Goal: Task Accomplishment & Management: Use online tool/utility

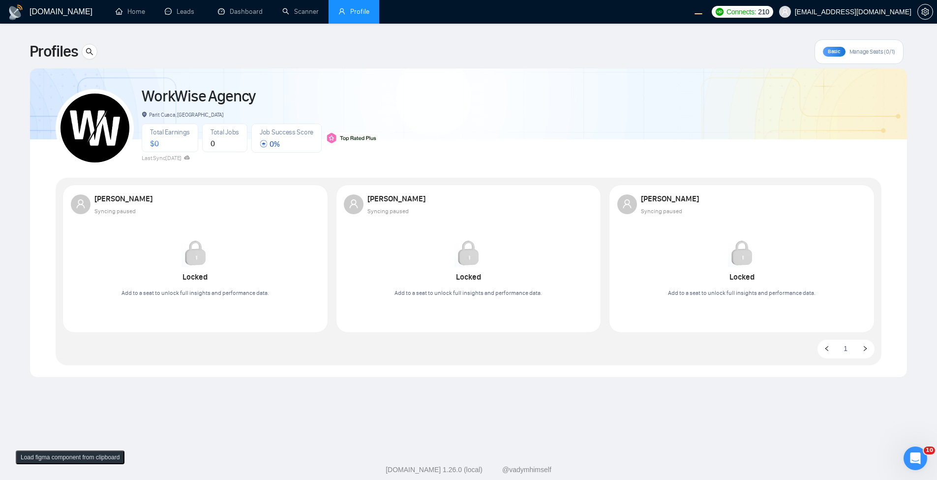
click at [867, 49] on span "Manage Seats (0/1)" at bounding box center [873, 52] width 46 height 8
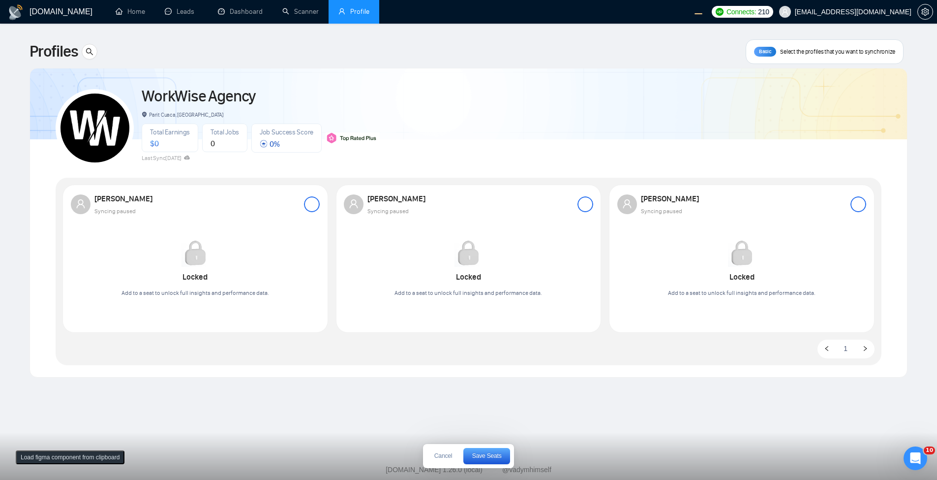
click at [311, 207] on div at bounding box center [312, 204] width 16 height 16
click at [476, 458] on span "Save Seats" at bounding box center [487, 456] width 30 height 6
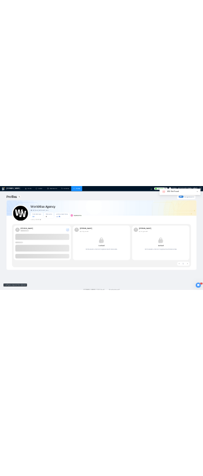
scroll to position [21, 0]
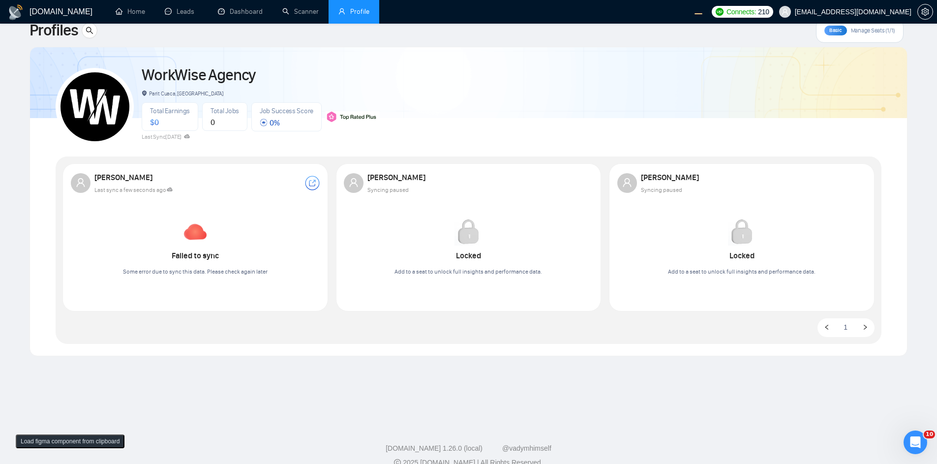
click at [704, 383] on main "Profiles Basic Manage Seats (1/1) WorkWise Agency Parit Cuaca, Indonesia Total …" at bounding box center [469, 211] width 906 height 386
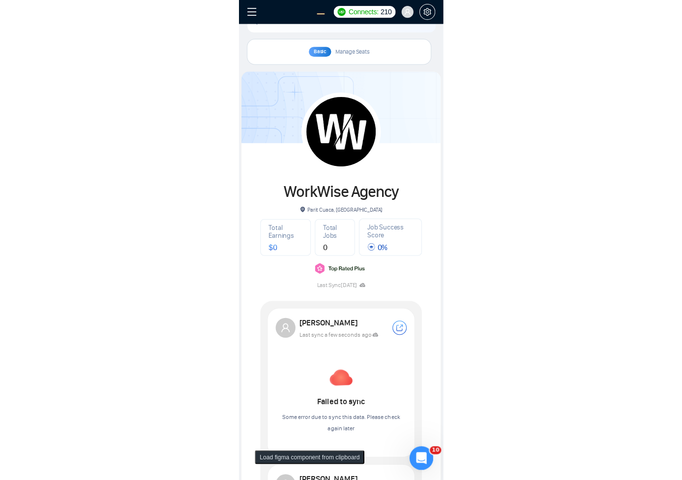
scroll to position [0, 0]
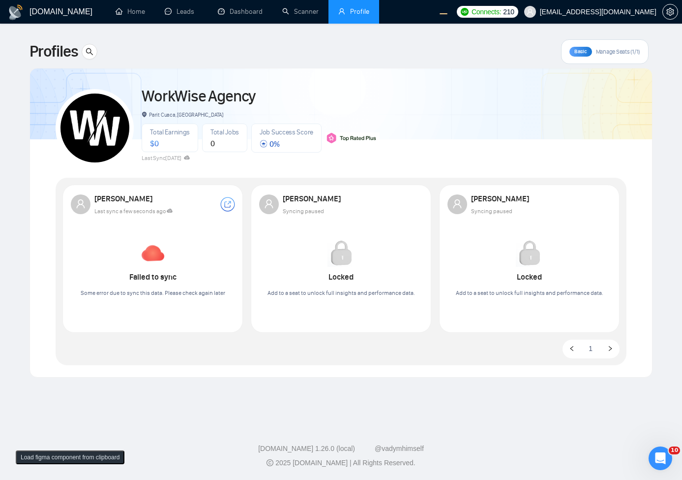
click at [417, 199] on div "Robert O'Kruk Syncing paused" at bounding box center [341, 203] width 164 height 23
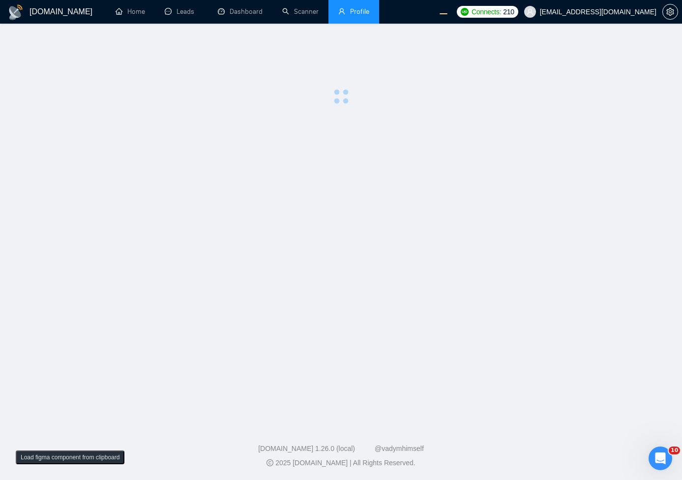
click at [349, 196] on main at bounding box center [341, 221] width 651 height 365
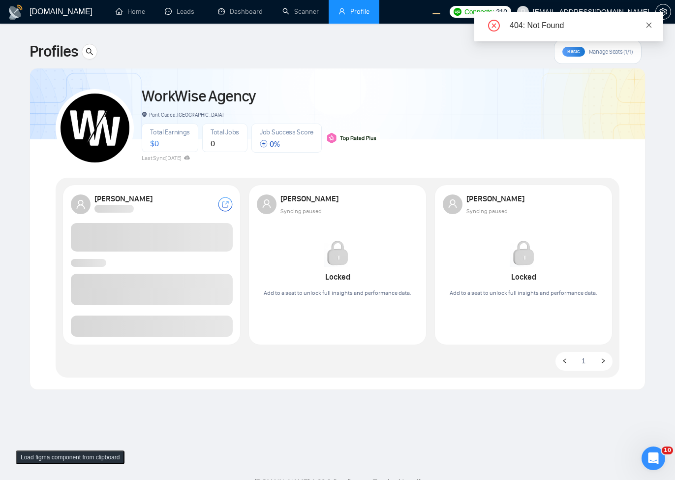
click at [647, 27] on icon "close" at bounding box center [648, 24] width 5 height 5
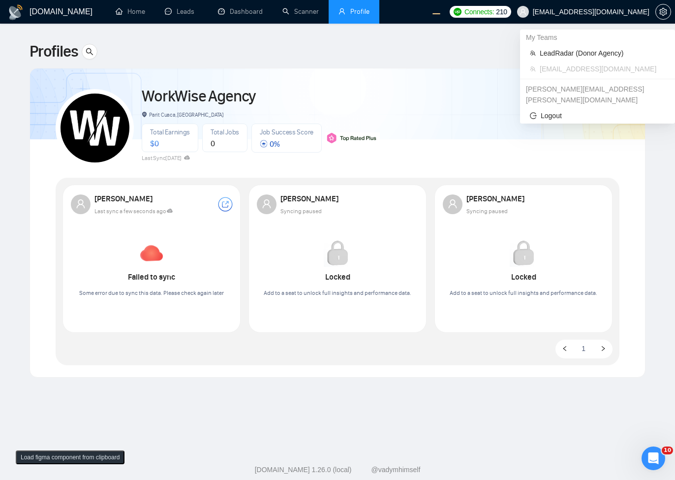
click at [592, 12] on span "[EMAIL_ADDRESS][DOMAIN_NAME]" at bounding box center [591, 12] width 117 height 0
click at [573, 53] on span "LeadRadar (Donor Agency)" at bounding box center [602, 53] width 125 height 11
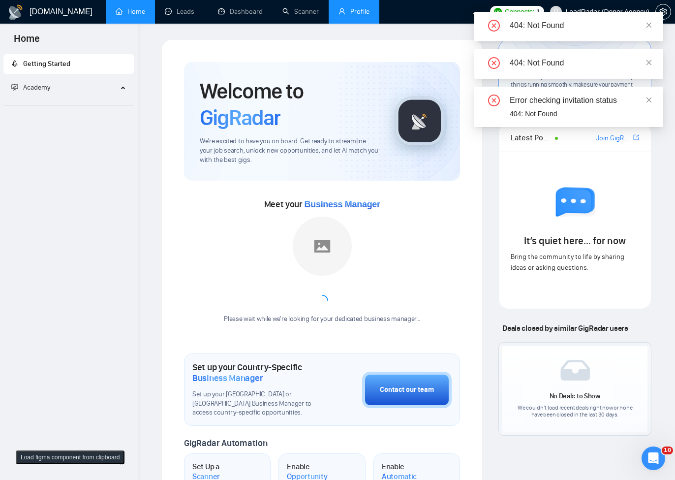
click at [364, 16] on link "Profile" at bounding box center [353, 11] width 31 height 8
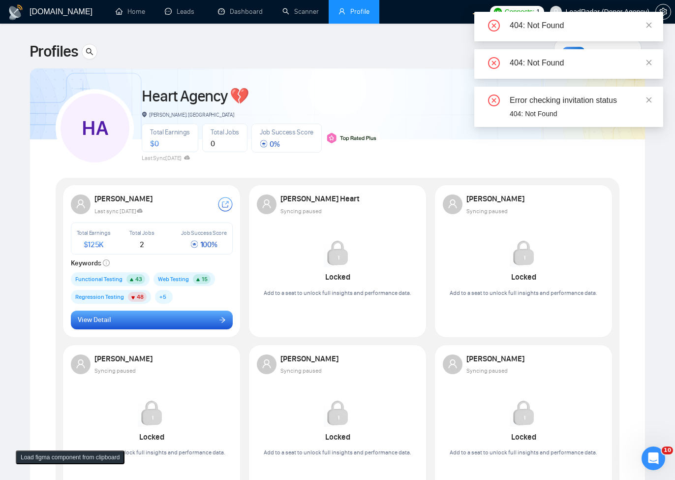
click at [166, 314] on button "View Detail" at bounding box center [152, 319] width 162 height 19
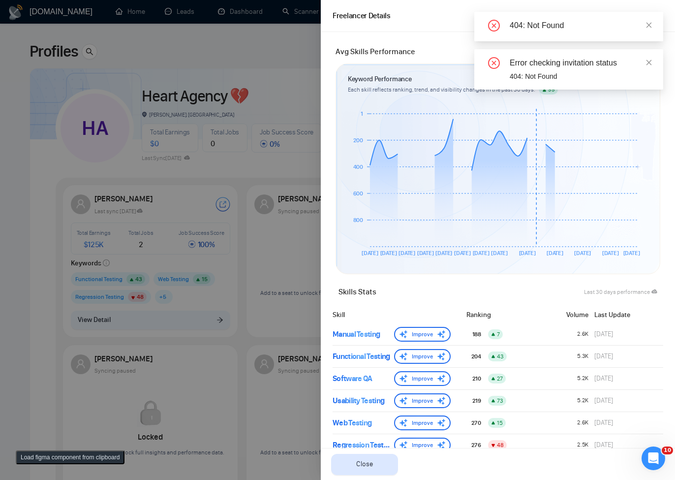
scroll to position [397, 0]
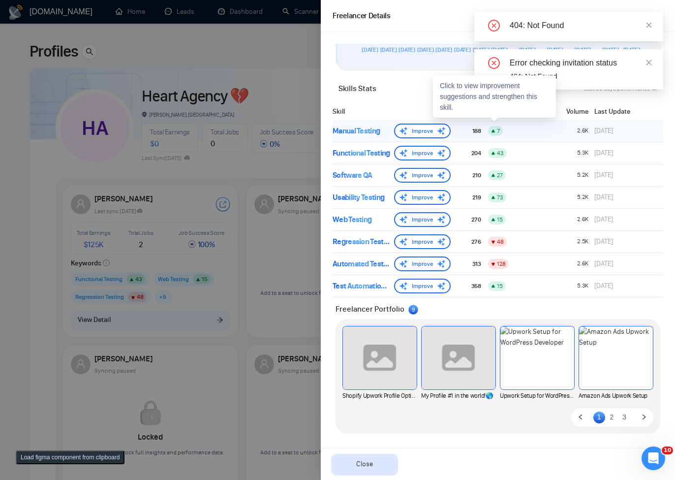
click at [365, 135] on div "Manual Testing" at bounding box center [362, 131] width 58 height 12
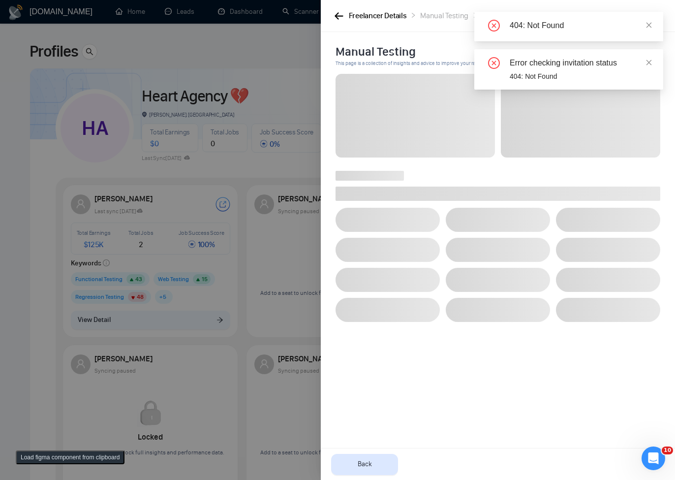
scroll to position [0, 0]
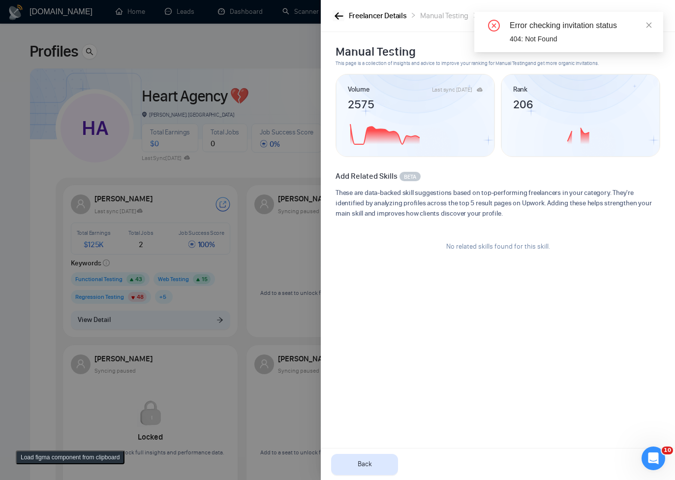
click at [339, 12] on icon "button" at bounding box center [339, 15] width 9 height 7
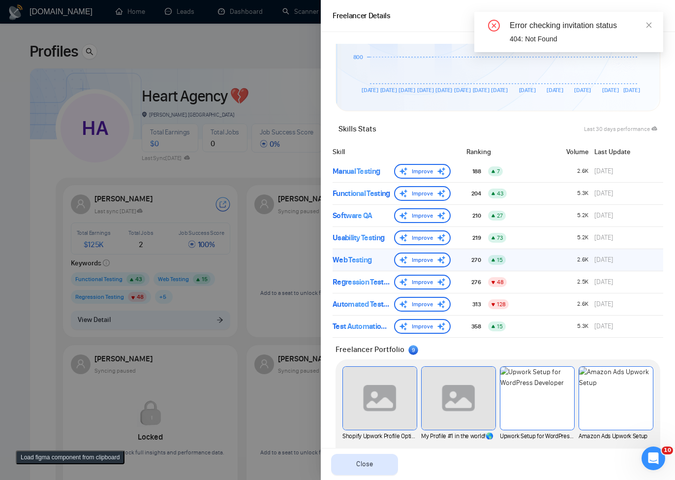
scroll to position [397, 0]
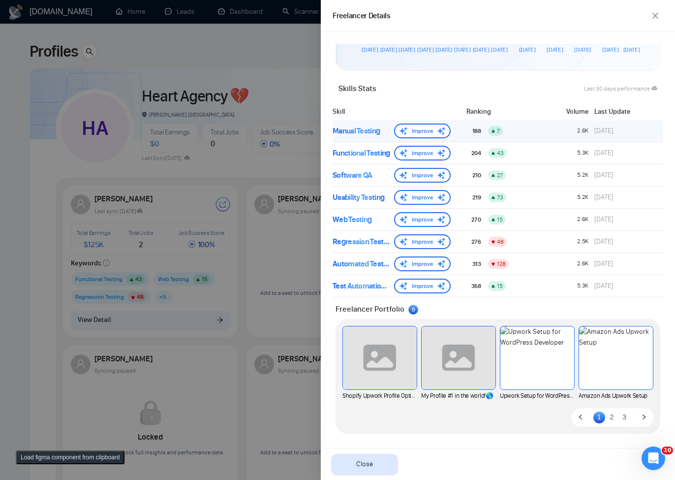
click at [369, 131] on div "Manual Testing" at bounding box center [362, 131] width 58 height 12
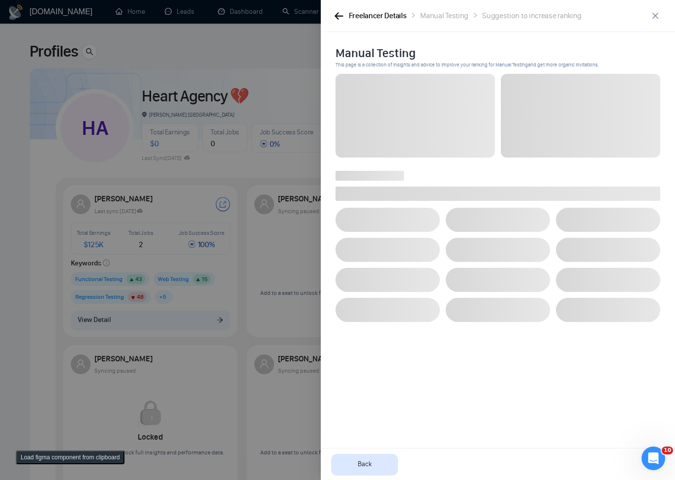
scroll to position [0, 0]
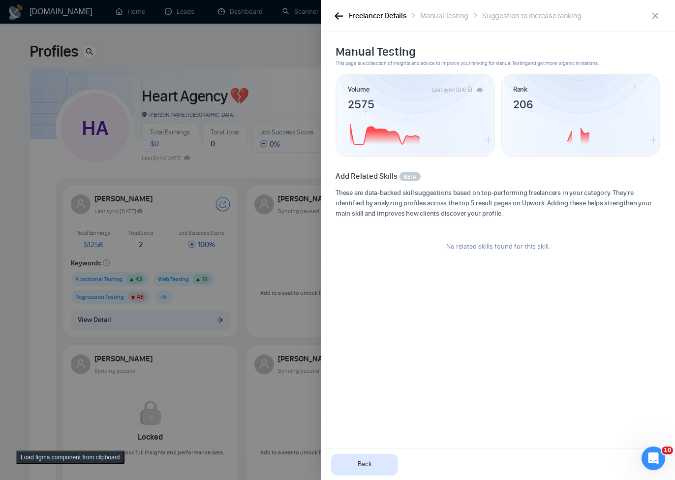
click at [71, 458] on button "Load figma component from clipboard" at bounding box center [70, 457] width 109 height 14
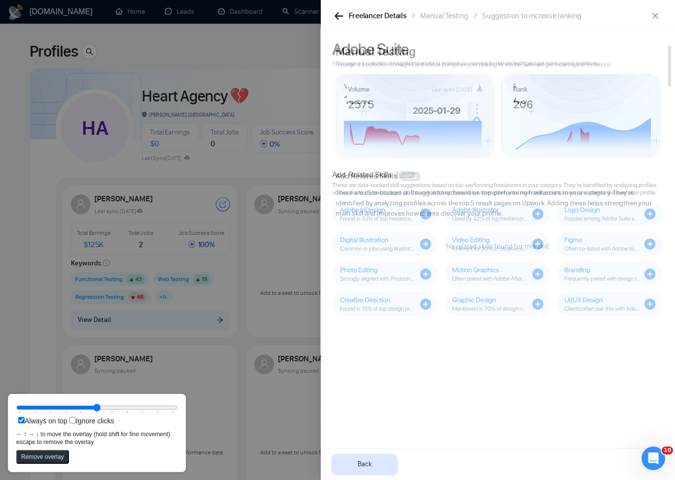
drag, startPoint x: 224, startPoint y: 245, endPoint x: 545, endPoint y: 273, distance: 321.5
click at [545, 273] on rect at bounding box center [497, 274] width 106 height 24
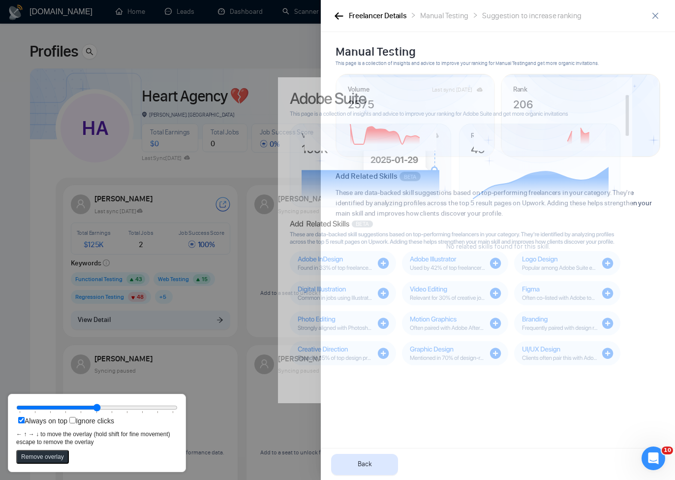
drag, startPoint x: 600, startPoint y: 225, endPoint x: 558, endPoint y: 274, distance: 64.9
click at [558, 274] on rect at bounding box center [567, 263] width 106 height 24
click at [44, 460] on button "Remove overlay" at bounding box center [42, 457] width 53 height 14
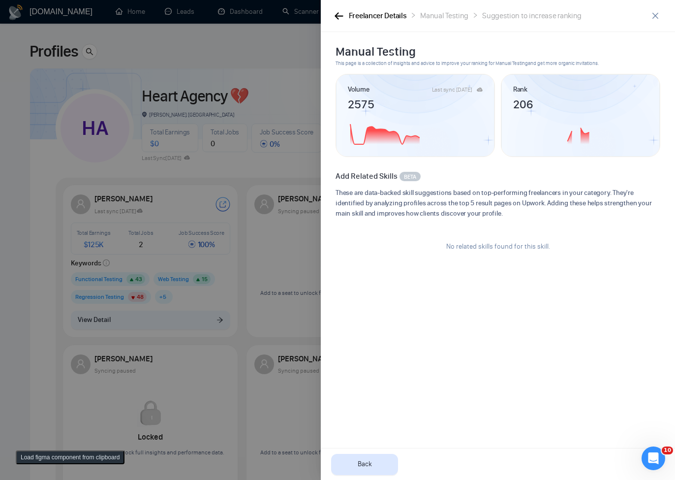
click at [353, 18] on div "Freelancer Details" at bounding box center [378, 16] width 58 height 12
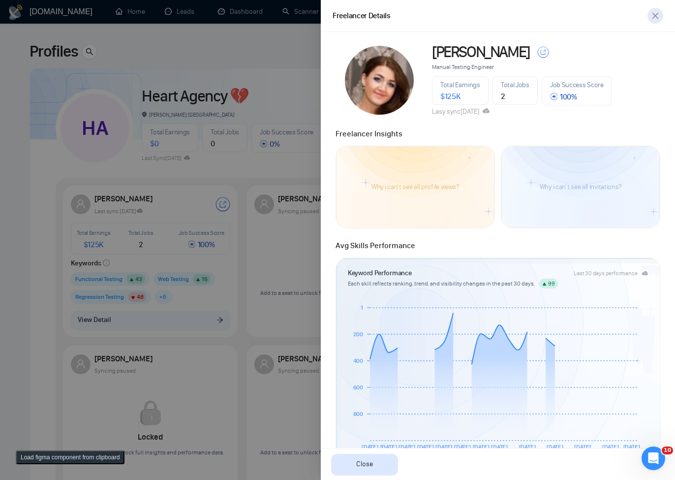
click at [654, 16] on icon "close" at bounding box center [655, 16] width 8 height 8
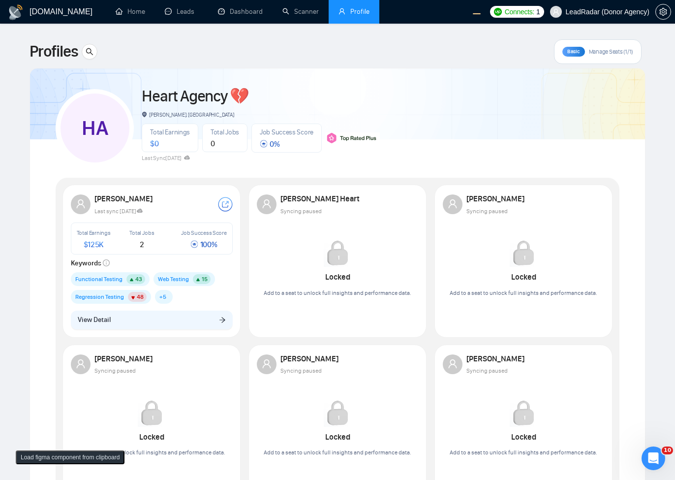
click at [168, 326] on button "View Detail" at bounding box center [152, 319] width 162 height 19
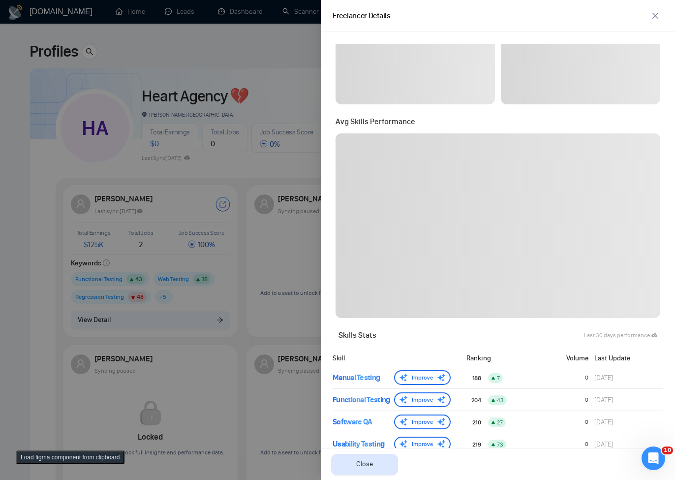
scroll to position [354, 0]
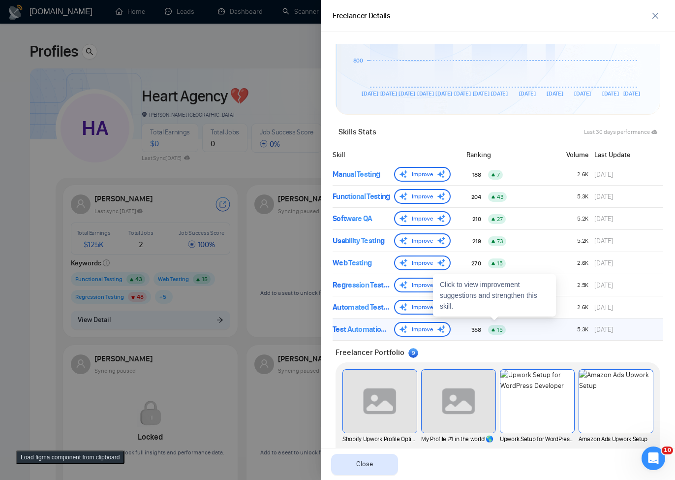
click at [340, 324] on div "Test Automation Framework" at bounding box center [362, 329] width 58 height 12
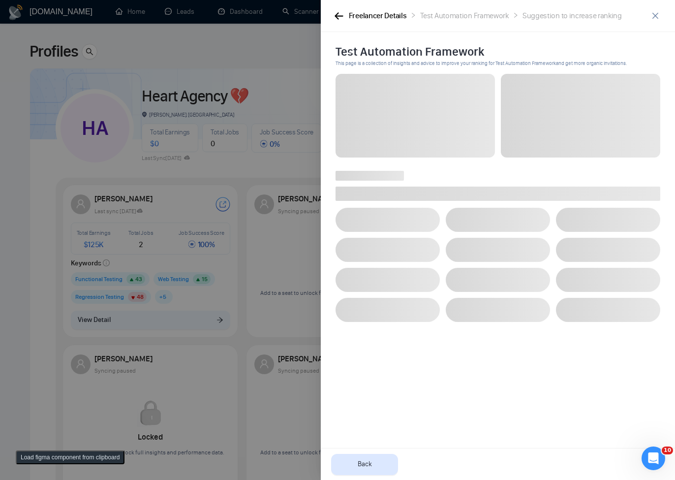
scroll to position [0, 0]
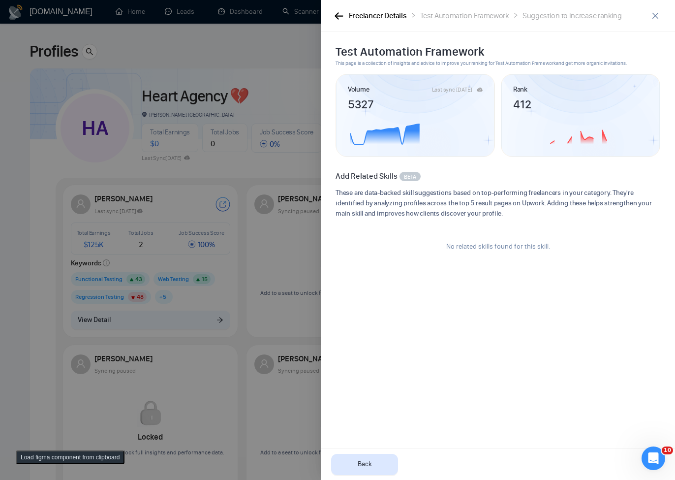
click at [512, 84] on div "Rank 412" at bounding box center [580, 115] width 158 height 82
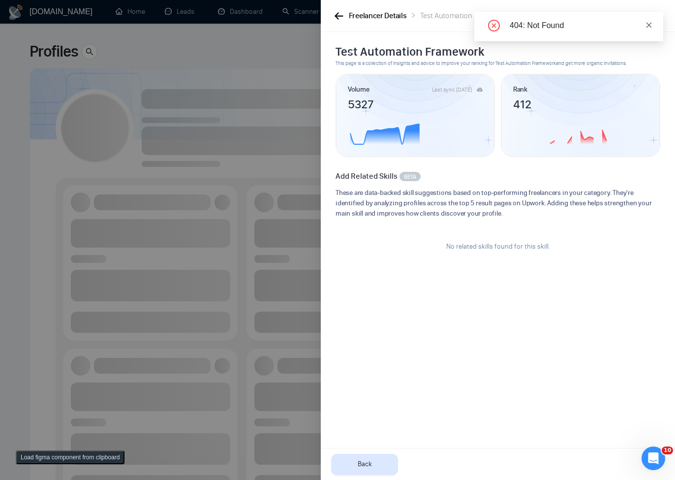
click at [648, 22] on icon "close" at bounding box center [648, 25] width 7 height 7
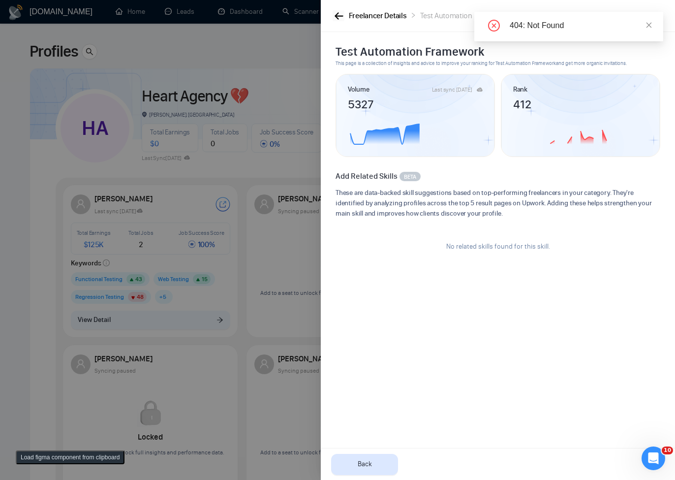
click at [336, 18] on icon "button" at bounding box center [339, 15] width 9 height 7
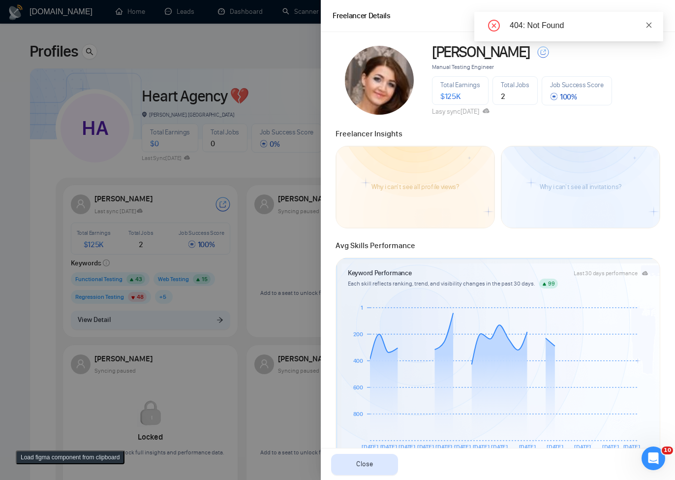
click at [650, 24] on icon "close" at bounding box center [648, 24] width 5 height 5
click at [652, 15] on icon "close" at bounding box center [655, 16] width 8 height 8
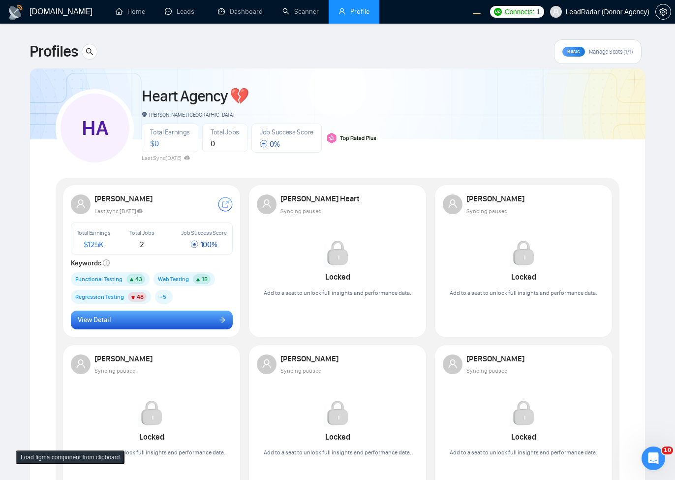
click at [176, 318] on button "View Detail" at bounding box center [152, 319] width 162 height 19
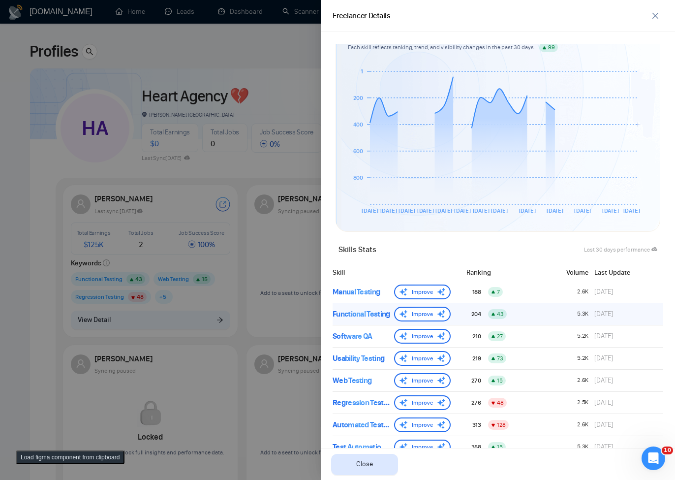
scroll to position [235, 0]
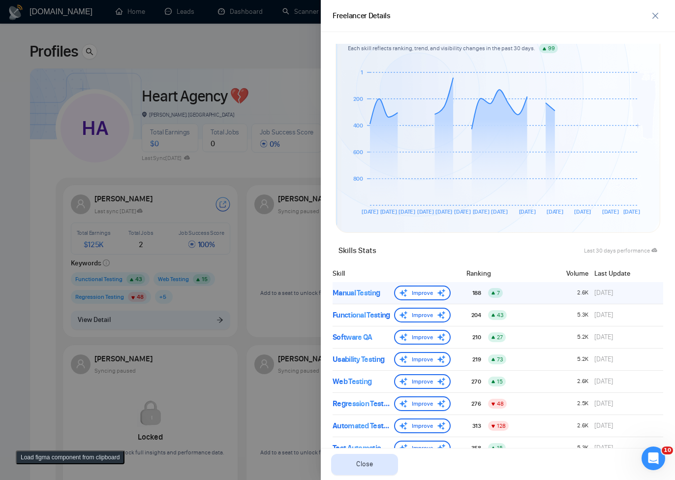
click at [352, 300] on div "Manual Testing Improve" at bounding box center [392, 292] width 118 height 15
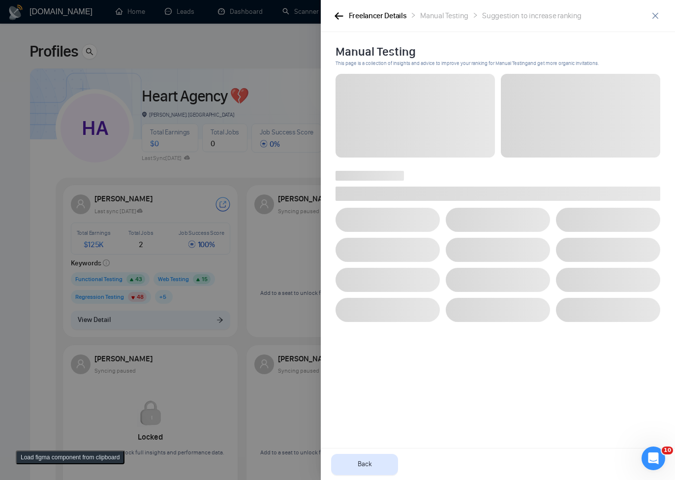
scroll to position [0, 0]
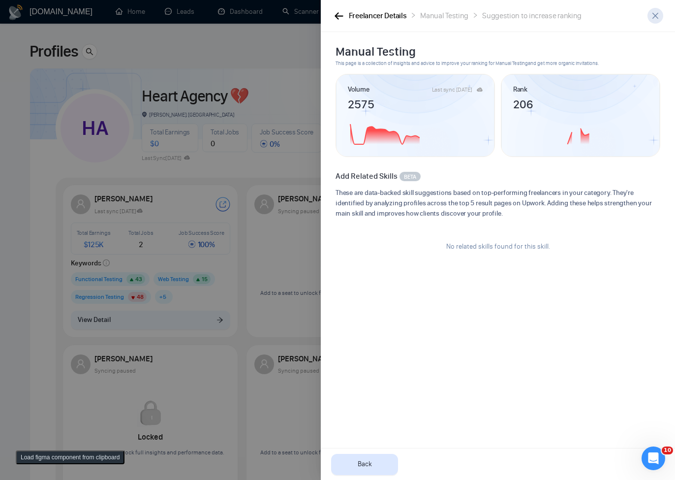
click at [658, 19] on icon "close" at bounding box center [655, 16] width 8 height 8
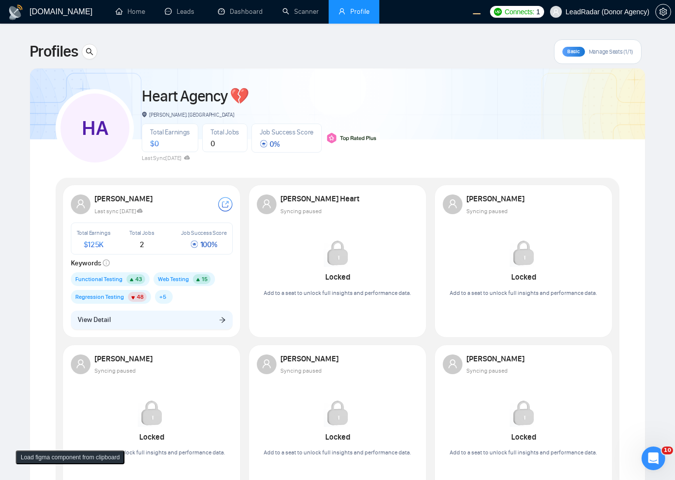
click at [517, 156] on div "HA Heart Agency 💔 Boardman, United States Total Earnings $ 0 Total Jobs 0 Job S…" at bounding box center [338, 123] width 564 height 87
click at [168, 317] on button "View Detail" at bounding box center [152, 319] width 162 height 19
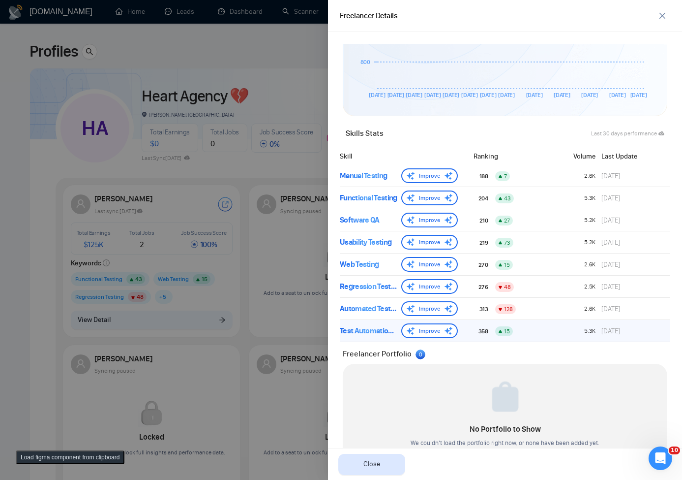
scroll to position [354, 0]
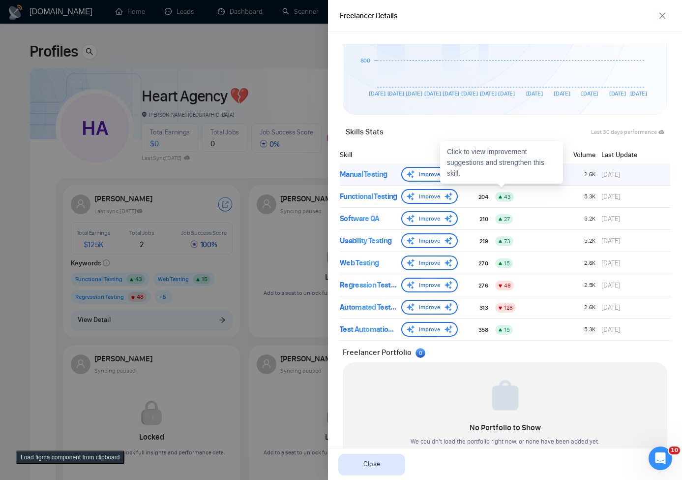
click at [368, 178] on div "Manual Testing" at bounding box center [369, 174] width 58 height 12
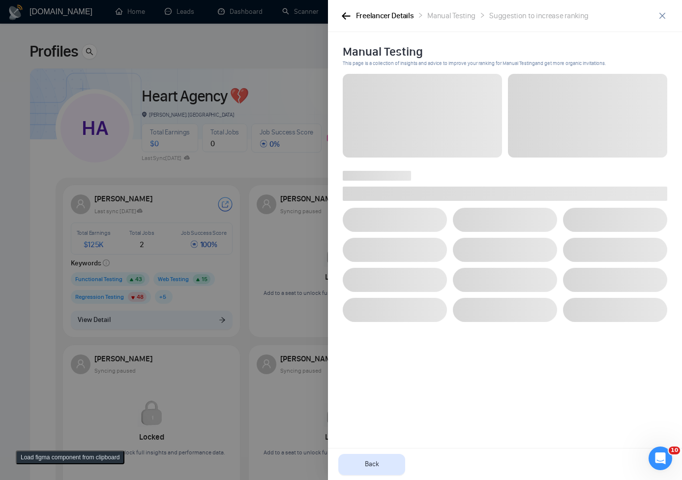
scroll to position [0, 0]
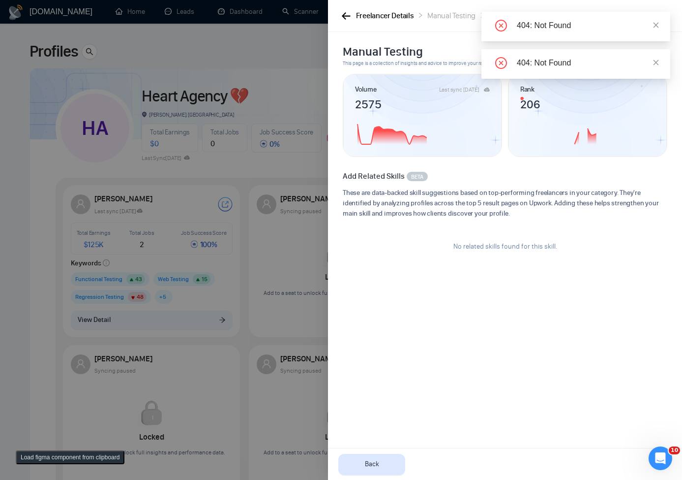
click at [661, 15] on div "404: Not Found" at bounding box center [576, 27] width 189 height 30
click at [671, 14] on div "Freelancer Details Manual Testing Suggestion to increase ranking" at bounding box center [505, 16] width 354 height 32
click at [349, 18] on icon "button" at bounding box center [346, 15] width 9 height 7
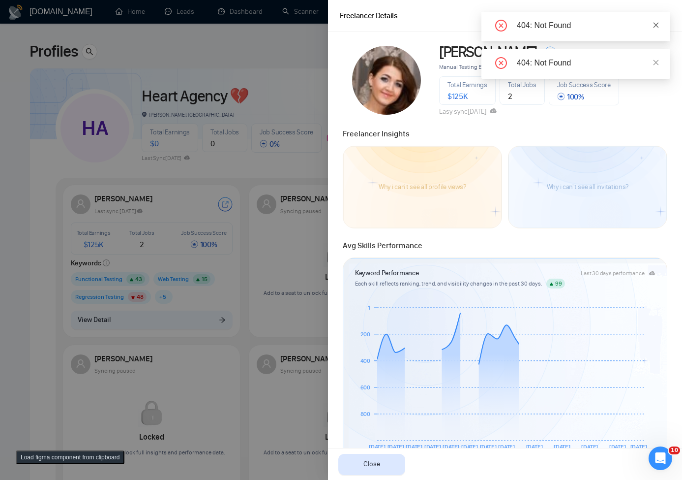
click at [656, 29] on span at bounding box center [656, 25] width 7 height 8
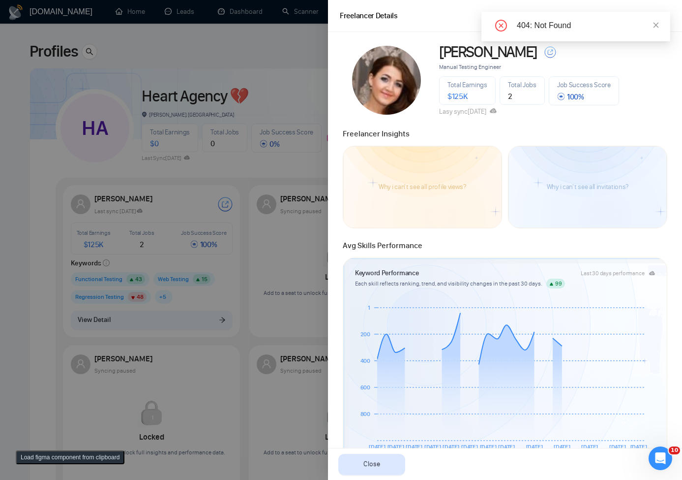
click at [656, 29] on span at bounding box center [656, 25] width 7 height 8
click at [663, 18] on icon "close" at bounding box center [663, 16] width 8 height 8
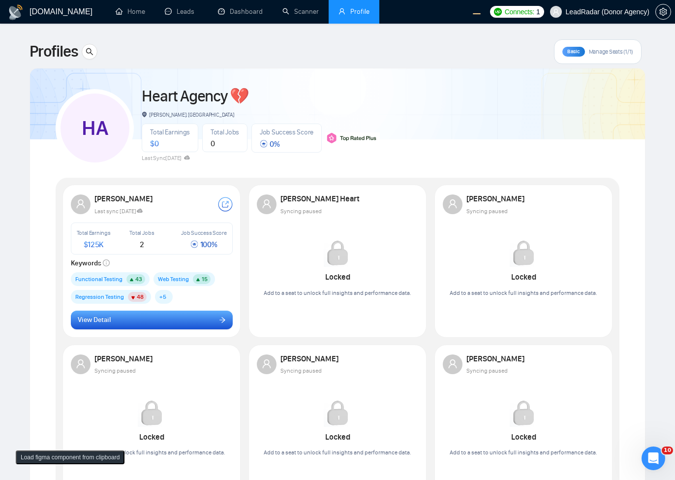
click at [158, 327] on button "View Detail" at bounding box center [152, 319] width 162 height 19
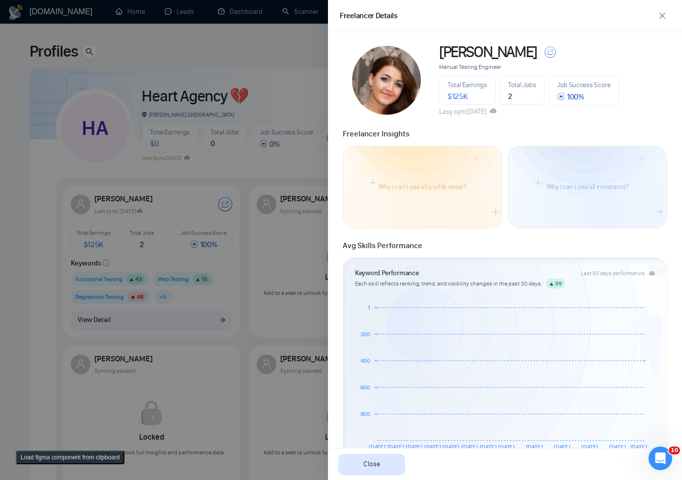
scroll to position [397, 0]
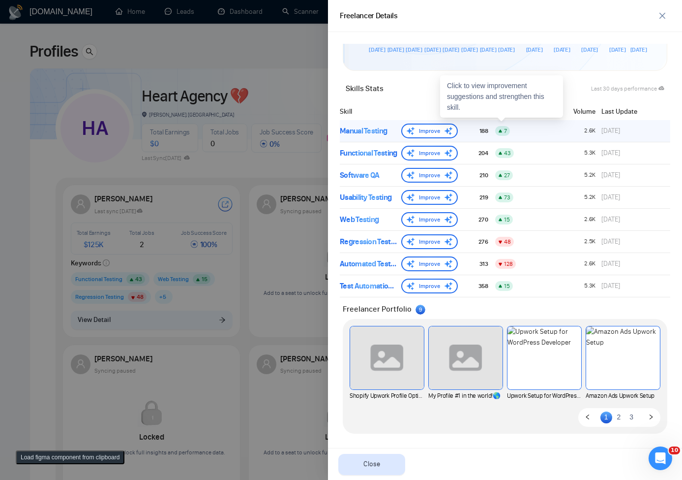
click at [375, 129] on div "Manual Testing" at bounding box center [369, 131] width 58 height 12
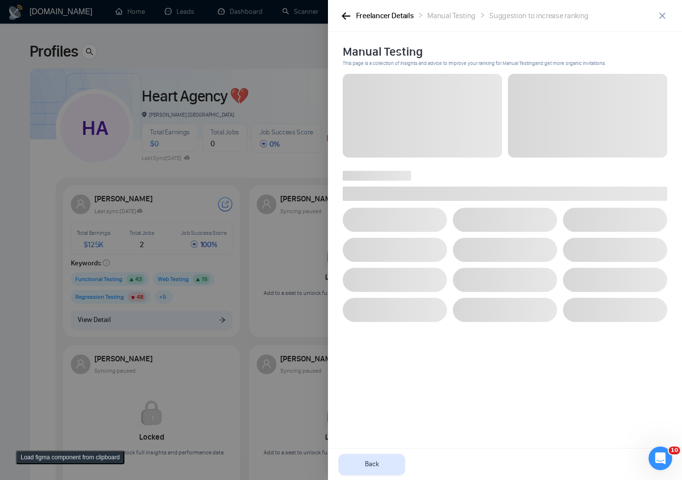
scroll to position [0, 0]
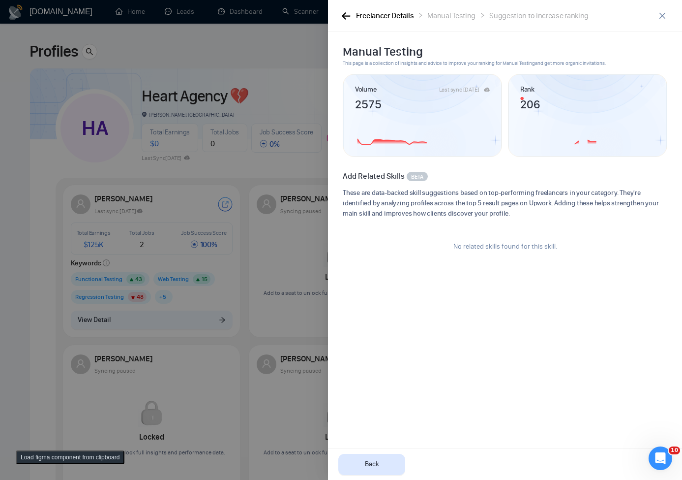
click at [361, 20] on div "Freelancer Details" at bounding box center [385, 16] width 58 height 12
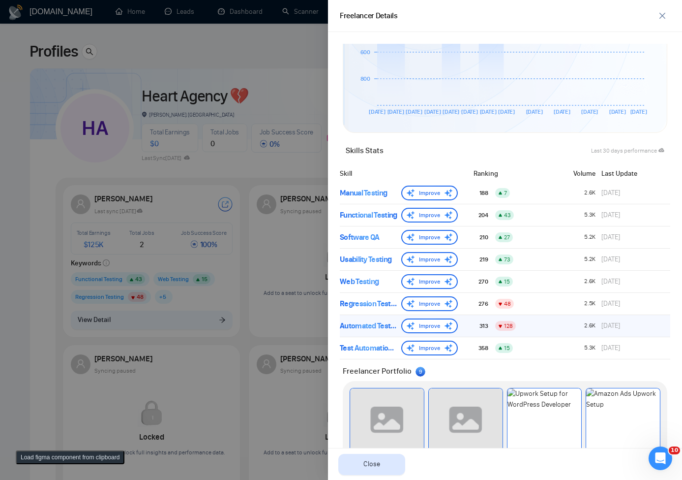
scroll to position [397, 0]
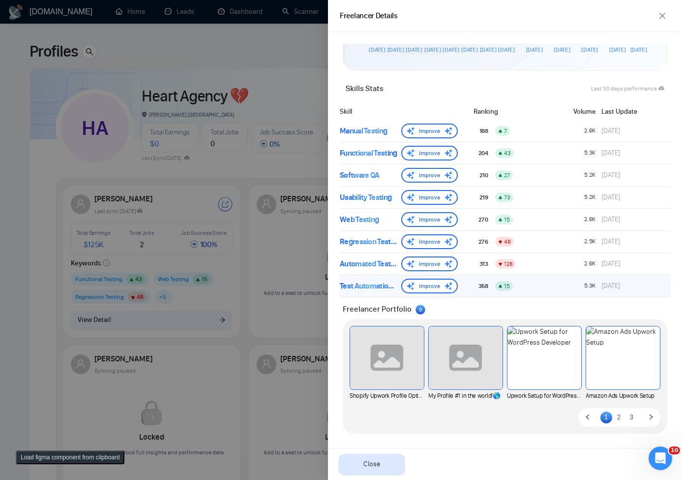
click at [376, 276] on div "Test Automation Framework Improve 358 15 5.3K 9 days ago" at bounding box center [505, 286] width 331 height 22
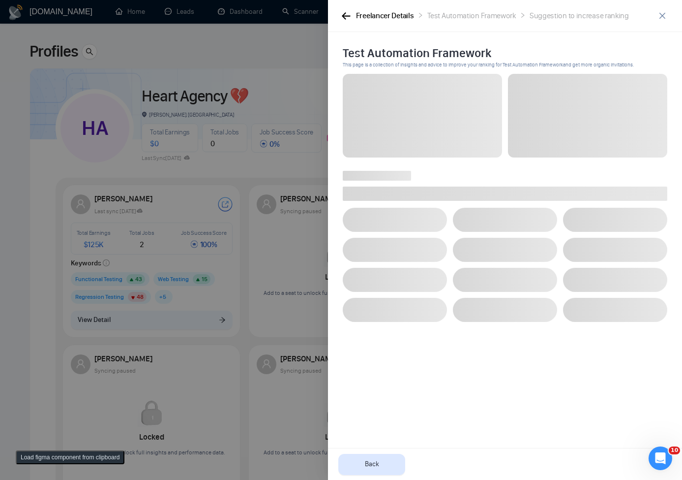
scroll to position [0, 0]
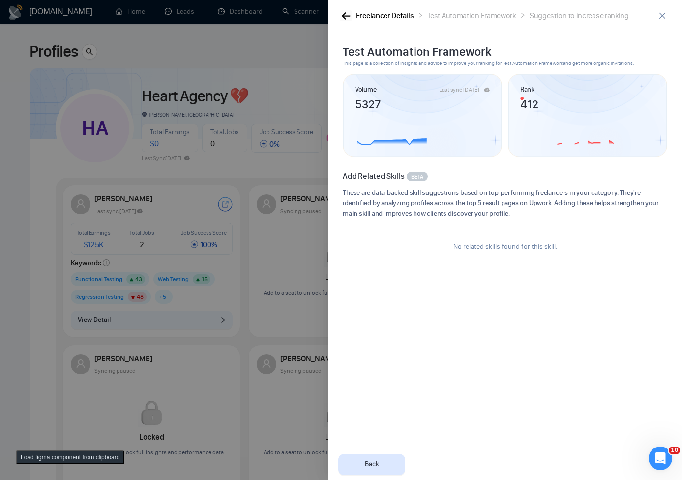
click at [351, 19] on button "button" at bounding box center [346, 15] width 12 height 11
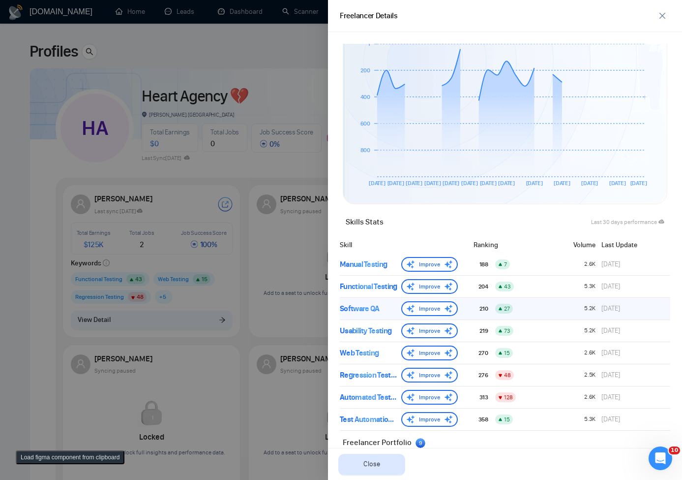
scroll to position [397, 0]
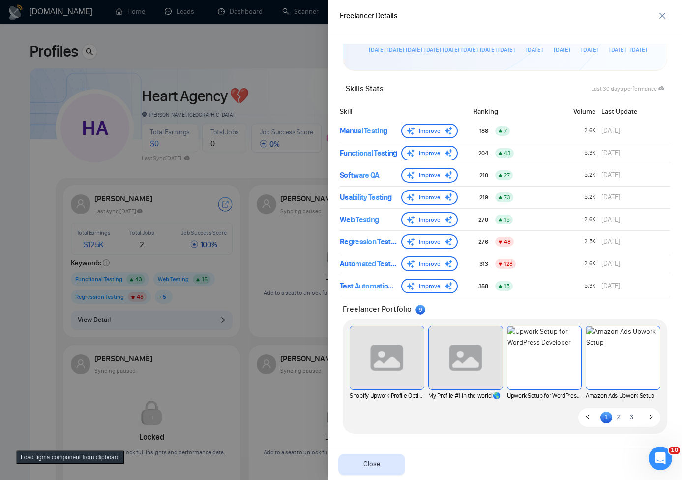
click at [653, 13] on div "Freelancer Details" at bounding box center [497, 16] width 315 height 12
click at [657, 14] on span "close" at bounding box center [662, 16] width 15 height 8
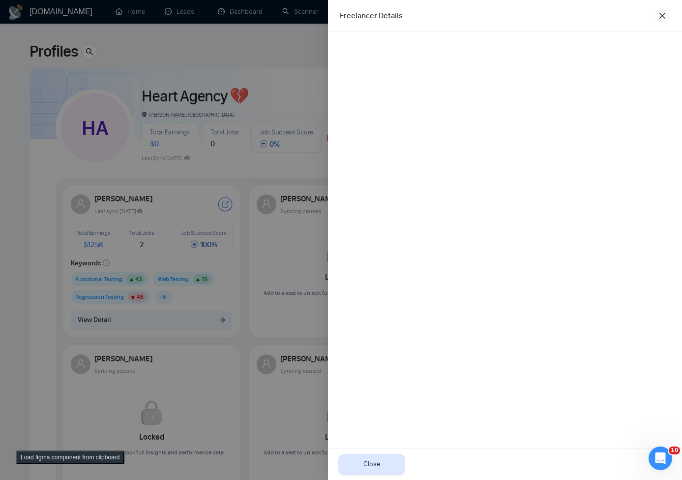
scroll to position [0, 0]
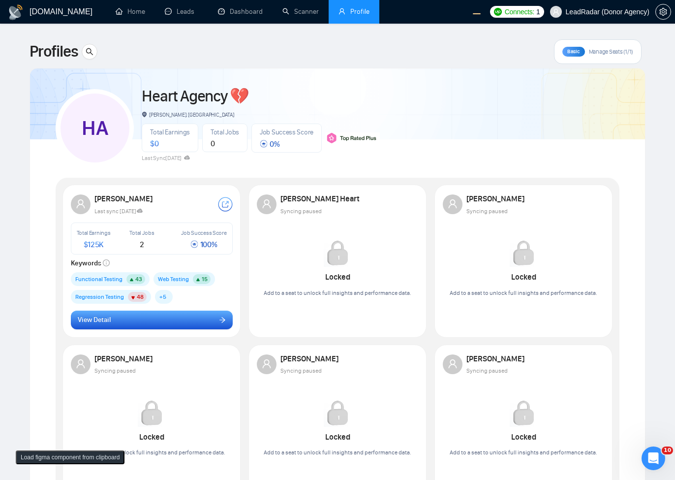
click at [214, 317] on button "View Detail" at bounding box center [152, 319] width 162 height 19
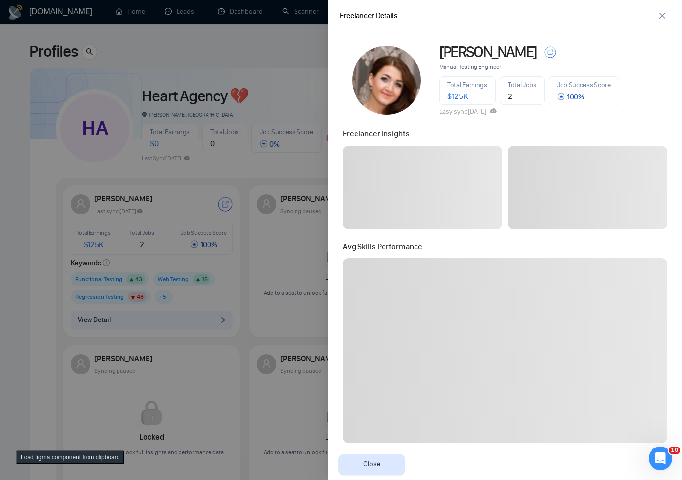
scroll to position [355, 0]
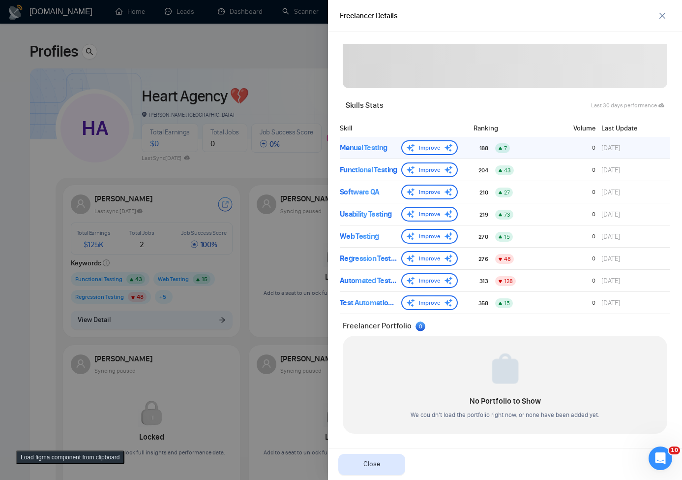
click at [391, 140] on div "Manual Testing Improve 188 7 0 13 days ago" at bounding box center [505, 148] width 331 height 22
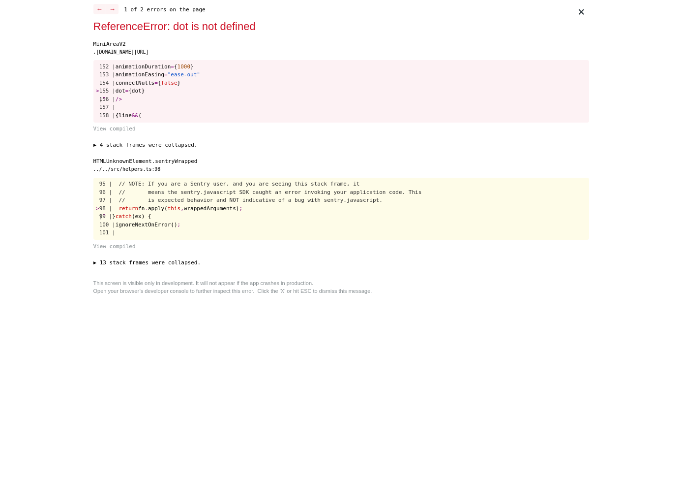
scroll to position [0, 0]
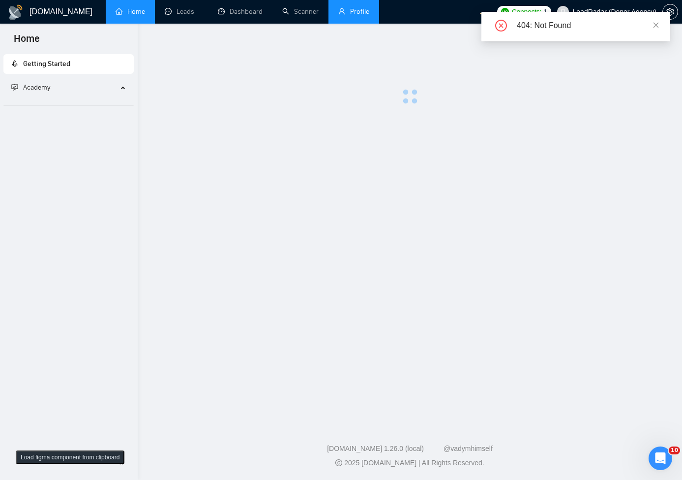
click at [340, 8] on link "Profile" at bounding box center [353, 11] width 31 height 8
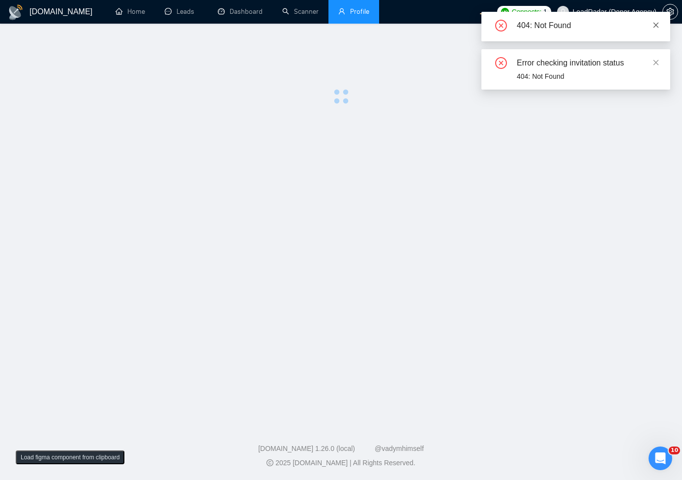
click at [655, 25] on icon "close" at bounding box center [656, 25] width 7 height 7
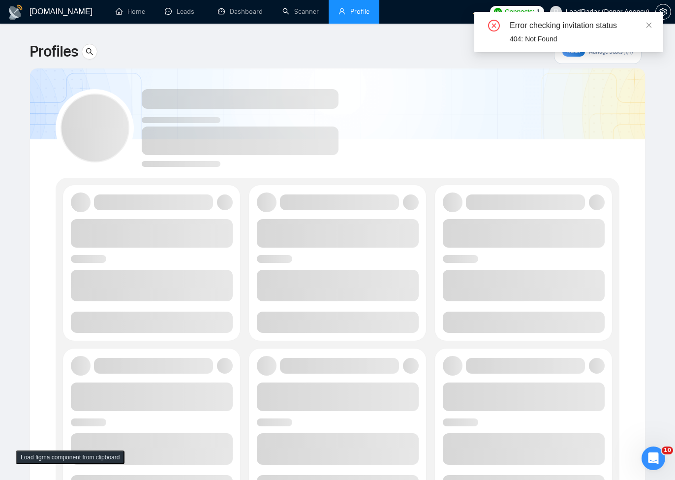
click at [651, 22] on icon "close" at bounding box center [648, 25] width 7 height 7
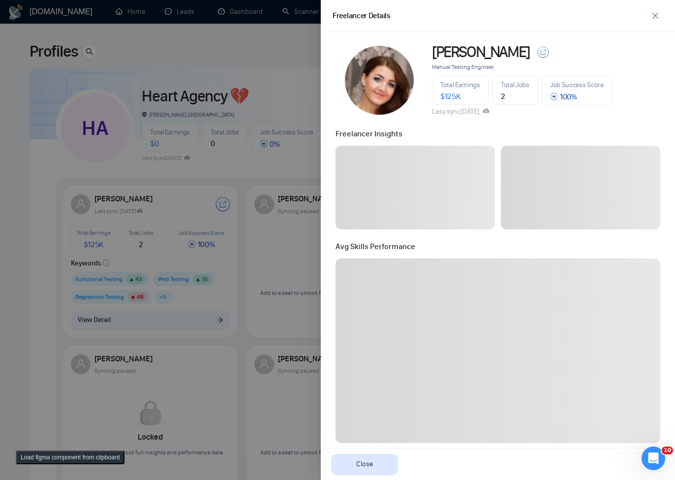
click at [167, 309] on div at bounding box center [337, 240] width 675 height 480
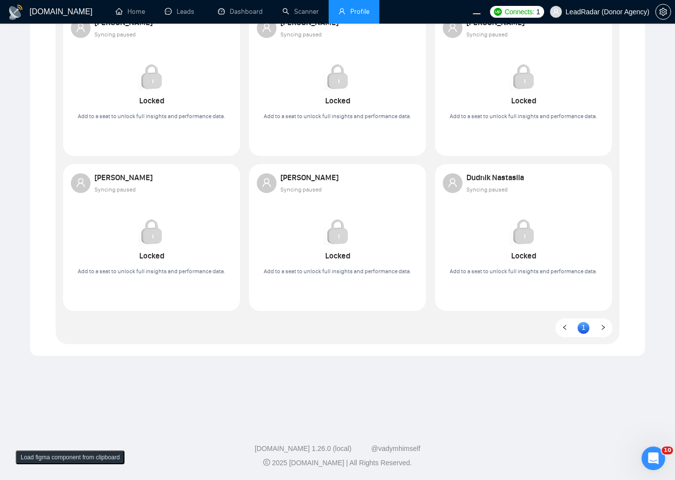
scroll to position [41, 0]
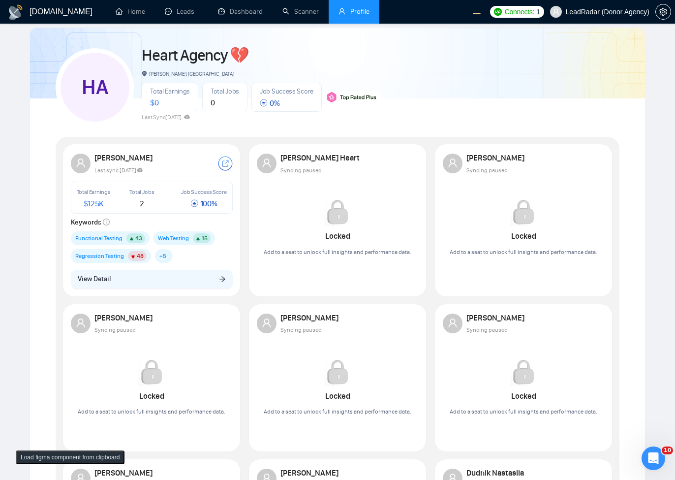
click at [137, 293] on div "[PERSON_NAME] Last sync [DATE] Total Earnings $ 125K Total Jobs 2 Job Success S…" at bounding box center [152, 220] width 174 height 149
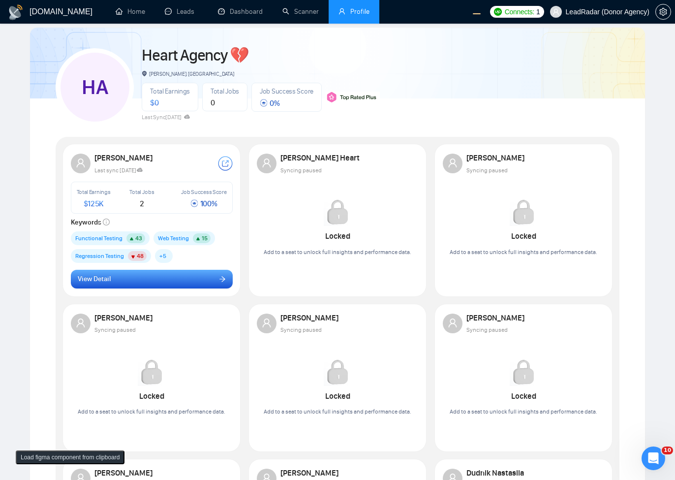
click at [150, 282] on button "View Detail" at bounding box center [152, 279] width 162 height 19
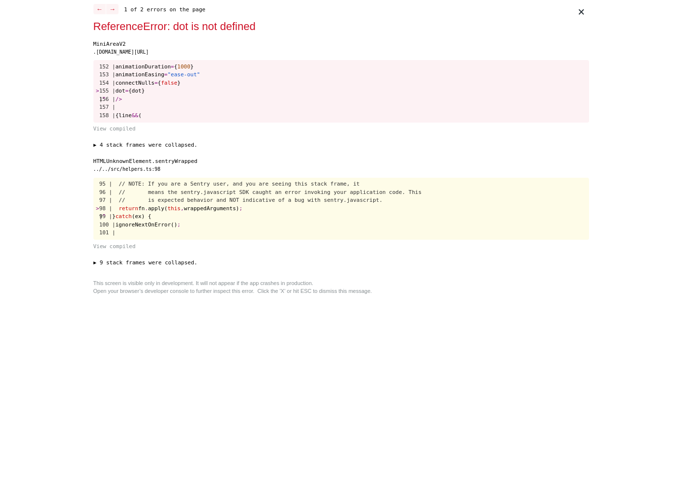
scroll to position [0, 0]
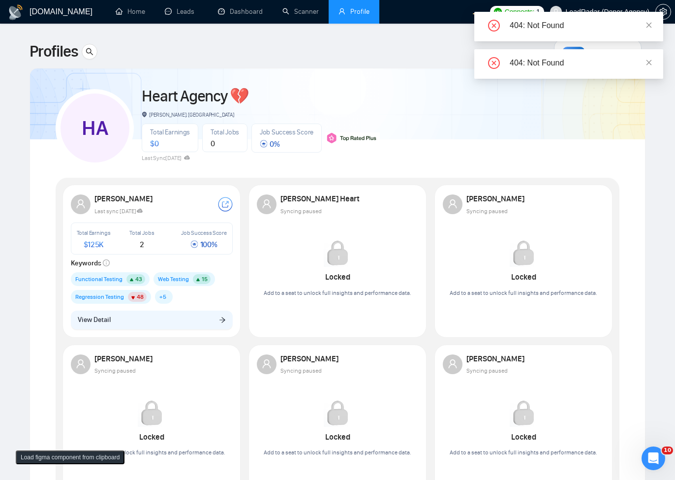
click at [442, 115] on div "HA Heart Agency 💔 [PERSON_NAME], [GEOGRAPHIC_DATA] Total Earnings $ 0 Total Job…" at bounding box center [338, 123] width 564 height 87
click at [224, 307] on div "[PERSON_NAME] Last sync [DATE] Total Earnings $ 125K Total Jobs 2 Job Success S…" at bounding box center [152, 260] width 174 height 149
click at [203, 319] on button "View Detail" at bounding box center [152, 319] width 162 height 19
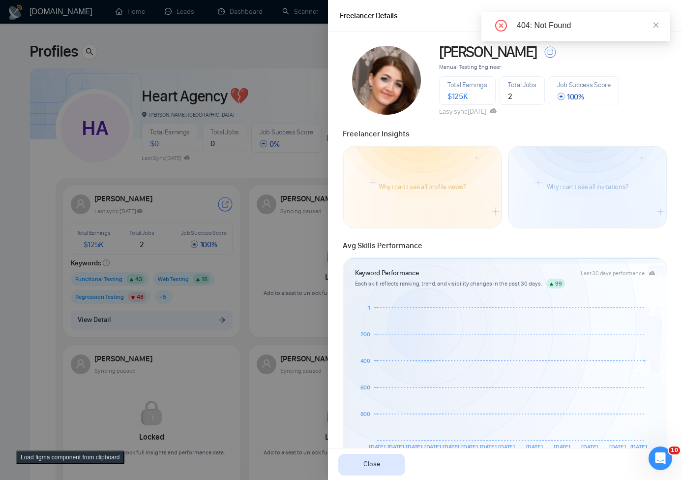
scroll to position [397, 0]
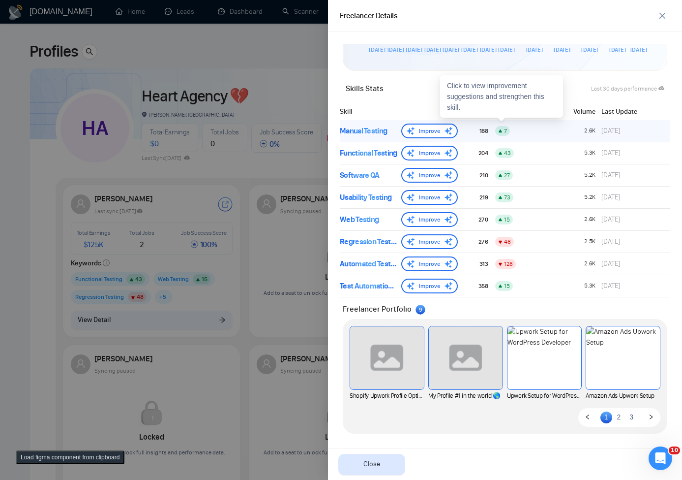
click at [356, 128] on div "Manual Testing" at bounding box center [369, 131] width 58 height 12
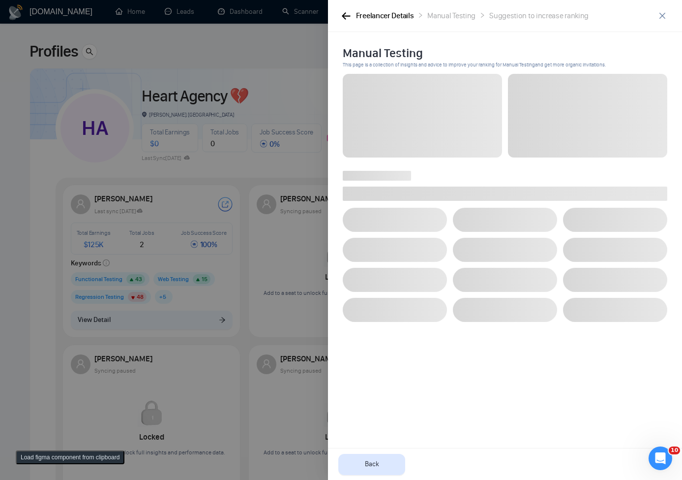
scroll to position [0, 0]
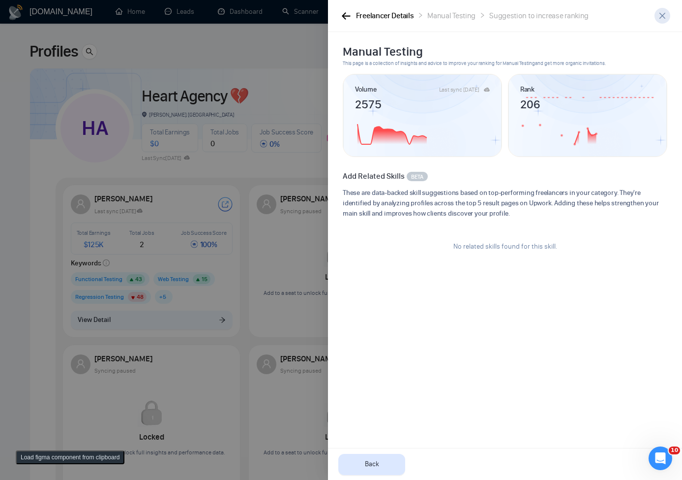
click at [655, 16] on button "button" at bounding box center [663, 16] width 16 height 16
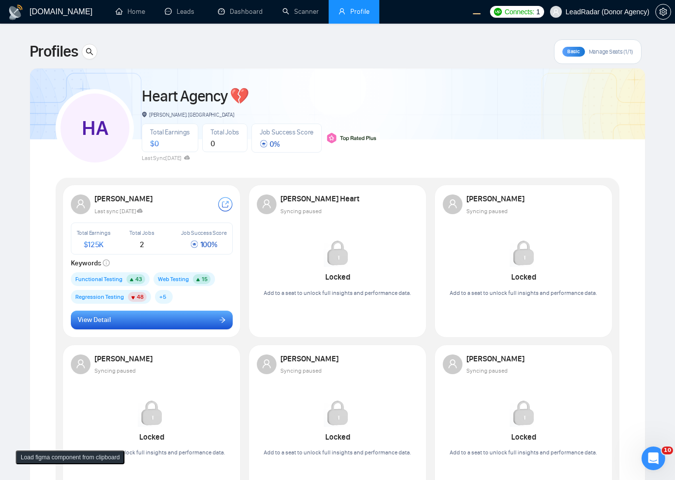
click at [124, 320] on button "View Detail" at bounding box center [152, 319] width 162 height 19
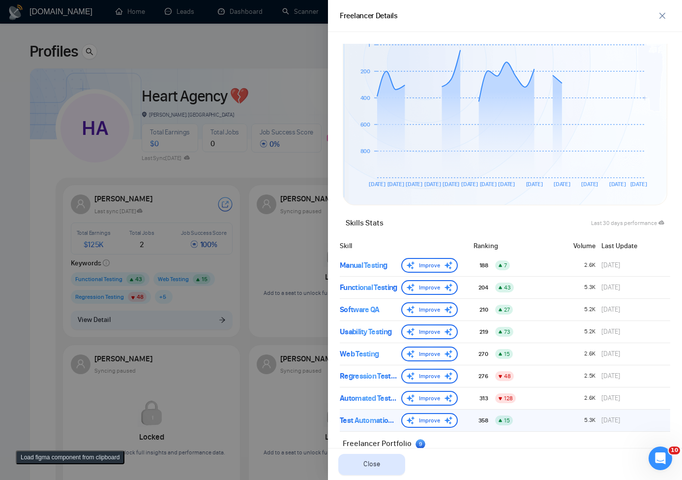
scroll to position [397, 0]
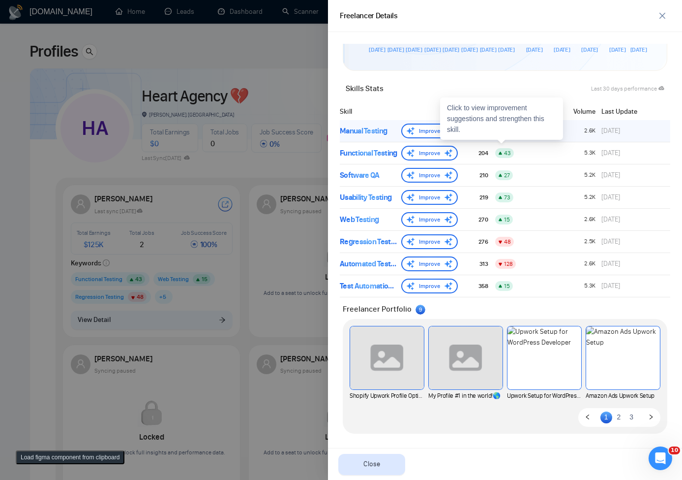
click at [377, 137] on div "Manual Testing Improve" at bounding box center [399, 130] width 118 height 15
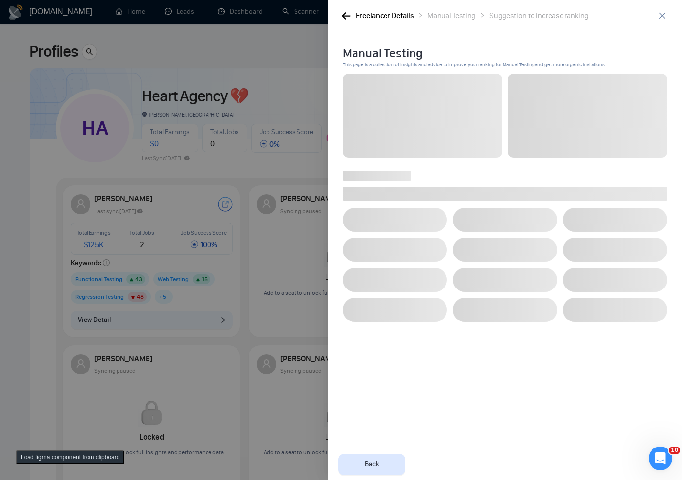
scroll to position [0, 0]
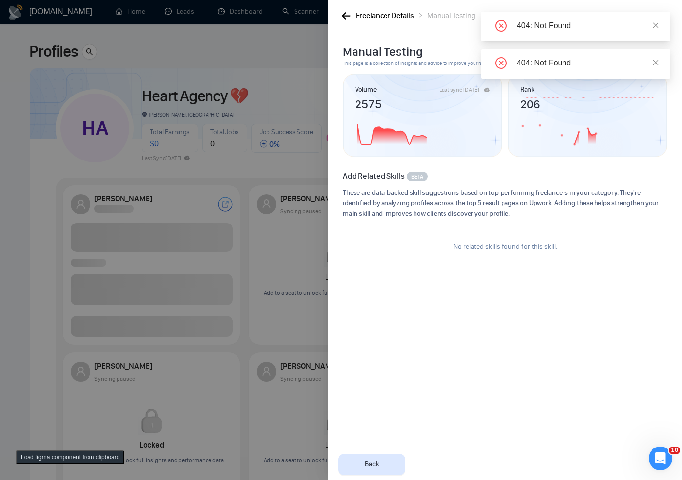
click at [657, 20] on link at bounding box center [656, 25] width 7 height 11
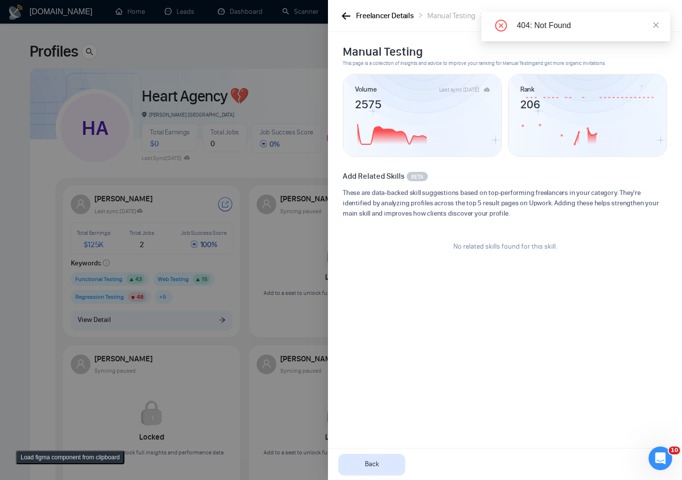
click at [657, 16] on div "404: Not Found" at bounding box center [576, 27] width 189 height 30
click at [652, 25] on div "404: Not Found" at bounding box center [588, 26] width 142 height 12
drag, startPoint x: 665, startPoint y: 21, endPoint x: 658, endPoint y: 21, distance: 6.9
click at [661, 21] on div "404: Not Found" at bounding box center [576, 27] width 189 height 30
click at [656, 22] on icon "close" at bounding box center [656, 25] width 7 height 7
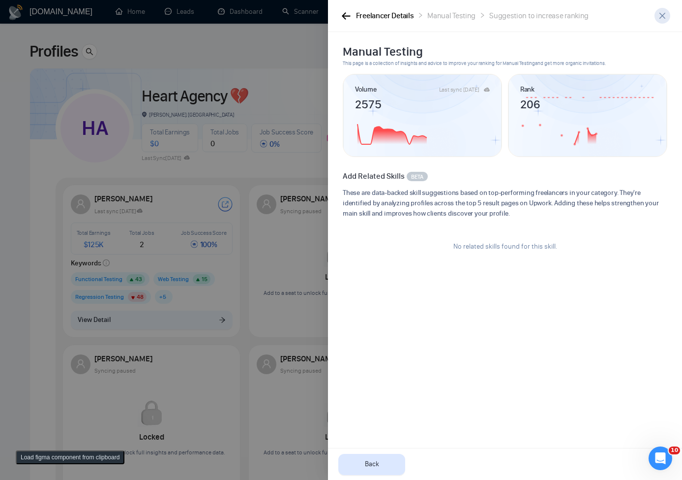
click at [669, 17] on span "close" at bounding box center [662, 16] width 15 height 8
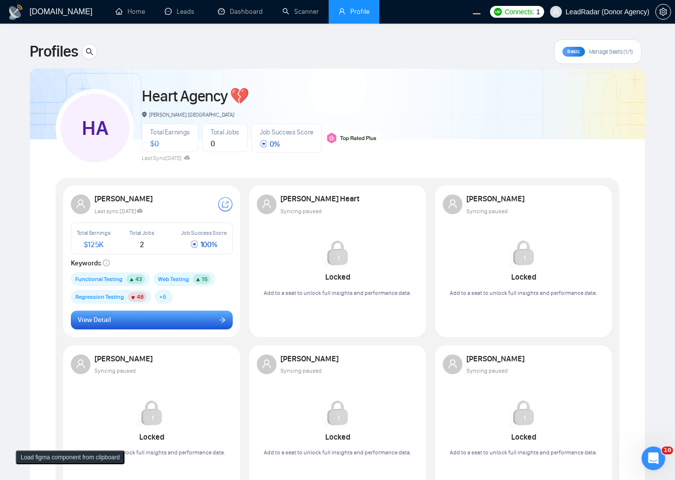
click at [208, 327] on button "View Detail" at bounding box center [152, 319] width 162 height 19
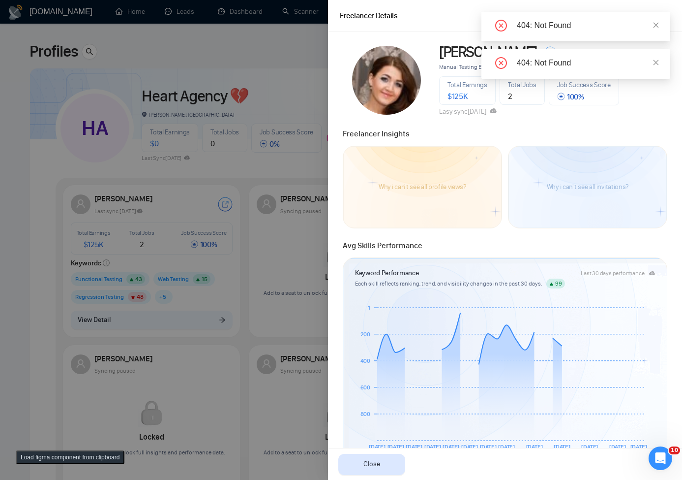
click at [657, 19] on div "404: Not Found" at bounding box center [576, 27] width 189 height 30
click at [651, 29] on div "404: Not Found" at bounding box center [588, 26] width 142 height 12
click at [654, 28] on icon "close" at bounding box center [656, 25] width 7 height 7
click at [658, 23] on icon "close" at bounding box center [656, 25] width 7 height 7
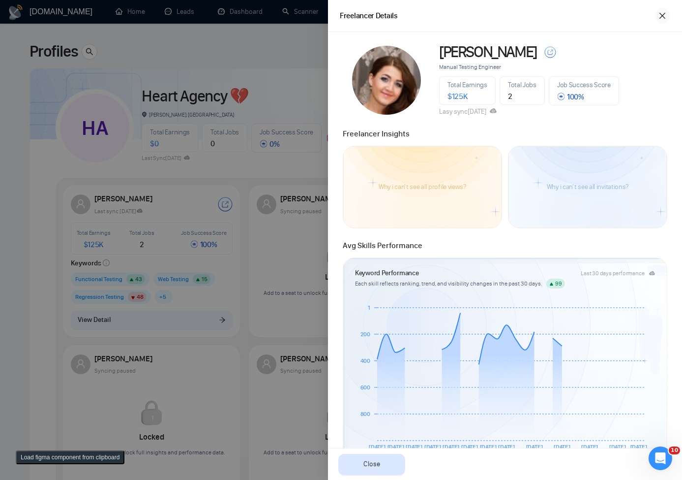
click at [663, 20] on button "button" at bounding box center [663, 16] width 16 height 16
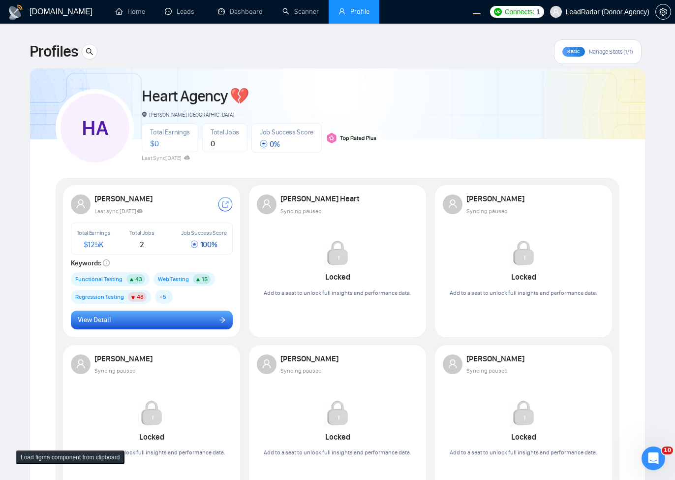
click at [153, 323] on button "View Detail" at bounding box center [152, 319] width 162 height 19
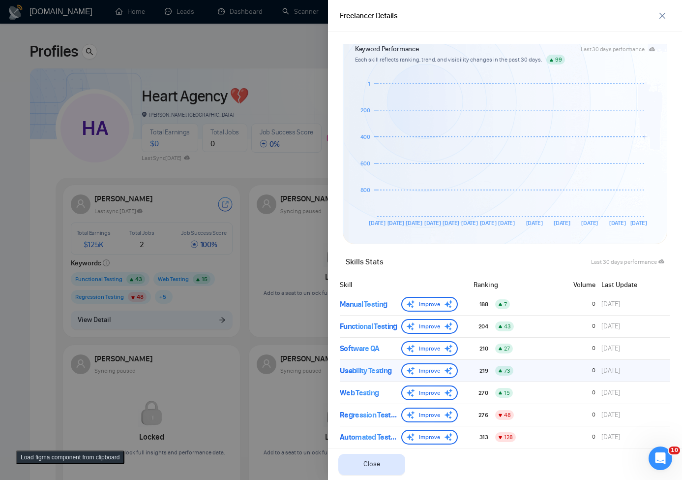
scroll to position [371, 0]
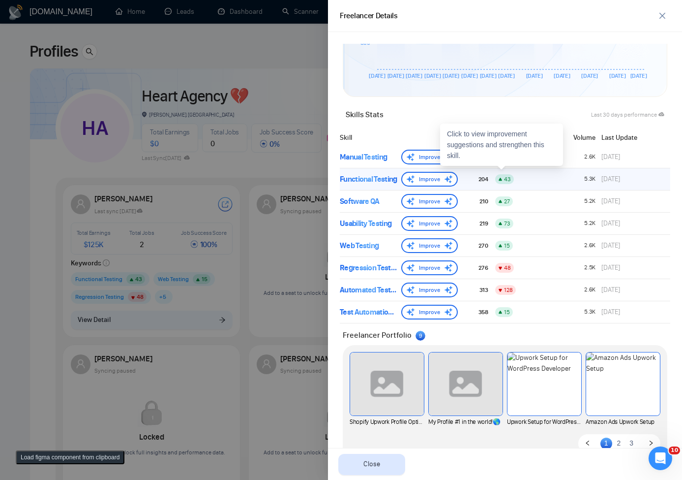
click at [366, 185] on div "Functional Testing Improve" at bounding box center [399, 179] width 118 height 15
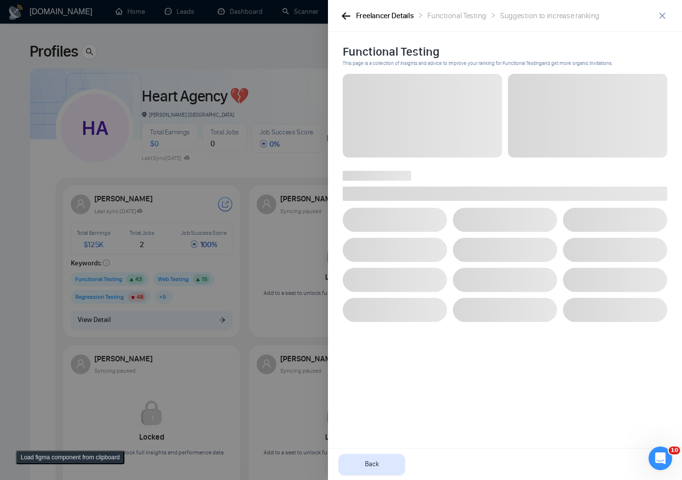
scroll to position [0, 0]
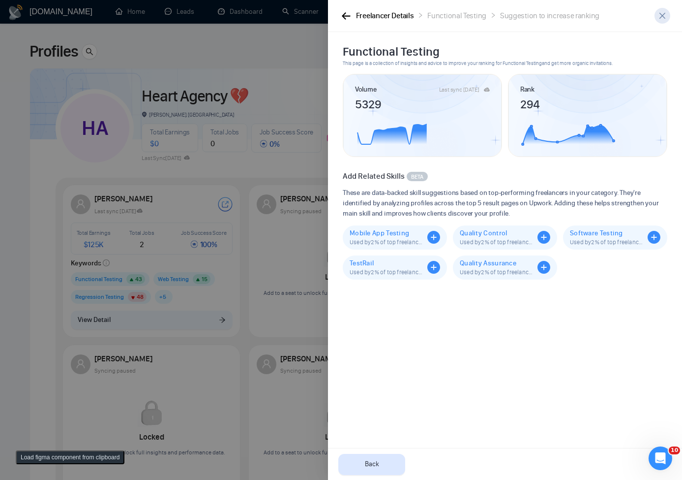
click at [669, 15] on span "close" at bounding box center [662, 16] width 15 height 8
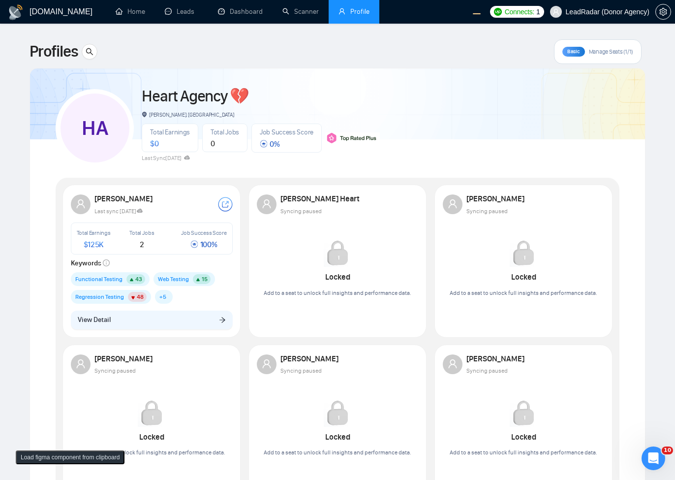
click at [608, 52] on span "Manage Seats (1/1)" at bounding box center [611, 52] width 44 height 8
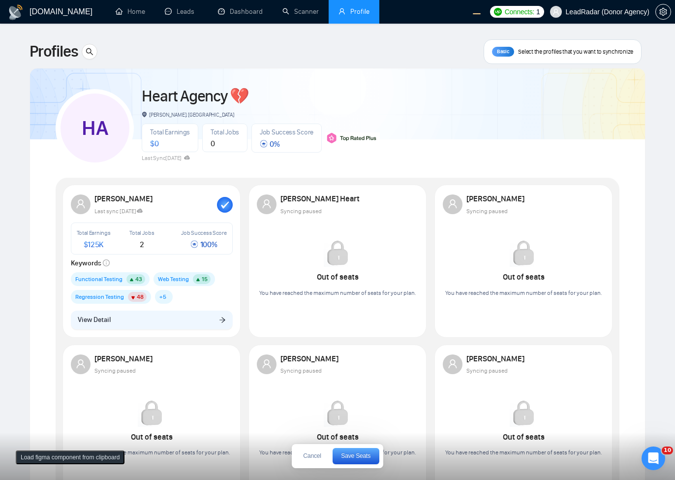
click at [608, 52] on span "Select the profiles that you want to synchronize" at bounding box center [575, 52] width 115 height 8
click at [309, 452] on button "Cancel" at bounding box center [312, 456] width 32 height 16
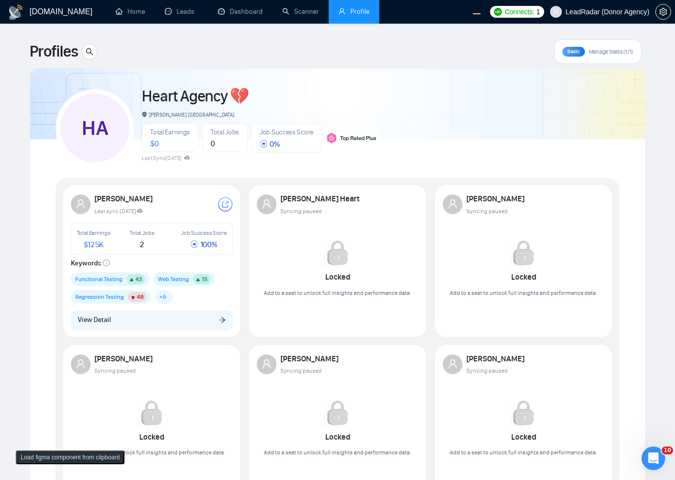
click at [611, 54] on span "Manage Seats (1/1)" at bounding box center [611, 52] width 44 height 8
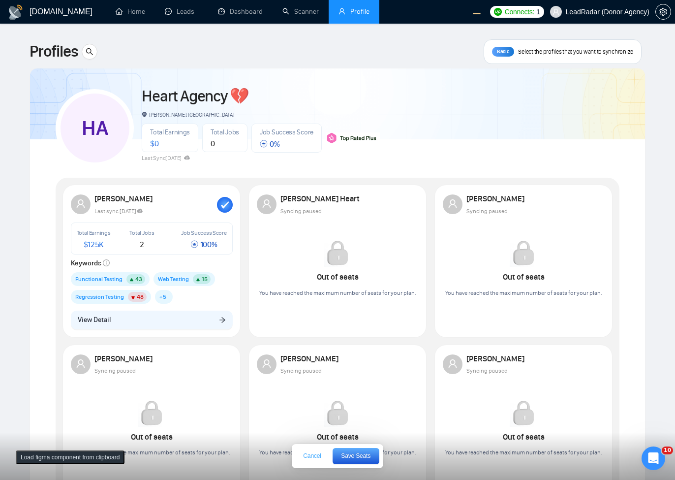
click at [305, 455] on span "Cancel" at bounding box center [312, 456] width 18 height 6
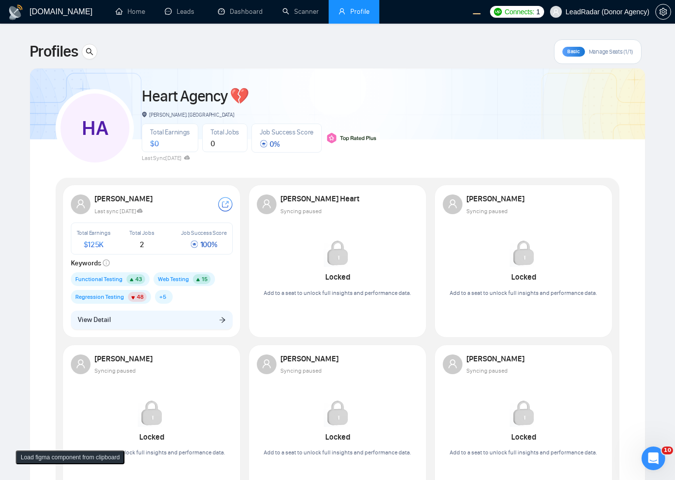
click at [622, 48] on span "Manage Seats (1/1)" at bounding box center [611, 52] width 44 height 8
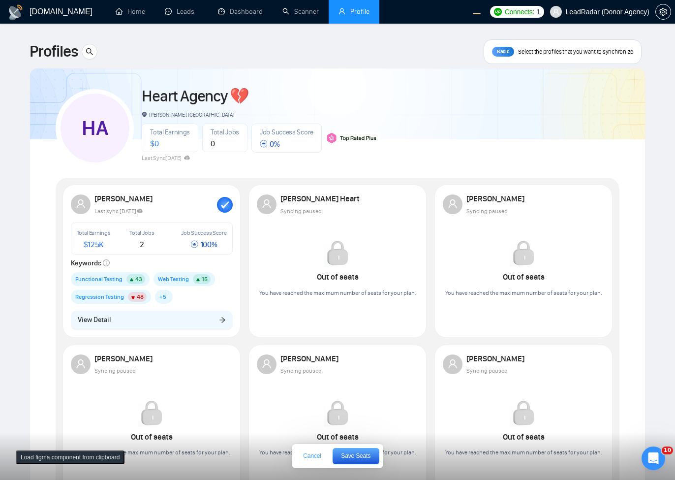
click at [314, 456] on span "Cancel" at bounding box center [312, 456] width 18 height 6
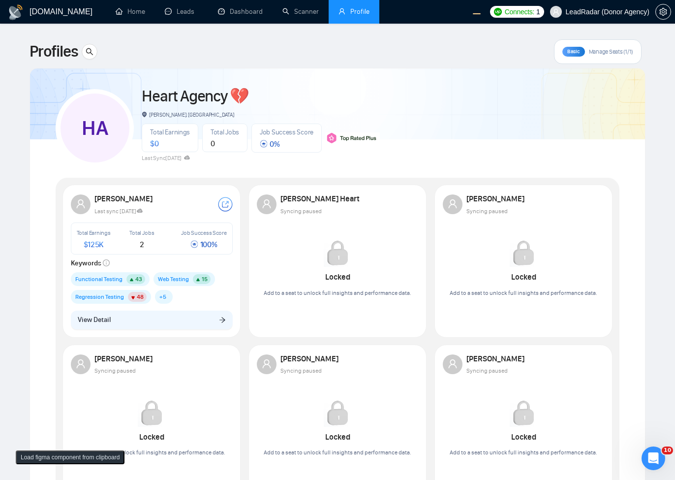
click at [617, 49] on span "Manage Seats (1/1)" at bounding box center [611, 52] width 44 height 8
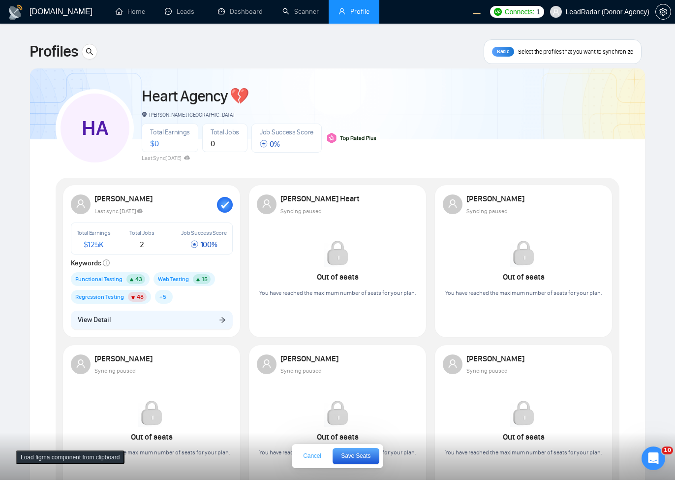
click at [313, 456] on span "Cancel" at bounding box center [312, 456] width 18 height 6
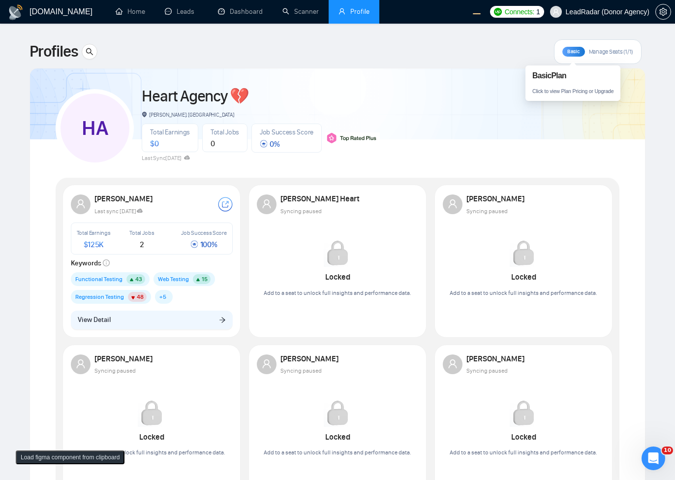
click at [594, 51] on span "Manage Seats (1/1)" at bounding box center [611, 52] width 44 height 8
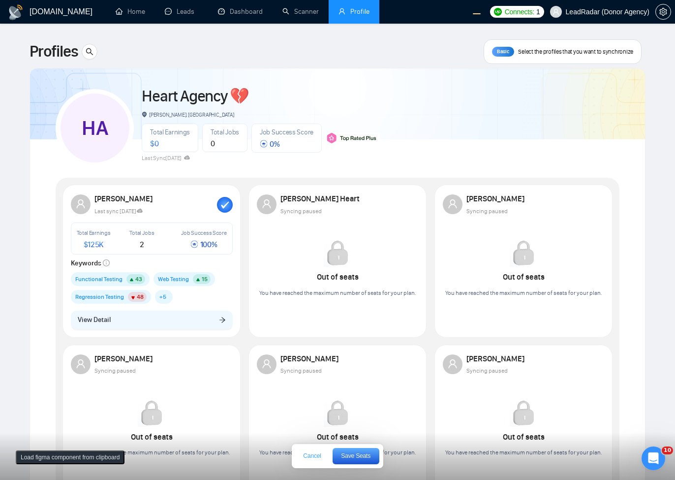
click at [314, 456] on span "Cancel" at bounding box center [312, 456] width 18 height 6
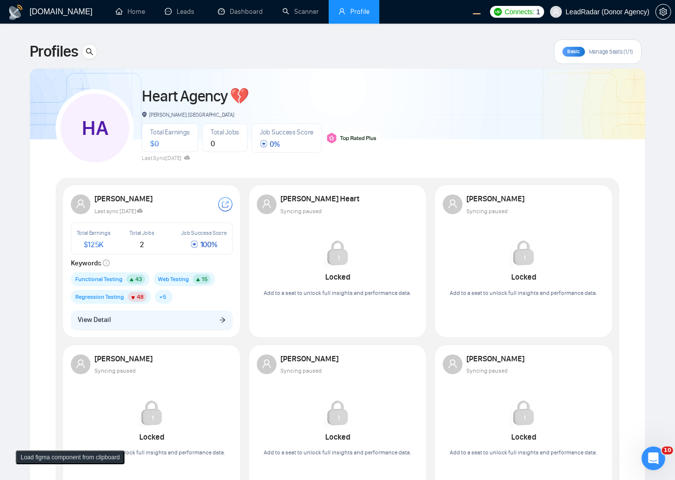
click at [621, 49] on span "Manage Seats (1/1)" at bounding box center [611, 52] width 44 height 8
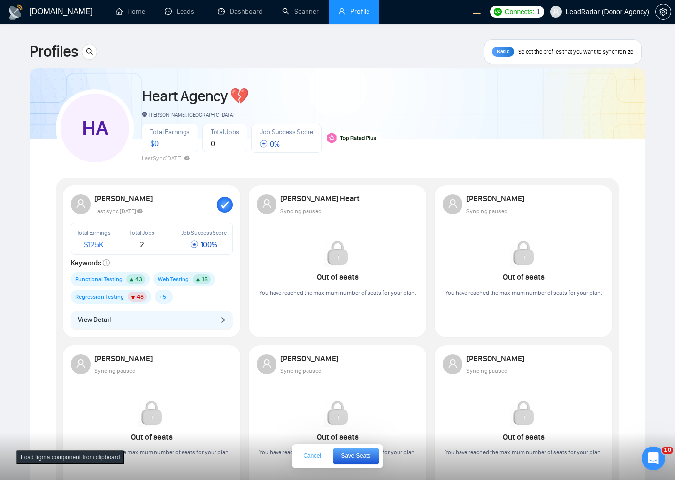
click at [315, 451] on button "Cancel" at bounding box center [312, 456] width 32 height 16
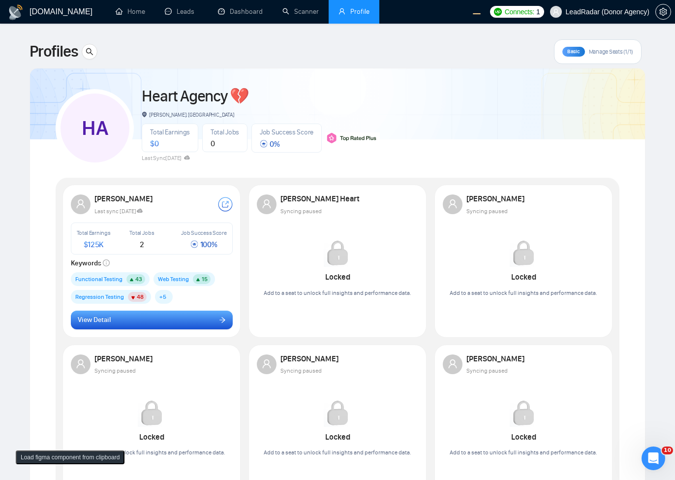
click at [78, 320] on span "View Detail" at bounding box center [94, 319] width 33 height 11
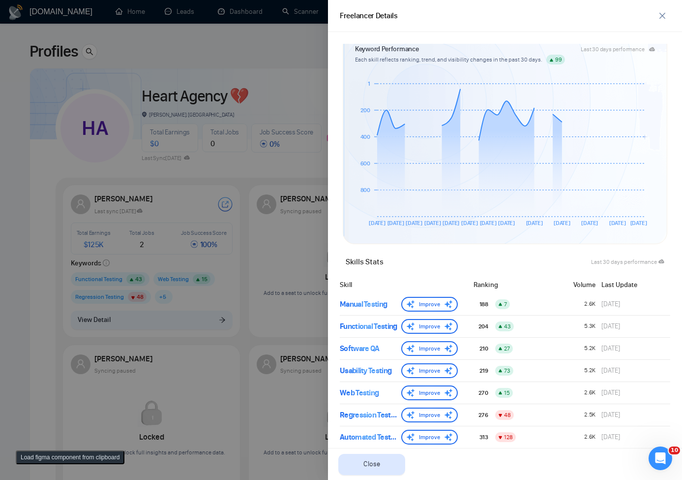
scroll to position [397, 0]
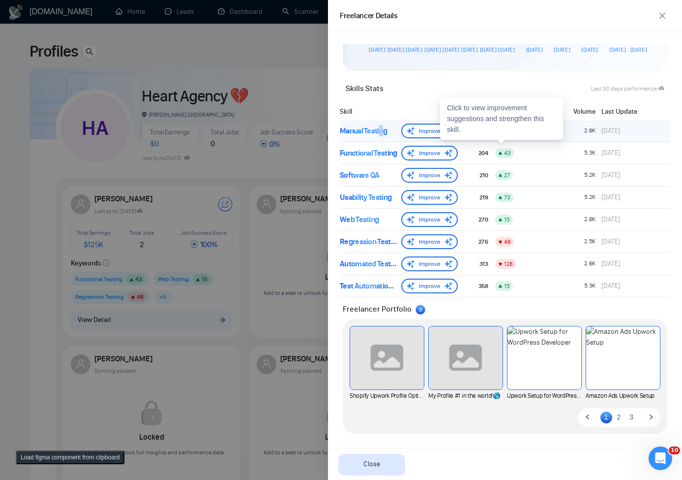
click at [381, 134] on div "Manual Testing" at bounding box center [369, 131] width 58 height 12
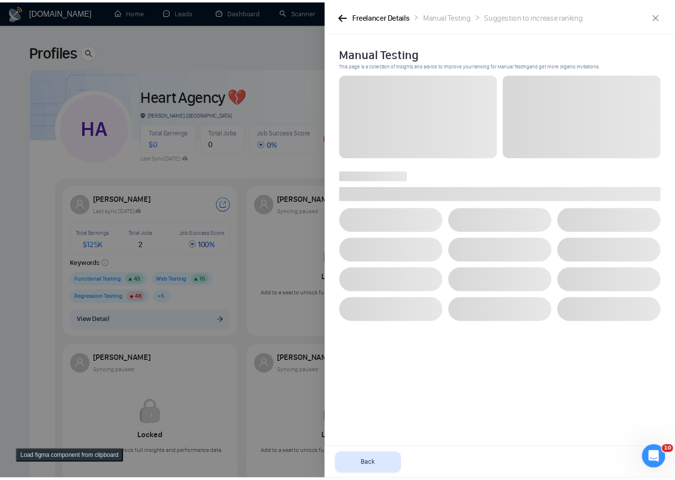
scroll to position [0, 0]
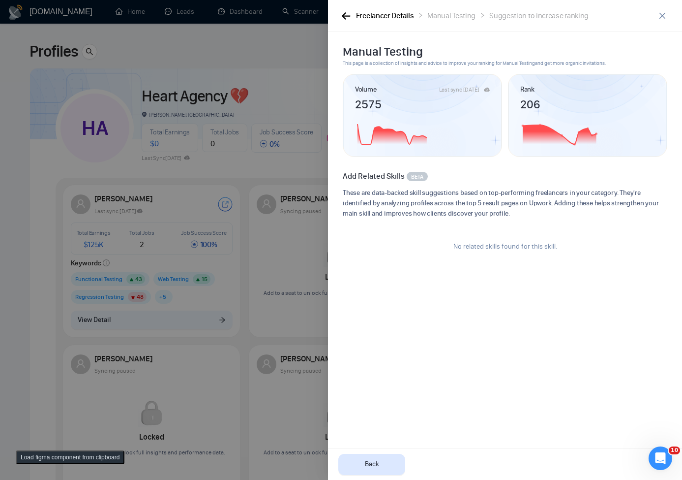
click at [655, 7] on div "Freelancer Details Manual Testing Suggestion to increase ranking" at bounding box center [505, 16] width 354 height 32
click at [673, 20] on div "Freelancer Details Manual Testing Suggestion to increase ranking" at bounding box center [505, 16] width 354 height 32
click at [664, 16] on icon "close" at bounding box center [663, 16] width 8 height 8
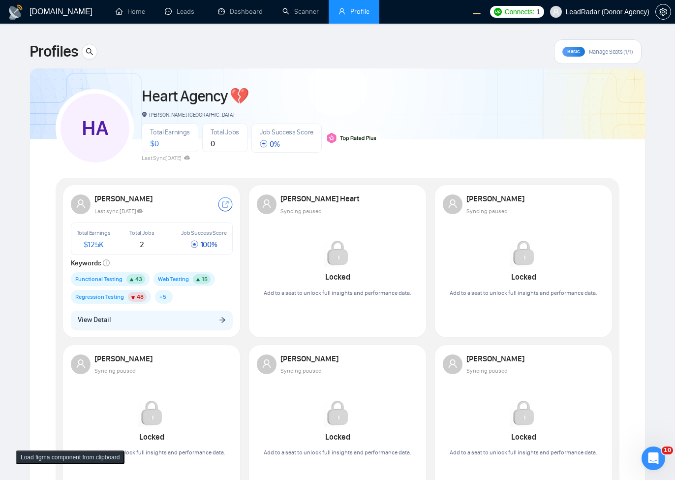
click at [579, 51] on div "Basic" at bounding box center [573, 52] width 23 height 10
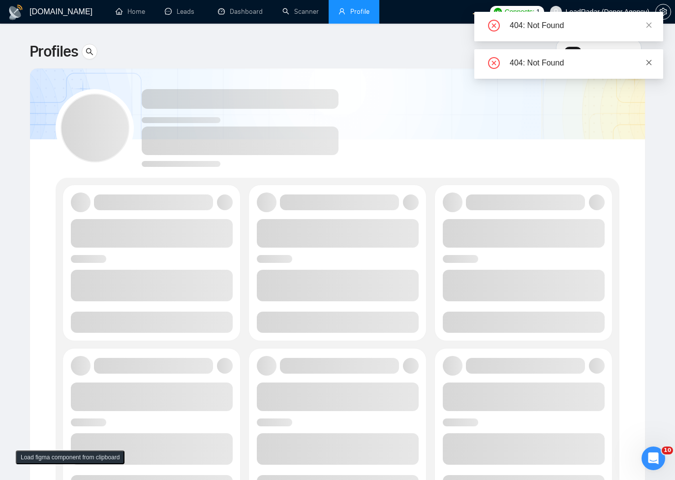
click at [651, 61] on icon "close" at bounding box center [648, 62] width 7 height 7
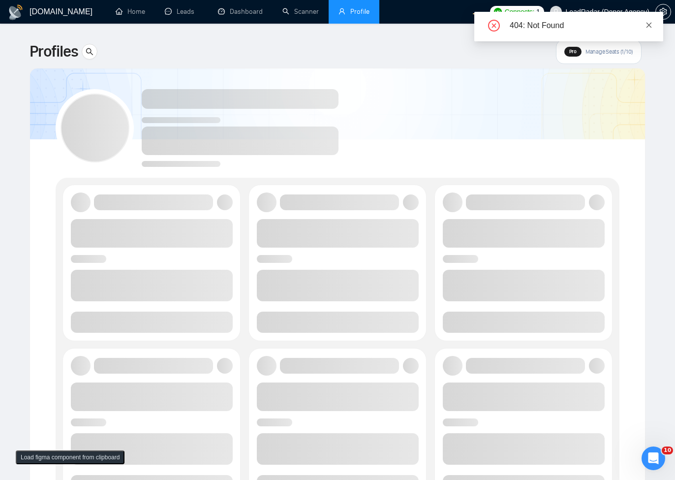
click at [651, 28] on icon "close" at bounding box center [648, 25] width 7 height 7
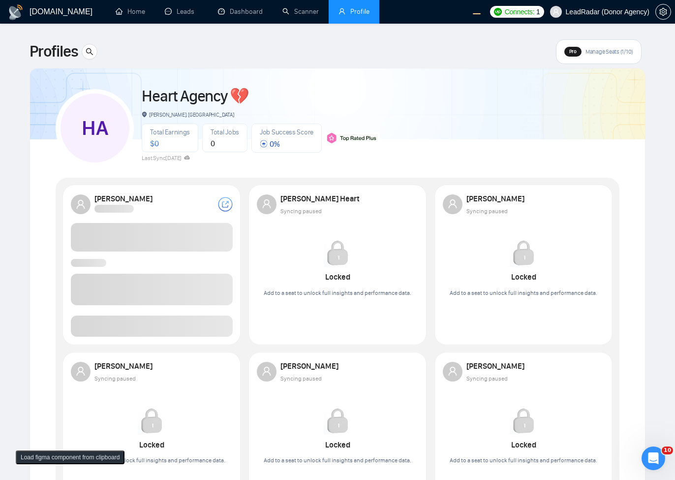
click at [606, 58] on div "Pro Manage Seats (1/10)" at bounding box center [599, 51] width 86 height 25
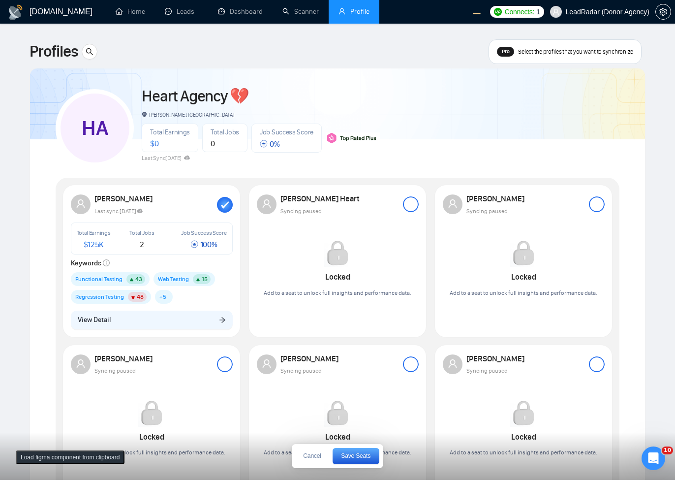
click at [415, 205] on div at bounding box center [411, 204] width 16 height 16
click at [220, 371] on div at bounding box center [225, 364] width 16 height 16
click at [223, 367] on div at bounding box center [225, 364] width 16 height 16
click at [418, 363] on div at bounding box center [411, 364] width 16 height 16
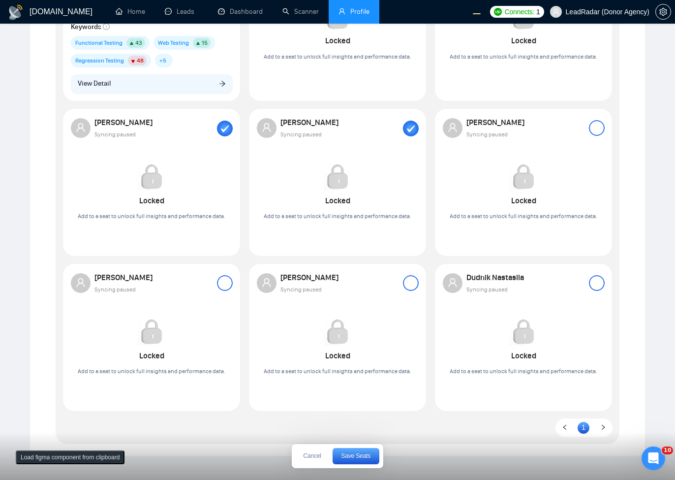
click at [219, 279] on div at bounding box center [225, 283] width 16 height 16
click at [414, 283] on div at bounding box center [411, 283] width 16 height 16
click at [593, 277] on div at bounding box center [597, 283] width 16 height 16
click at [596, 130] on div at bounding box center [597, 128] width 16 height 16
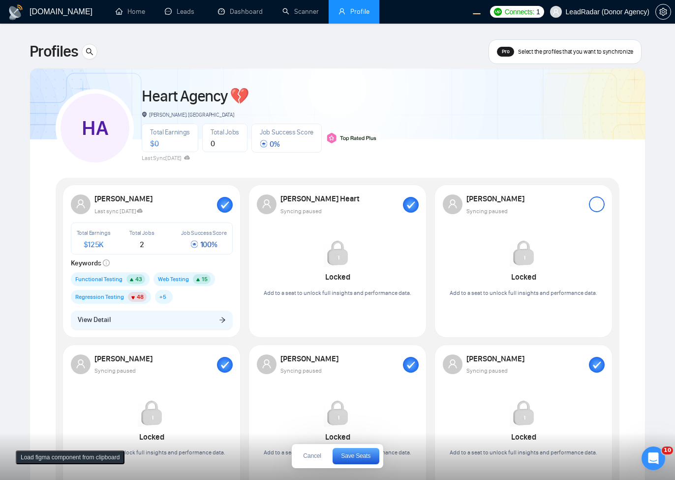
click at [600, 205] on div at bounding box center [597, 204] width 16 height 16
click at [364, 459] on button "Save Seats" at bounding box center [356, 456] width 47 height 16
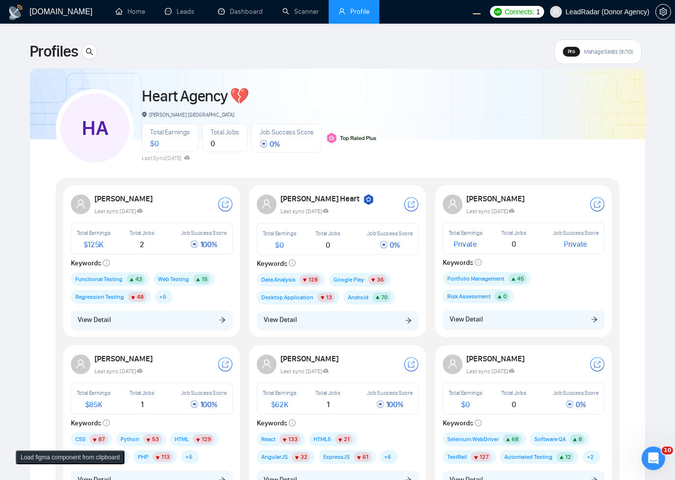
click at [89, 454] on button "Load figma component from clipboard" at bounding box center [70, 457] width 109 height 14
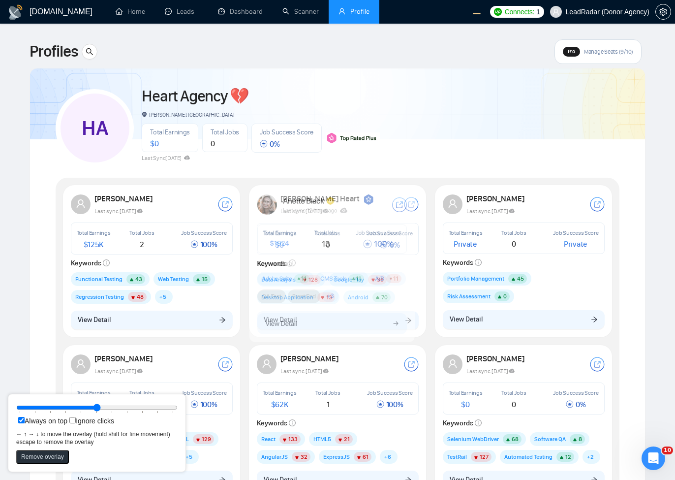
drag, startPoint x: 214, startPoint y: 108, endPoint x: 336, endPoint y: 233, distance: 175.0
click at [336, 233] on icon at bounding box center [332, 239] width 149 height 29
click at [335, 232] on icon at bounding box center [331, 238] width 149 height 29
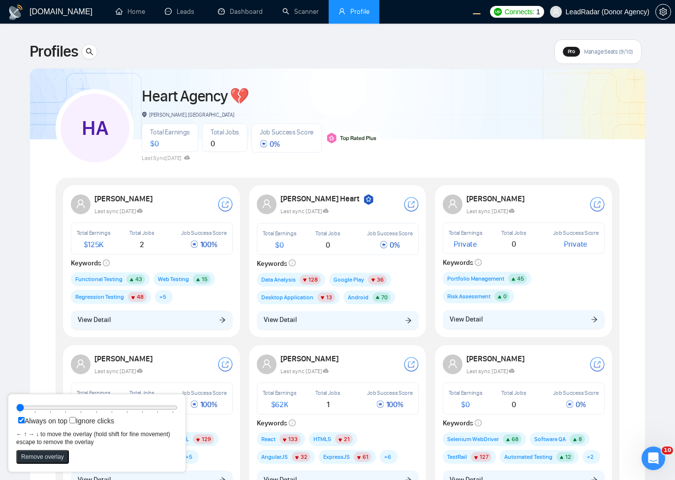
drag, startPoint x: 129, startPoint y: 406, endPoint x: 0, endPoint y: 421, distance: 130.7
type input "0"
click at [16, 413] on input "range" at bounding box center [96, 407] width 161 height 11
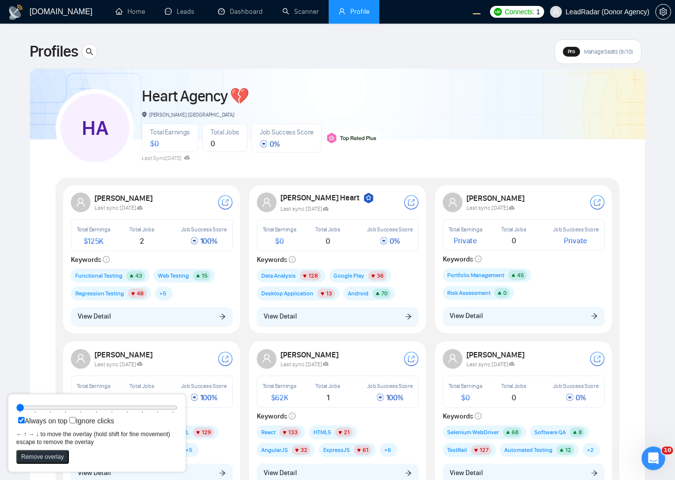
click at [465, 137] on div "HA Heart Agency 💔 [PERSON_NAME], [GEOGRAPHIC_DATA] Total Earnings $ 0 Total Job…" at bounding box center [338, 123] width 564 height 87
click at [420, 154] on div "HA Heart Agency 💔 [PERSON_NAME], [GEOGRAPHIC_DATA] Total Earnings $ 0 Total Job…" at bounding box center [338, 123] width 564 height 87
click at [443, 127] on div "HA Heart Agency 💔 [PERSON_NAME], [GEOGRAPHIC_DATA] Total Earnings $ 0 Total Job…" at bounding box center [338, 123] width 564 height 87
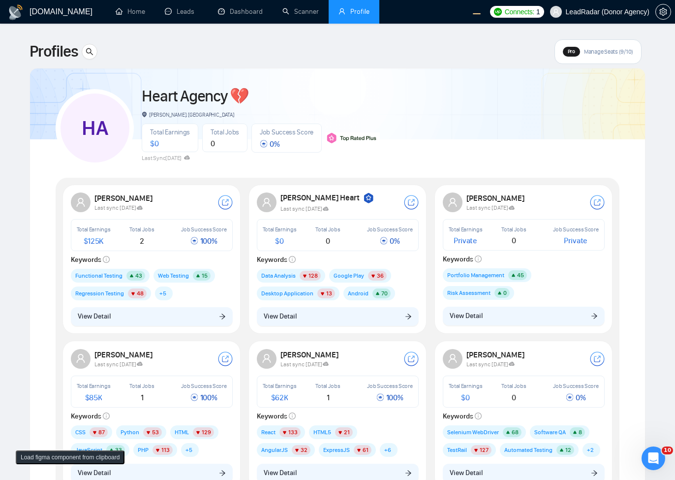
click at [85, 457] on button "Load figma component from clipboard" at bounding box center [70, 457] width 109 height 14
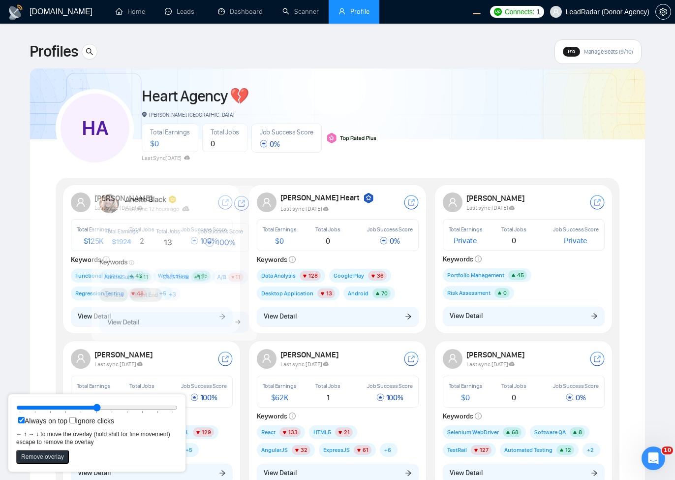
drag, startPoint x: 63, startPoint y: 45, endPoint x: 154, endPoint y: 230, distance: 206.8
click at [154, 230] on icon at bounding box center [174, 237] width 149 height 29
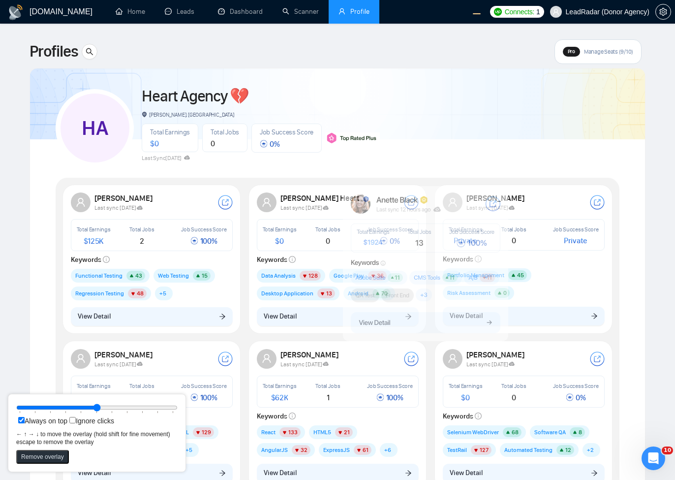
drag, startPoint x: 180, startPoint y: 273, endPoint x: 418, endPoint y: 278, distance: 238.7
click at [418, 278] on rect at bounding box center [435, 278] width 53 height 14
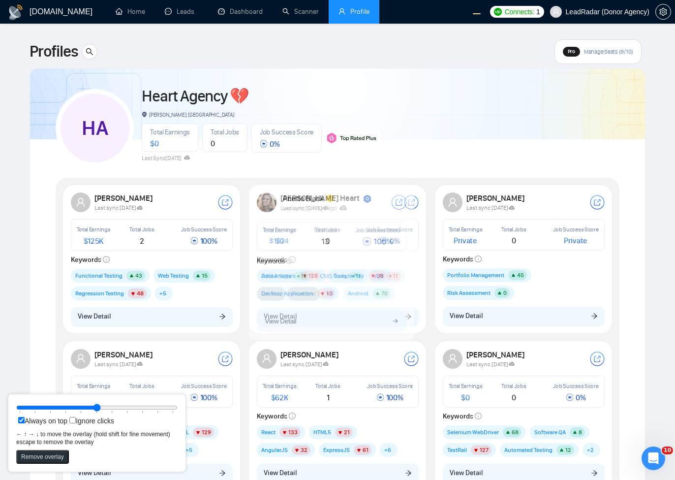
drag, startPoint x: 366, startPoint y: 251, endPoint x: 302, endPoint y: 252, distance: 64.5
click at [302, 252] on rect at bounding box center [331, 261] width 165 height 155
click at [300, 236] on icon at bounding box center [332, 236] width 149 height 29
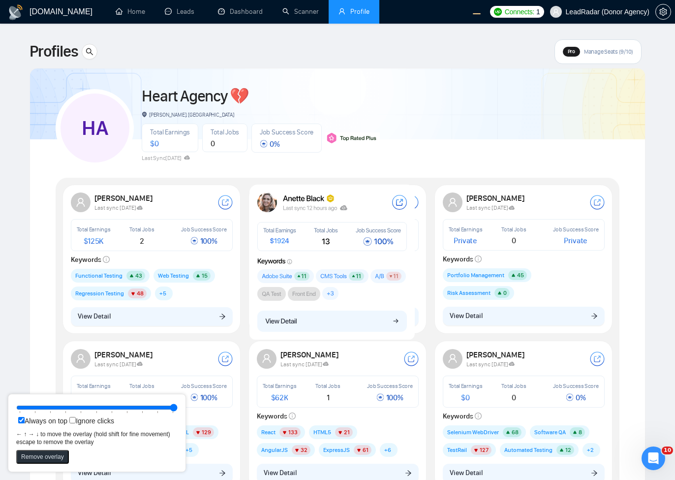
drag, startPoint x: 113, startPoint y: 407, endPoint x: 681, endPoint y: 356, distance: 570.4
click at [178, 402] on input "range" at bounding box center [96, 407] width 161 height 11
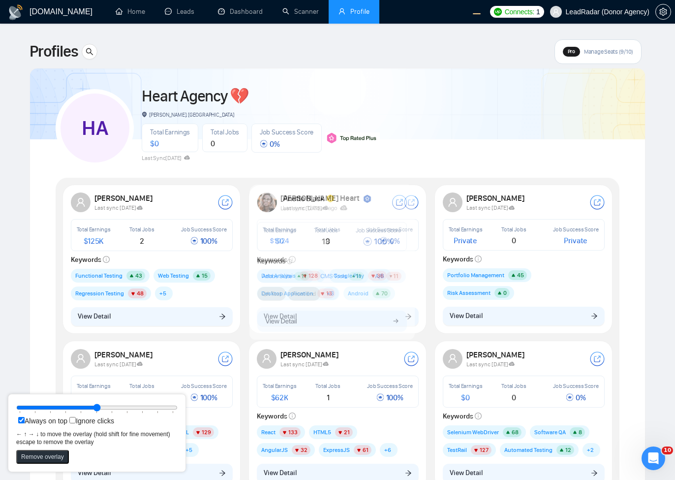
drag, startPoint x: 106, startPoint y: 405, endPoint x: 97, endPoint y: 418, distance: 16.0
click at [97, 413] on input "range" at bounding box center [96, 407] width 161 height 11
click at [325, 260] on rect at bounding box center [333, 264] width 165 height 155
click at [381, 253] on rect at bounding box center [331, 262] width 165 height 155
click at [347, 258] on rect at bounding box center [330, 261] width 165 height 155
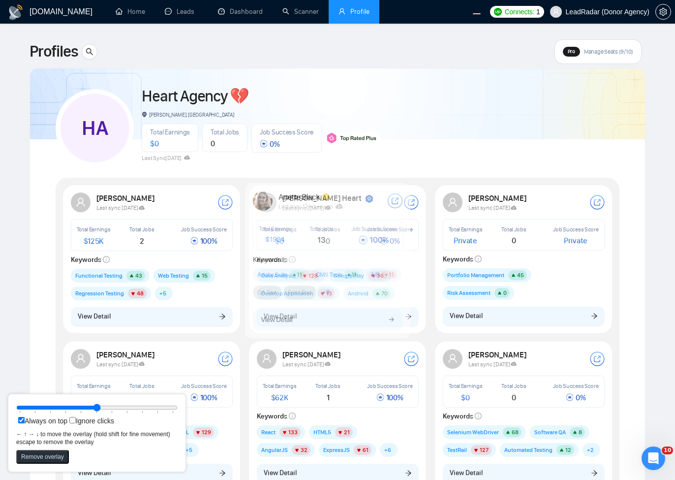
click at [343, 258] on rect at bounding box center [327, 260] width 165 height 155
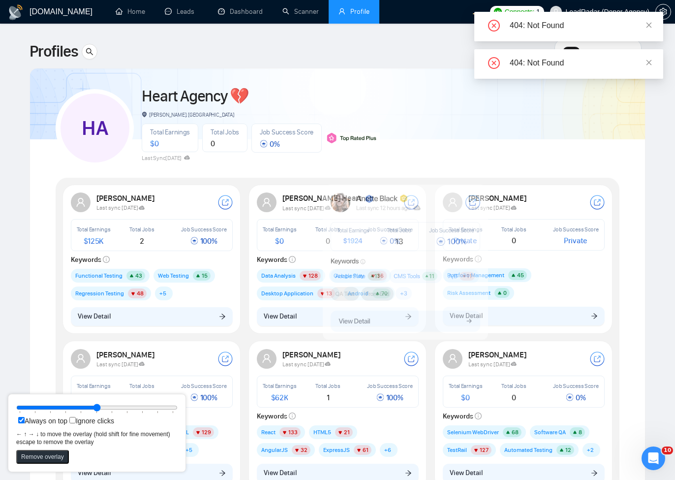
drag, startPoint x: 341, startPoint y: 258, endPoint x: 419, endPoint y: 260, distance: 77.7
click at [419, 260] on rect at bounding box center [405, 261] width 165 height 155
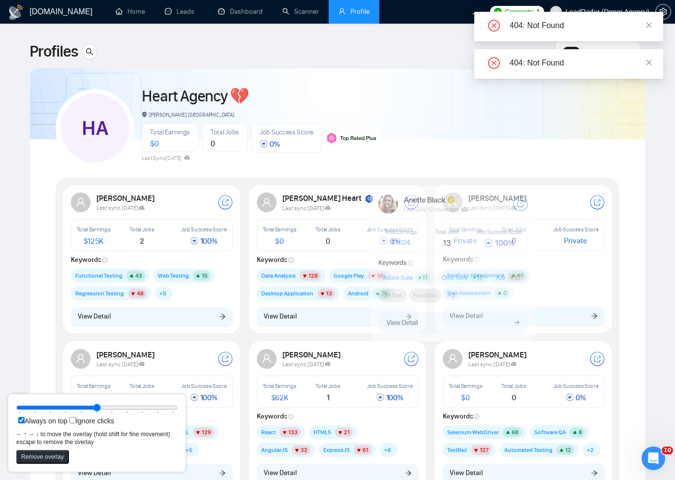
drag, startPoint x: 420, startPoint y: 237, endPoint x: 467, endPoint y: 238, distance: 47.7
click at [467, 238] on icon at bounding box center [453, 238] width 149 height 29
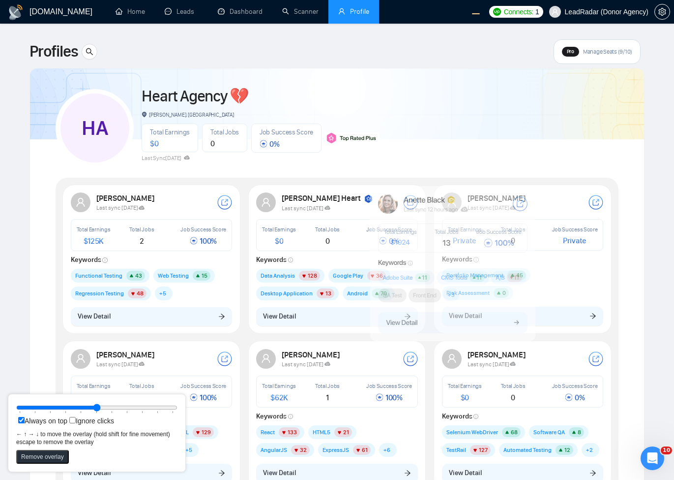
click at [653, 205] on main "Profiles Pro Manage Seats (9/10) HA Heart Agency 💔 Boardman, United States Tota…" at bounding box center [337, 389] width 643 height 700
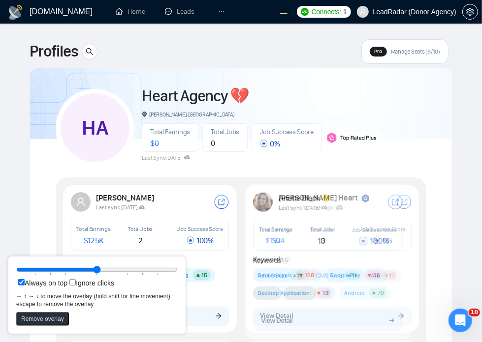
drag, startPoint x: 395, startPoint y: 231, endPoint x: 269, endPoint y: 230, distance: 125.5
click at [269, 230] on icon at bounding box center [275, 230] width 32 height 5
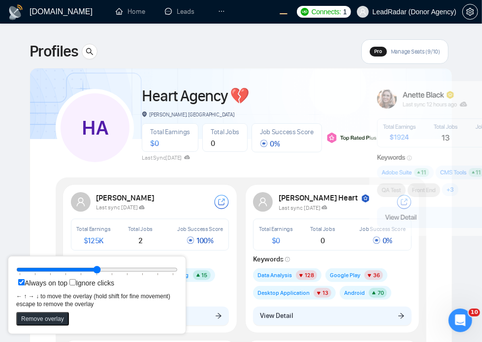
drag, startPoint x: 339, startPoint y: 248, endPoint x: 463, endPoint y: 145, distance: 161.4
click at [463, 145] on icon at bounding box center [451, 133] width 149 height 29
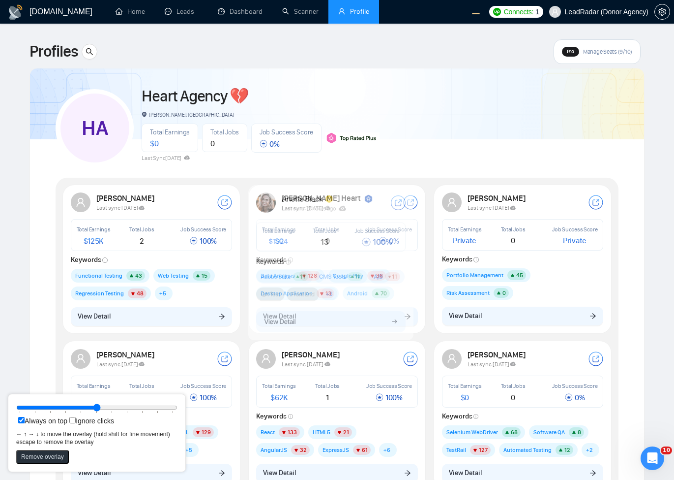
drag, startPoint x: 449, startPoint y: 118, endPoint x: 328, endPoint y: 222, distance: 159.1
click at [328, 222] on rect at bounding box center [330, 262] width 165 height 155
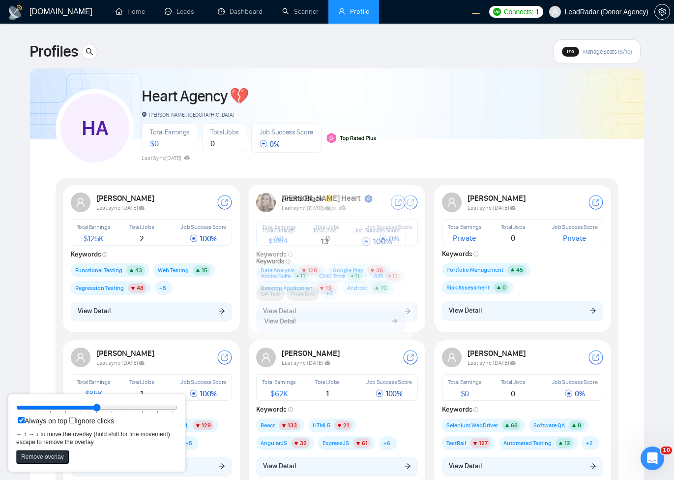
click at [332, 273] on rect at bounding box center [341, 276] width 53 height 14
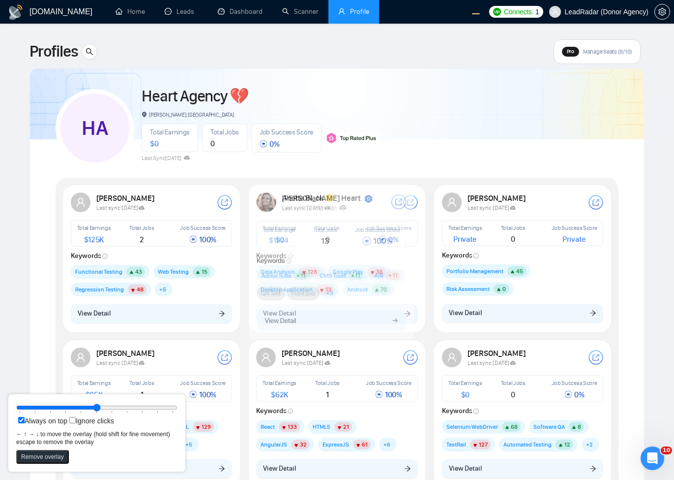
click at [374, 263] on rect at bounding box center [331, 261] width 165 height 155
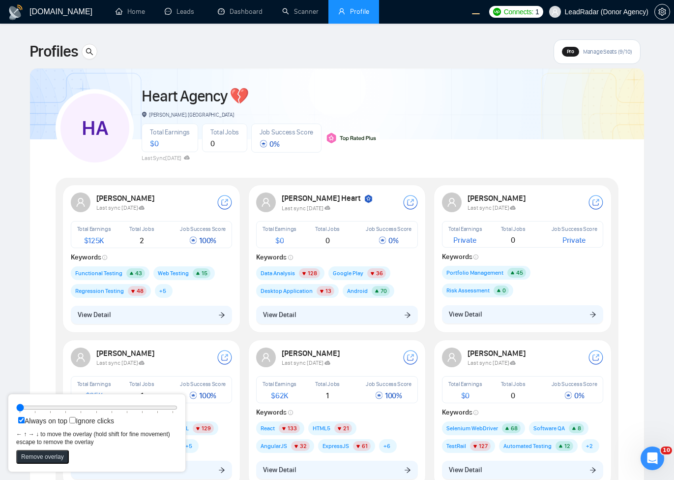
drag, startPoint x: 106, startPoint y: 404, endPoint x: 0, endPoint y: 390, distance: 107.2
type input "0"
click at [16, 402] on input "range" at bounding box center [96, 407] width 161 height 11
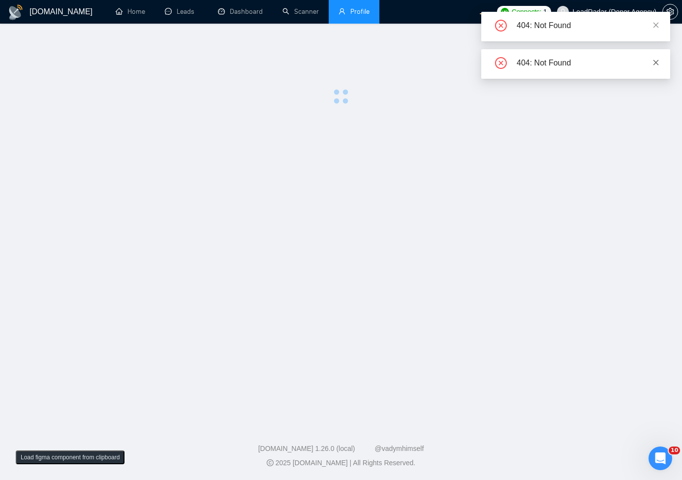
click at [656, 59] on icon "close" at bounding box center [655, 62] width 7 height 7
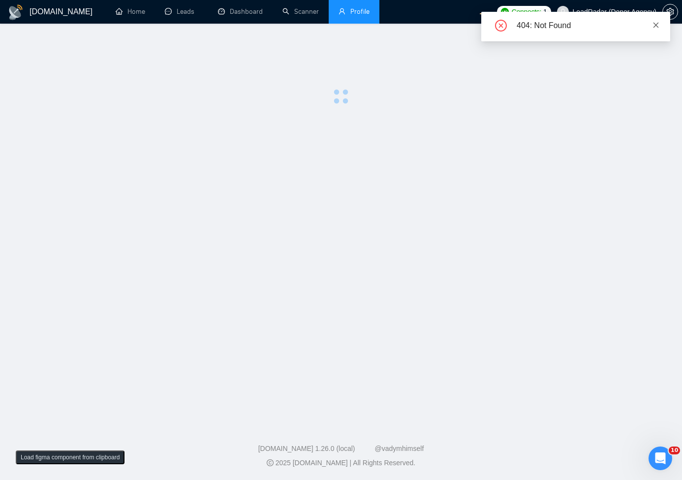
click at [657, 26] on icon "close" at bounding box center [655, 25] width 7 height 7
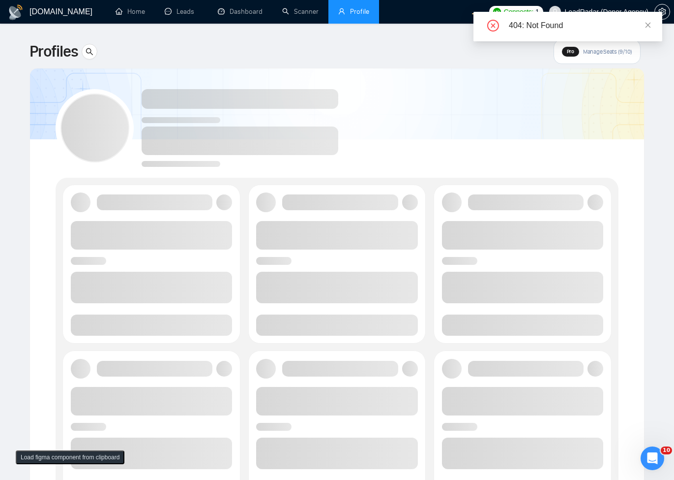
click at [644, 25] on div "404: Not Found" at bounding box center [580, 26] width 142 height 12
click at [653, 24] on div "404: Not Found" at bounding box center [568, 27] width 189 height 30
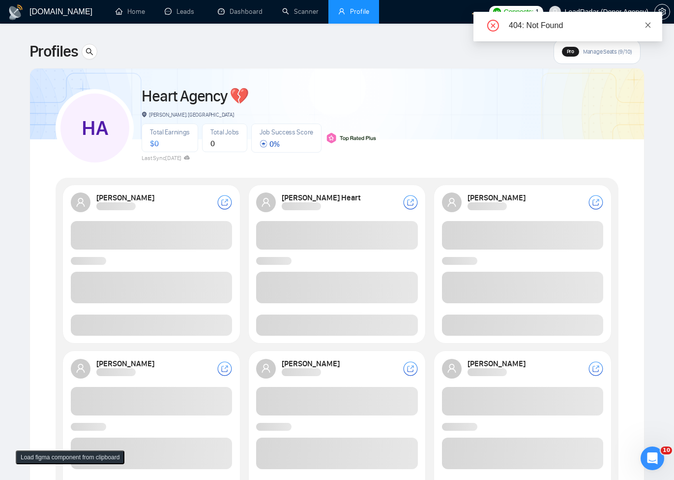
click at [651, 24] on div "404: Not Found" at bounding box center [568, 27] width 189 height 30
click at [650, 24] on icon "close" at bounding box center [648, 25] width 7 height 7
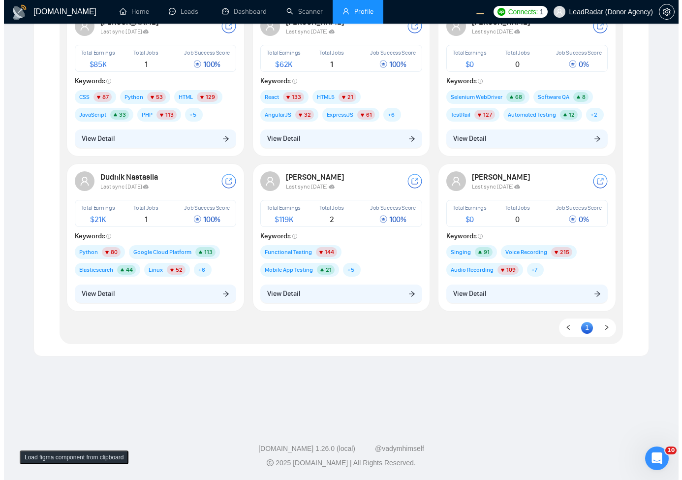
scroll to position [95, 0]
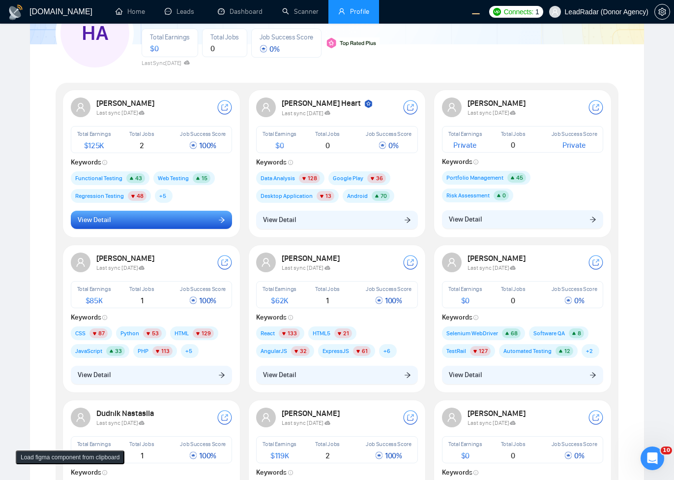
click at [161, 215] on button "View Detail" at bounding box center [152, 220] width 162 height 19
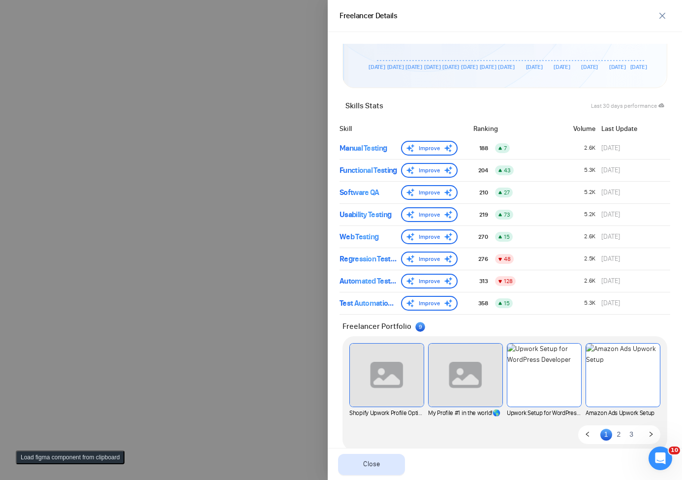
scroll to position [0, 0]
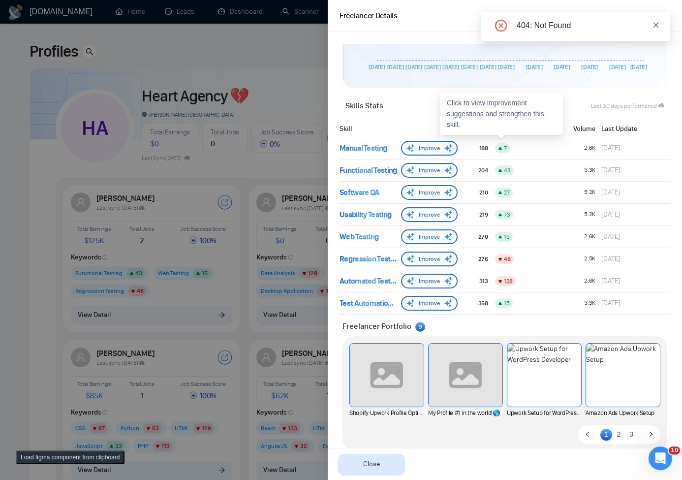
click at [653, 28] on icon "close" at bounding box center [655, 25] width 7 height 7
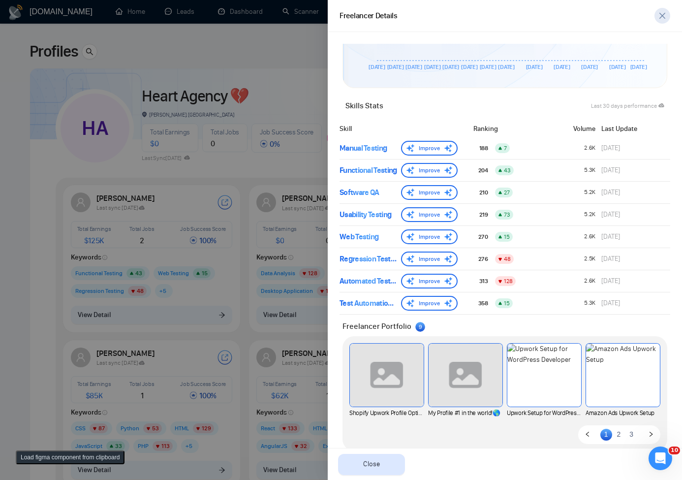
click at [660, 16] on icon "close" at bounding box center [662, 16] width 8 height 8
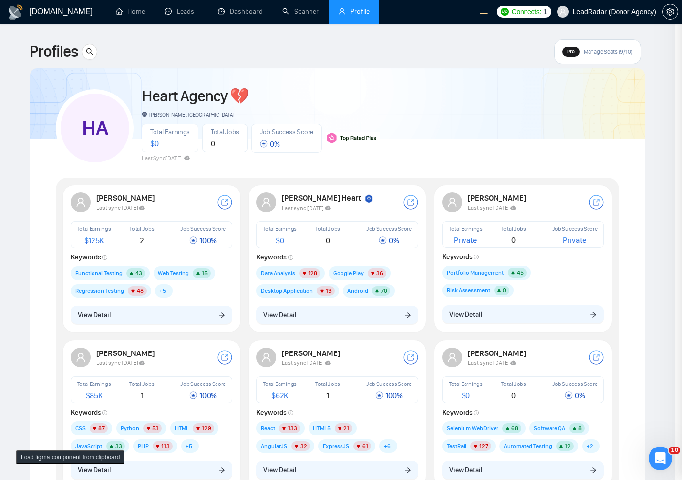
click at [159, 323] on div at bounding box center [341, 240] width 682 height 480
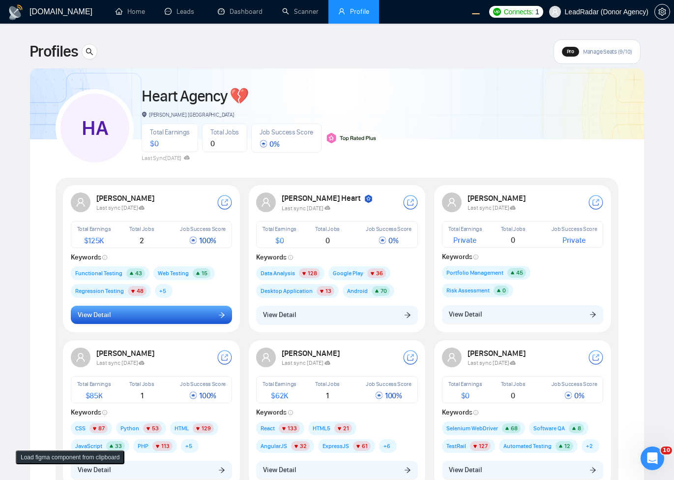
click at [165, 314] on button "View Detail" at bounding box center [152, 314] width 162 height 19
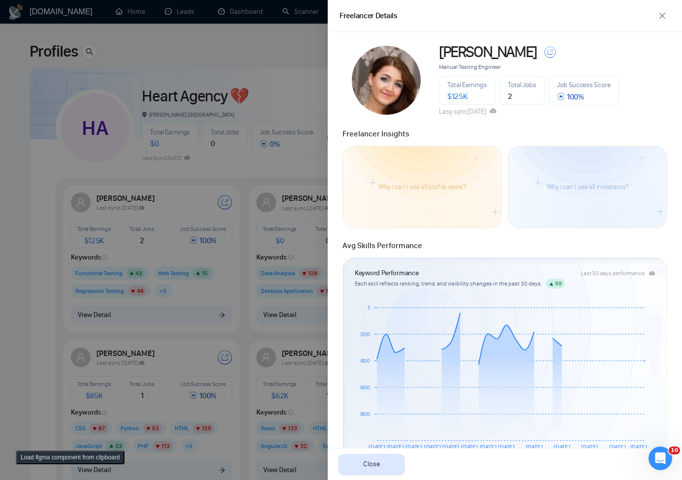
scroll to position [397, 0]
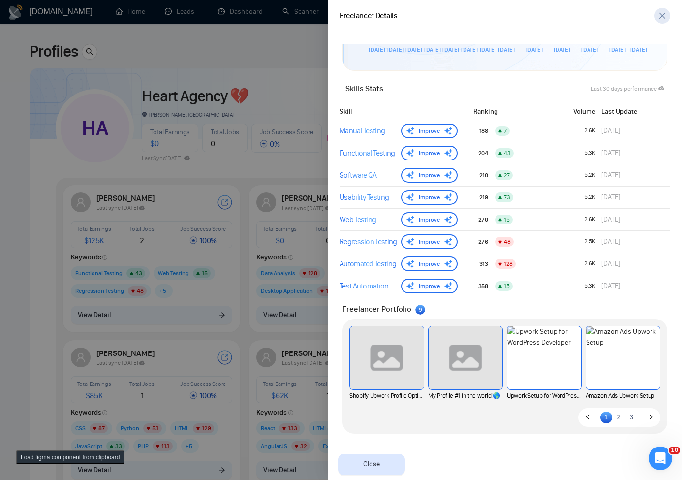
click at [664, 16] on icon "close" at bounding box center [662, 16] width 8 height 8
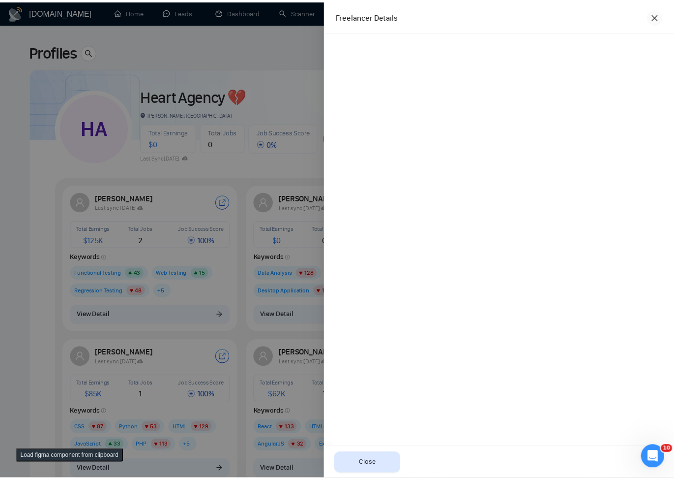
scroll to position [0, 0]
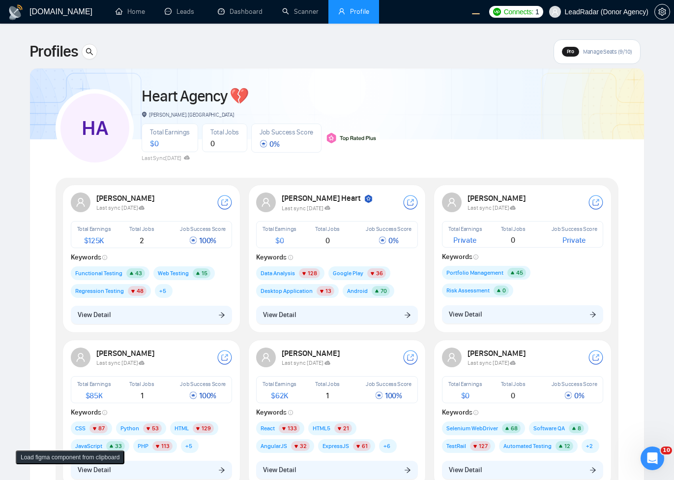
click at [73, 457] on button "Load figma component from clipboard" at bounding box center [70, 457] width 109 height 14
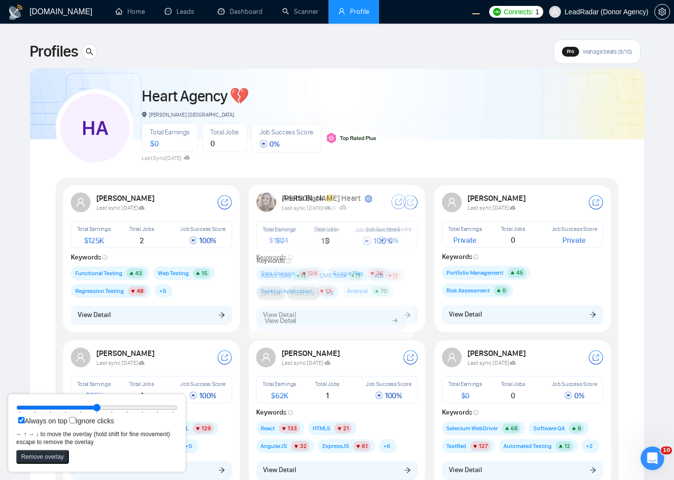
drag, startPoint x: 21, startPoint y: 52, endPoint x: 270, endPoint y: 236, distance: 309.5
click at [270, 236] on icon at bounding box center [331, 236] width 149 height 29
click at [269, 236] on icon at bounding box center [330, 236] width 149 height 29
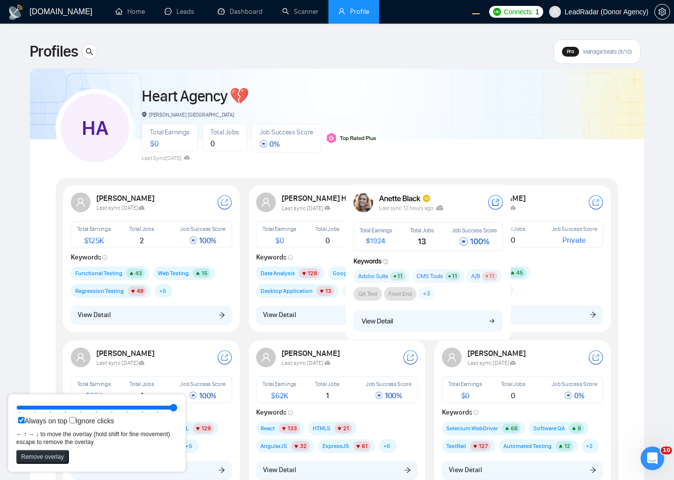
drag, startPoint x: 98, startPoint y: 404, endPoint x: 209, endPoint y: 413, distance: 110.5
click at [178, 413] on input "range" at bounding box center [96, 407] width 161 height 11
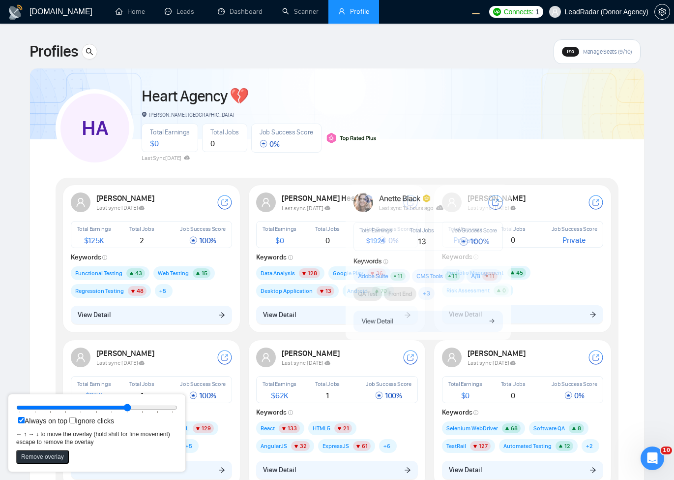
click at [123, 411] on input "range" at bounding box center [96, 407] width 161 height 11
click at [130, 410] on input "range" at bounding box center [96, 407] width 161 height 11
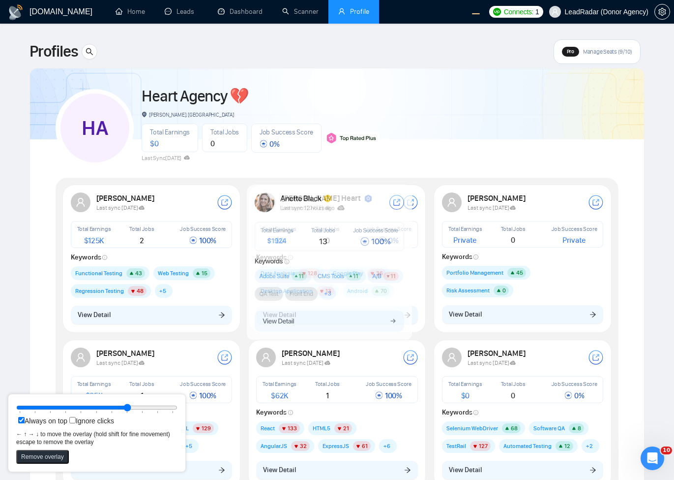
drag, startPoint x: 424, startPoint y: 366, endPoint x: 378, endPoint y: 299, distance: 81.3
click at [378, 299] on rect at bounding box center [329, 261] width 165 height 155
click at [374, 303] on rect at bounding box center [326, 320] width 165 height 37
click at [349, 246] on icon at bounding box center [327, 236] width 149 height 29
drag, startPoint x: 138, startPoint y: 403, endPoint x: 148, endPoint y: 404, distance: 9.5
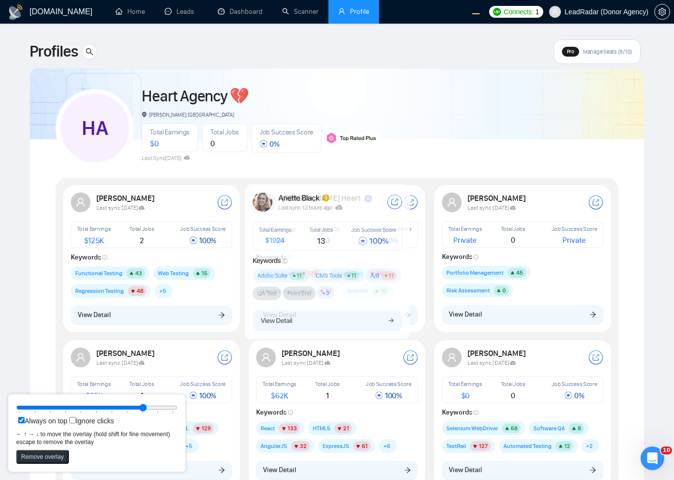
click at [148, 404] on input "range" at bounding box center [96, 407] width 161 height 11
click at [149, 407] on input "range" at bounding box center [96, 407] width 161 height 11
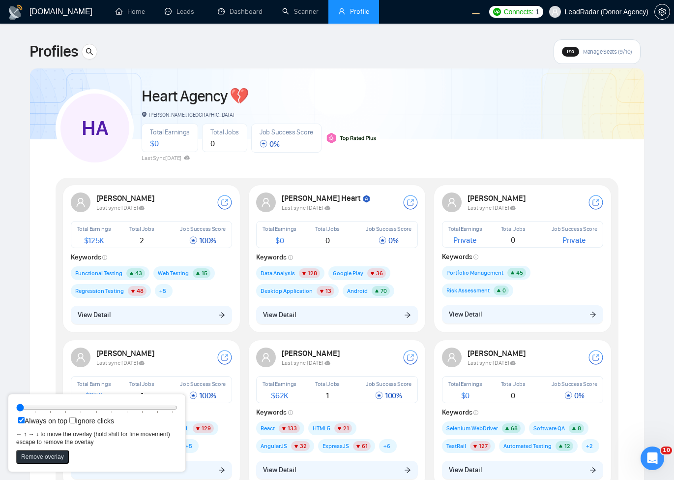
drag, startPoint x: 155, startPoint y: 409, endPoint x: 0, endPoint y: 411, distance: 155.5
click at [16, 411] on input "range" at bounding box center [96, 407] width 161 height 11
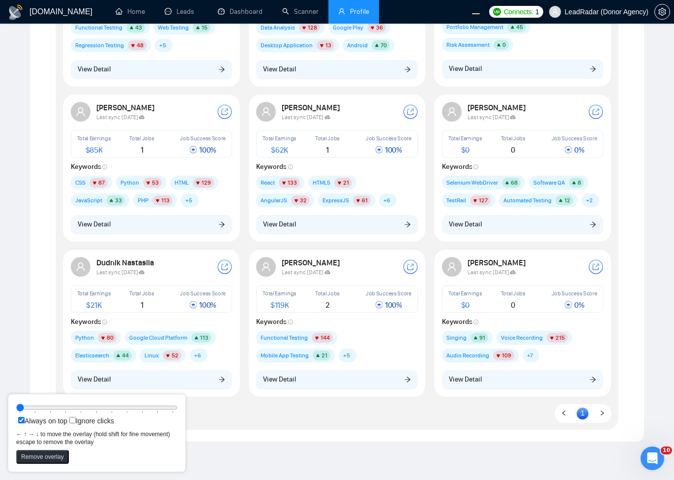
scroll to position [177, 0]
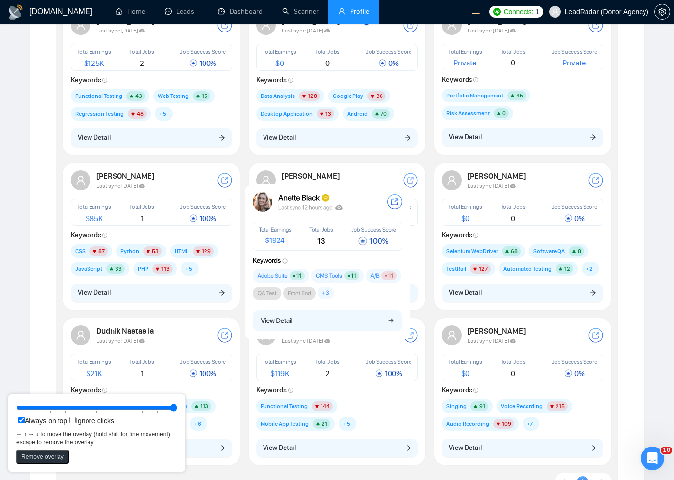
drag, startPoint x: 46, startPoint y: 407, endPoint x: 205, endPoint y: 410, distance: 159.4
type input "100"
click at [178, 410] on input "range" at bounding box center [96, 407] width 161 height 11
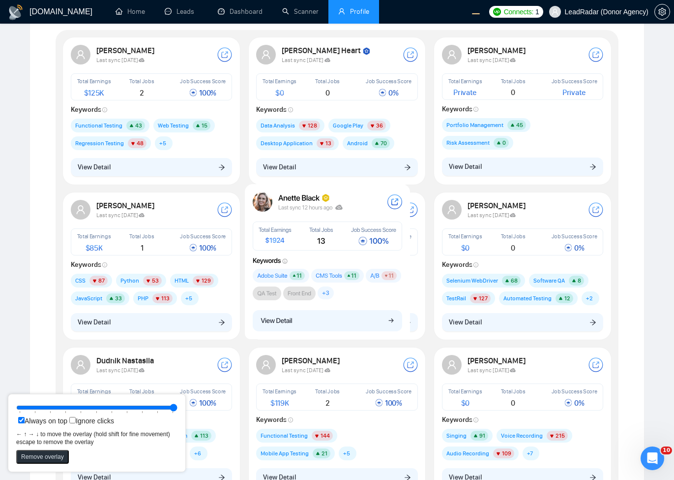
scroll to position [0, 0]
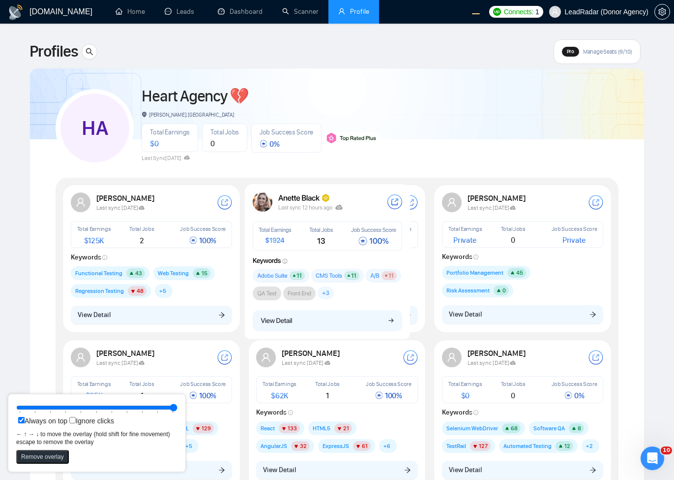
click at [36, 459] on button "Remove overlay" at bounding box center [42, 457] width 53 height 14
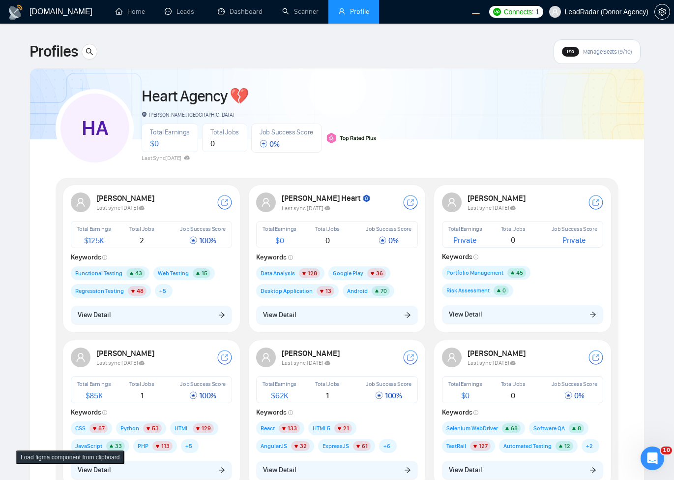
click at [57, 463] on button "Load figma component from clipboard" at bounding box center [70, 457] width 109 height 14
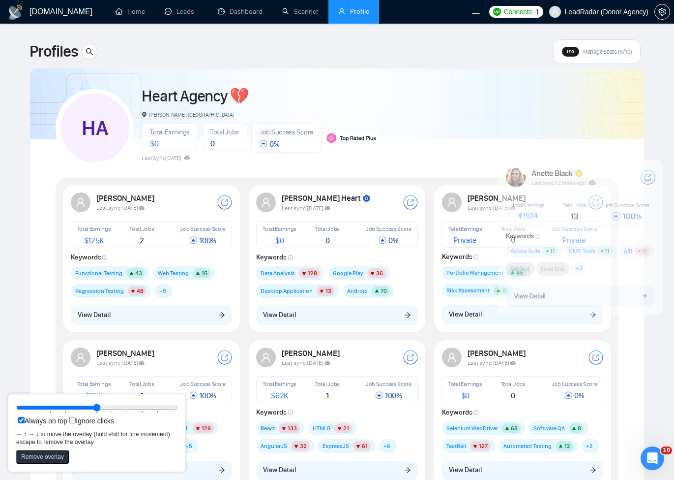
drag, startPoint x: 103, startPoint y: 105, endPoint x: 591, endPoint y: 260, distance: 512.0
click at [591, 260] on rect at bounding box center [580, 236] width 165 height 155
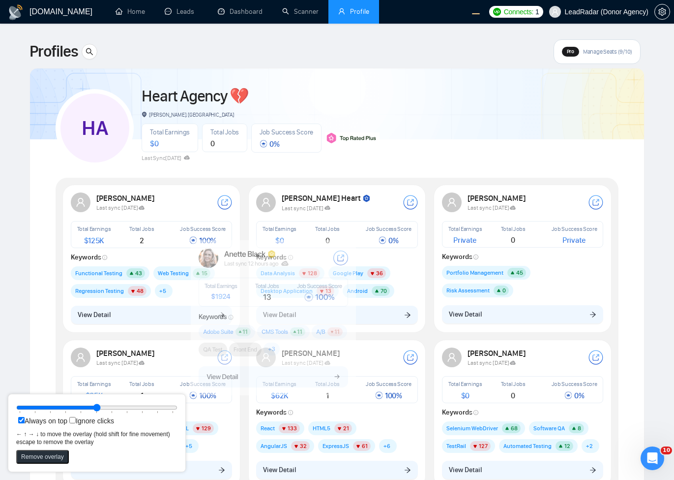
drag, startPoint x: 591, startPoint y: 223, endPoint x: 283, endPoint y: 304, distance: 317.9
click at [283, 304] on icon at bounding box center [273, 292] width 149 height 29
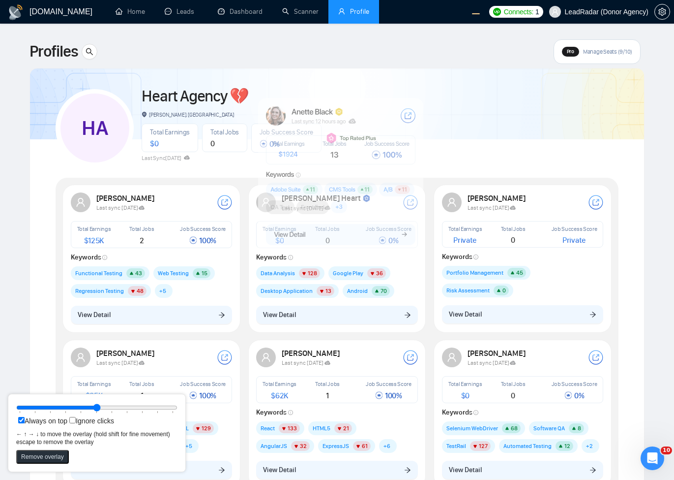
drag, startPoint x: 322, startPoint y: 285, endPoint x: 388, endPoint y: 155, distance: 145.6
click at [388, 155] on icon at bounding box center [341, 150] width 149 height 29
click at [56, 458] on button "Remove overlay" at bounding box center [42, 457] width 53 height 14
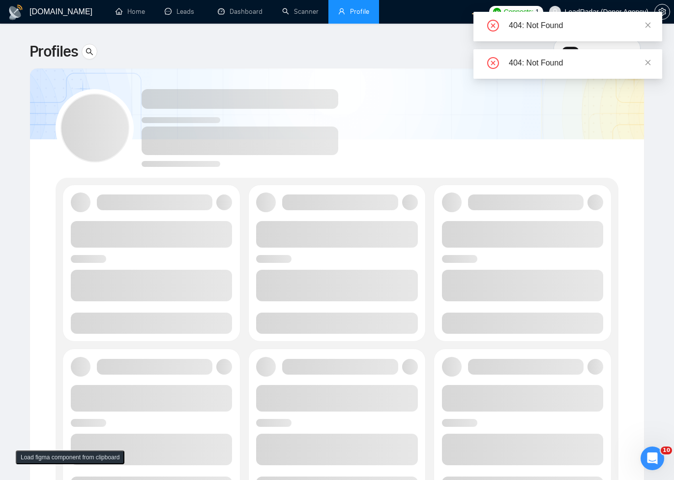
click at [648, 26] on icon "close" at bounding box center [648, 24] width 5 height 5
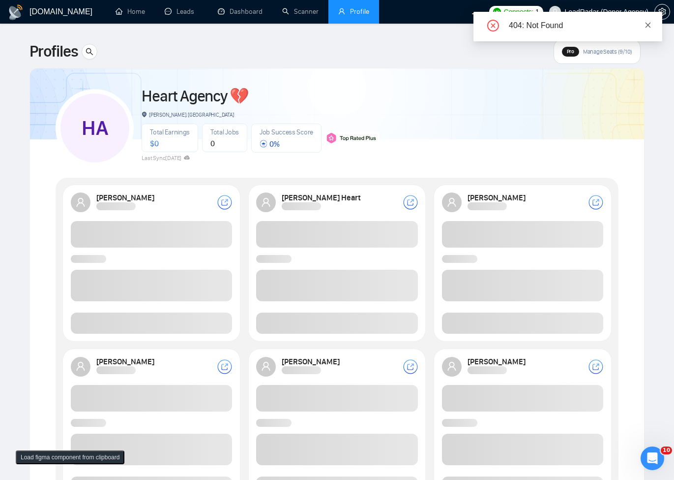
click at [645, 26] on icon "close" at bounding box center [648, 25] width 7 height 7
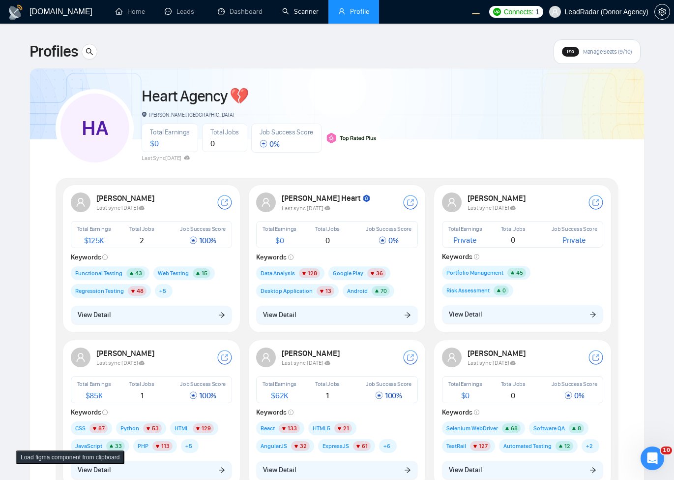
drag, startPoint x: 285, startPoint y: 21, endPoint x: 505, endPoint y: 95, distance: 232.3
click at [285, 16] on link "Scanner" at bounding box center [300, 11] width 36 height 8
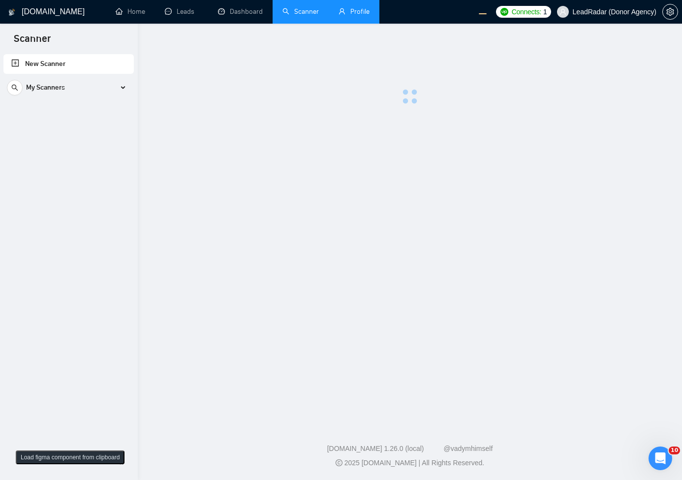
click at [354, 16] on link "Profile" at bounding box center [353, 11] width 31 height 8
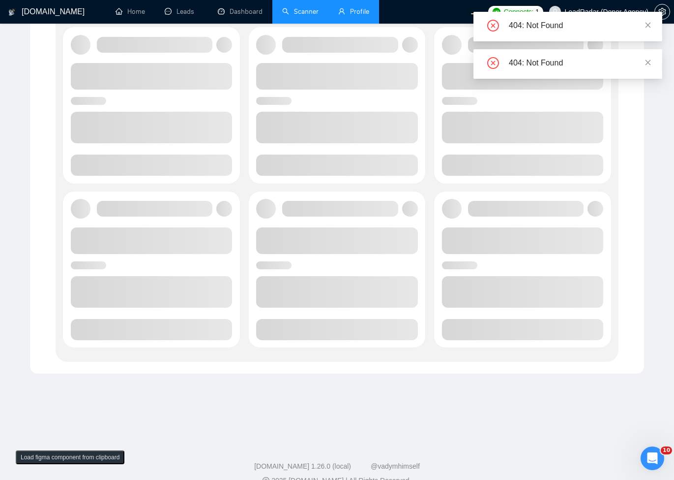
scroll to position [359, 0]
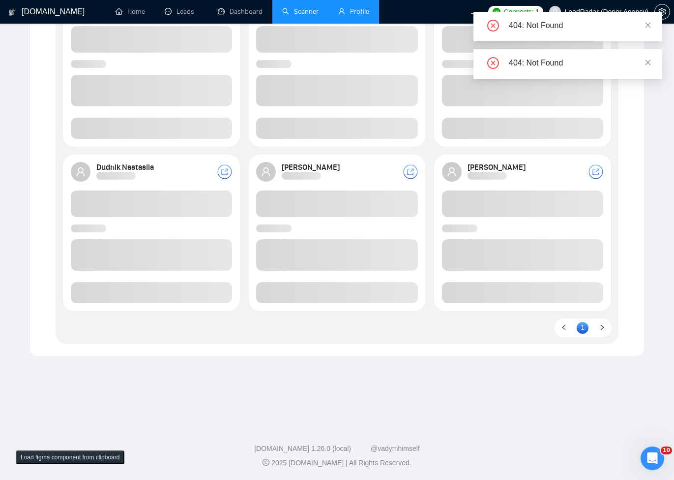
click at [282, 12] on link "Scanner" at bounding box center [300, 11] width 36 height 8
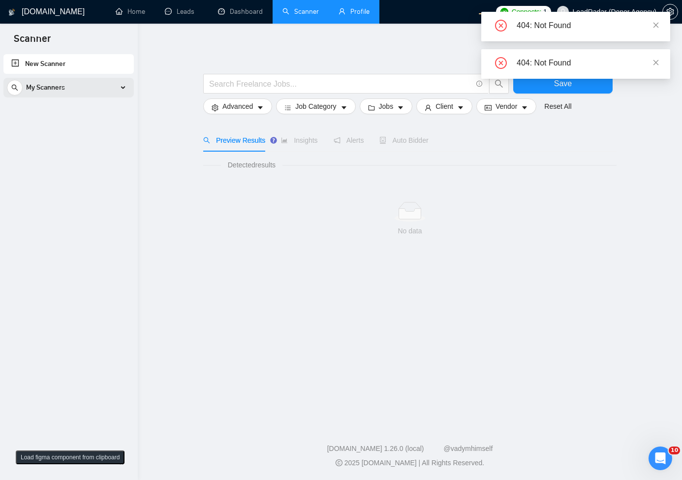
click at [49, 96] on span "My Scanners" at bounding box center [45, 88] width 39 height 20
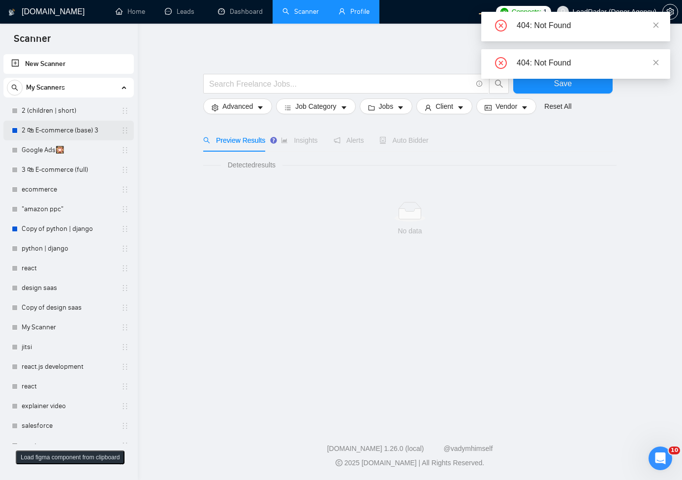
click at [74, 135] on link "2 🛍 E-commerce (base) 3" at bounding box center [68, 131] width 93 height 20
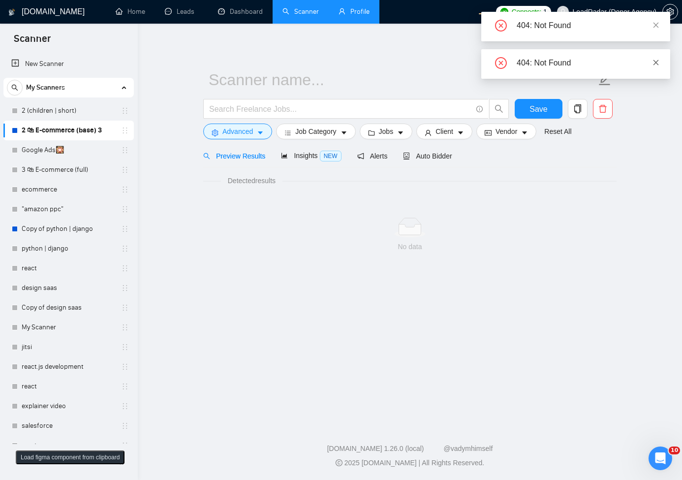
click at [654, 62] on icon "close" at bounding box center [655, 62] width 7 height 7
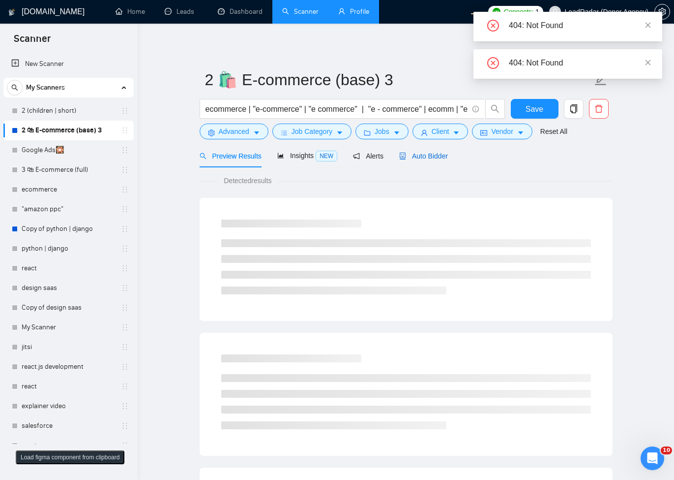
click at [431, 152] on div "Auto Bidder" at bounding box center [423, 156] width 49 height 11
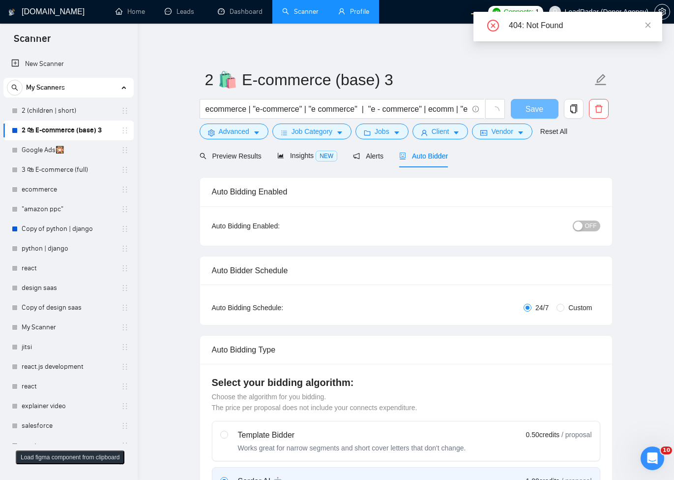
click at [435, 159] on span "Auto Bidder" at bounding box center [423, 156] width 49 height 8
radio input "false"
radio input "true"
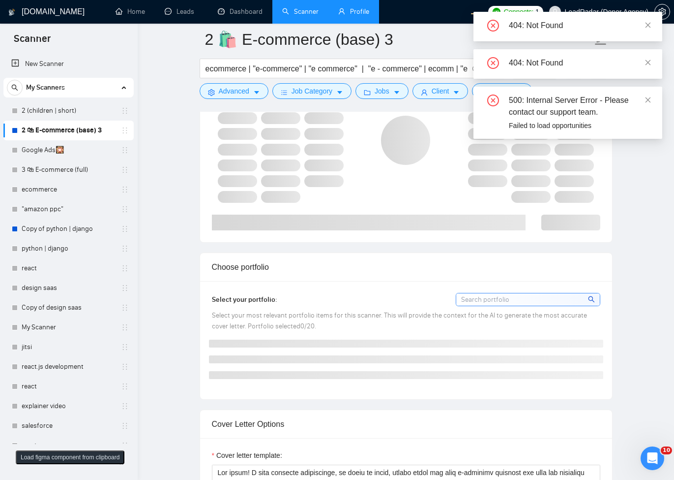
scroll to position [767, 0]
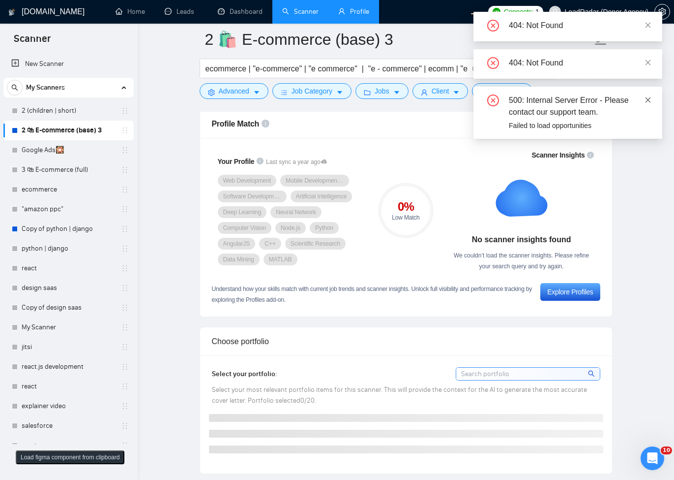
click at [646, 98] on icon "close" at bounding box center [648, 99] width 7 height 7
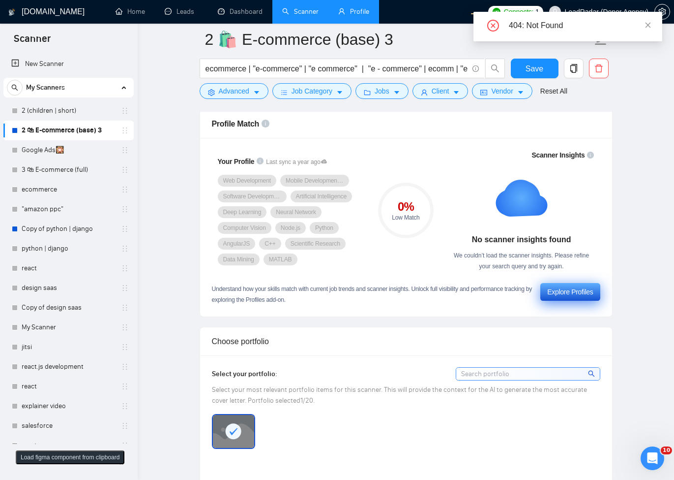
click at [561, 296] on div "Explore Profiles" at bounding box center [571, 291] width 46 height 11
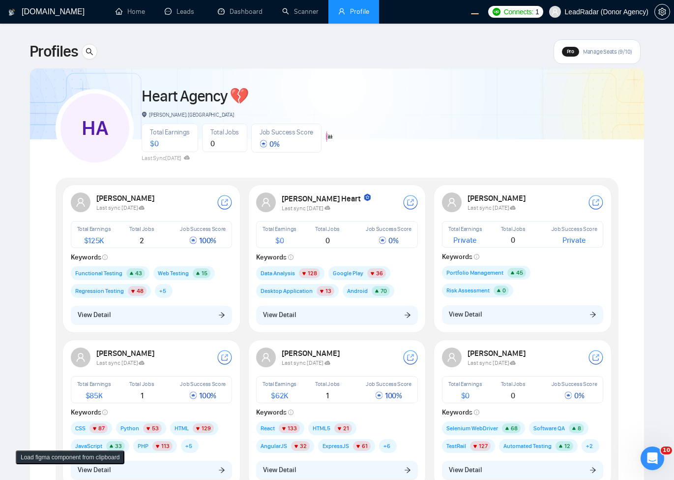
click at [435, 99] on div "HA Heart Agency 💔 Boardman, United States Total Earnings $ 0 Total Jobs 0 Job S…" at bounding box center [337, 123] width 563 height 87
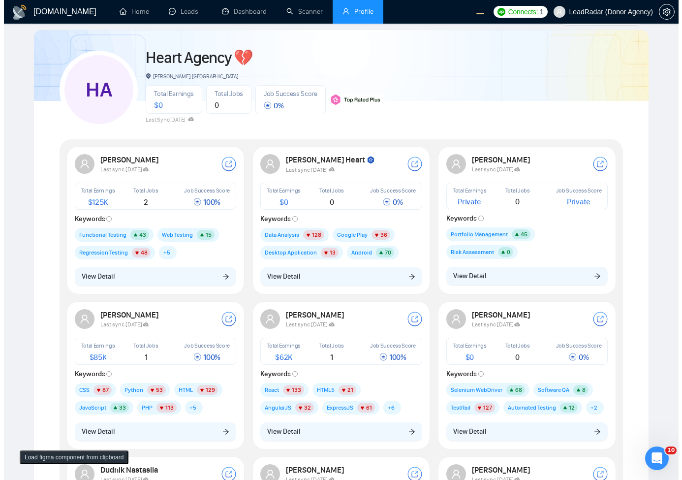
scroll to position [59, 0]
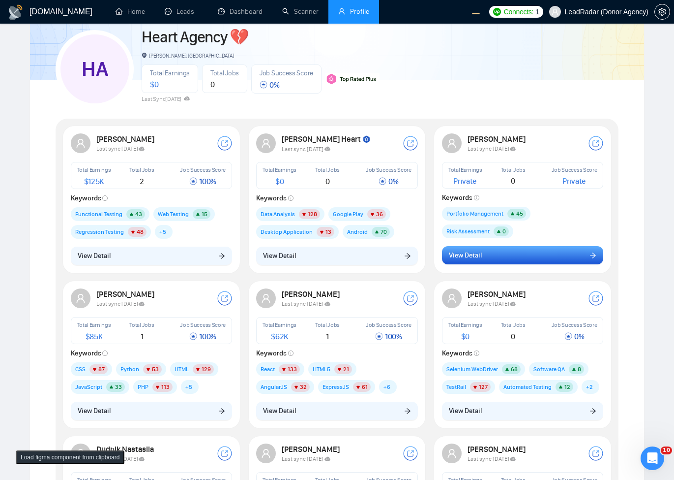
click at [509, 257] on button "View Detail" at bounding box center [523, 255] width 162 height 19
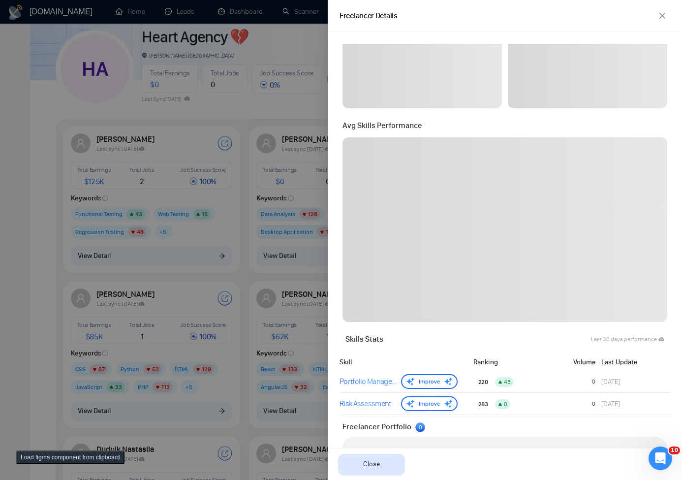
scroll to position [221, 0]
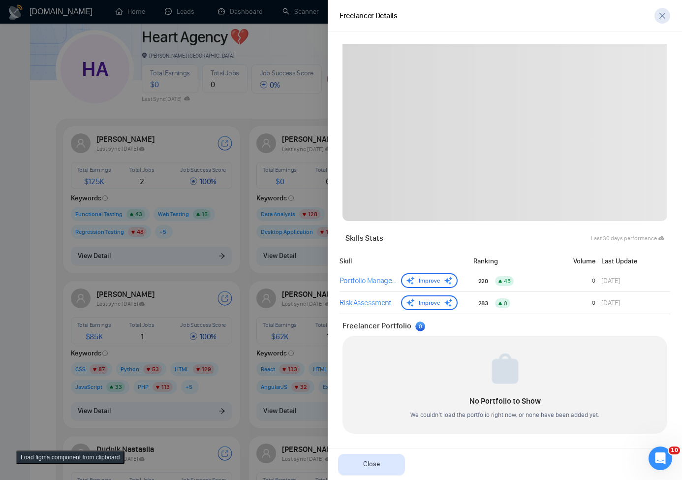
click at [660, 16] on icon "close" at bounding box center [662, 16] width 8 height 8
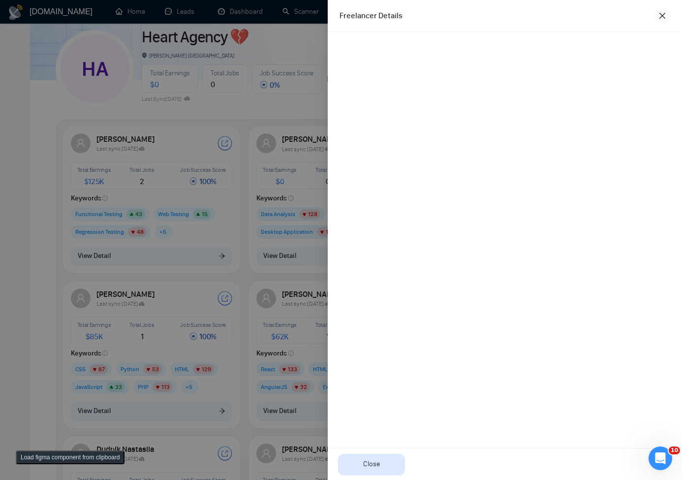
scroll to position [0, 0]
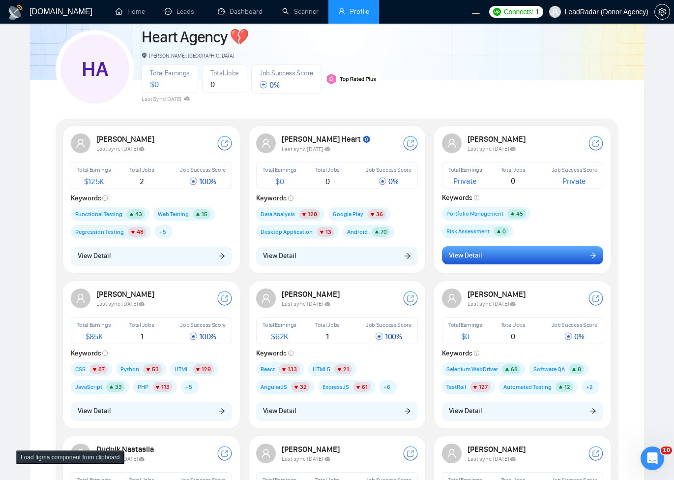
click at [518, 264] on button "View Detail" at bounding box center [523, 255] width 162 height 19
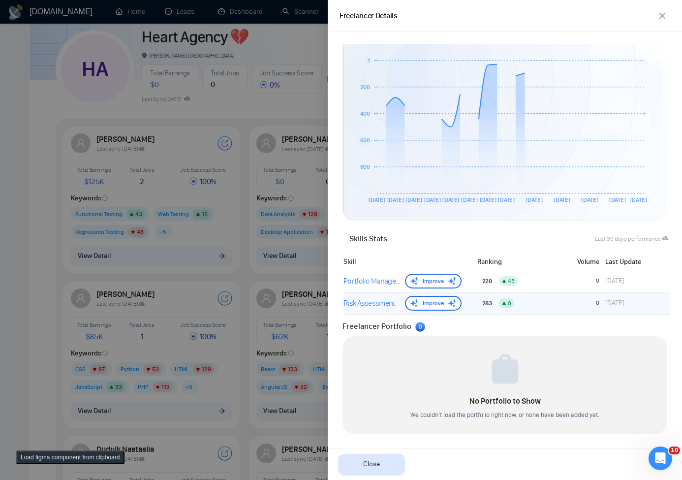
scroll to position [246, 4]
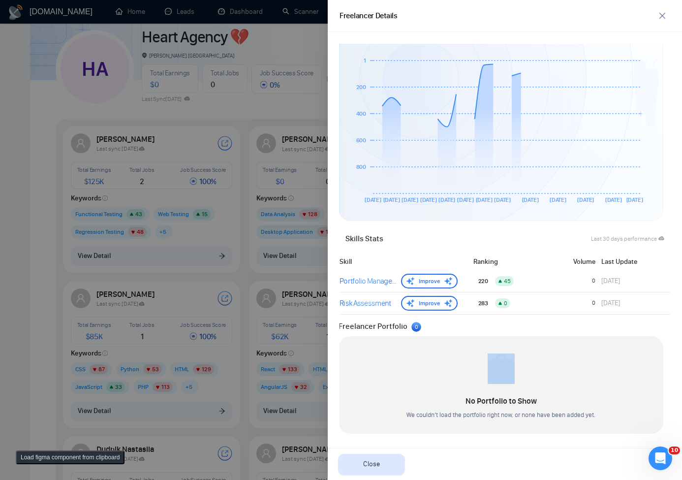
drag, startPoint x: 613, startPoint y: 321, endPoint x: 661, endPoint y: 407, distance: 97.8
click at [379, 337] on div "Freelancer Portfolio 0 No Portfolio to Show We couldn’t load the portfolio righ…" at bounding box center [501, 377] width 331 height 114
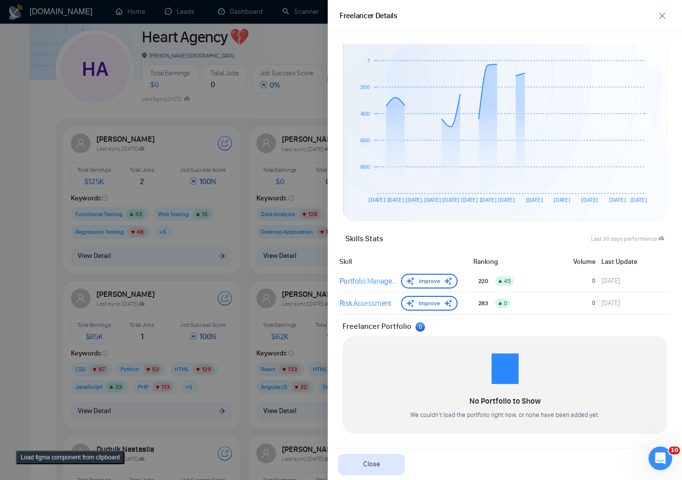
scroll to position [246, 0]
click at [552, 329] on div "Freelancer Portfolio 0" at bounding box center [504, 326] width 325 height 12
drag, startPoint x: 657, startPoint y: 303, endPoint x: 679, endPoint y: 378, distance: 78.0
click at [626, 326] on div "Lena Schmidt Financial Planner Total Earnings Private Total Jobs 0 Job Success …" at bounding box center [504, 115] width 331 height 636
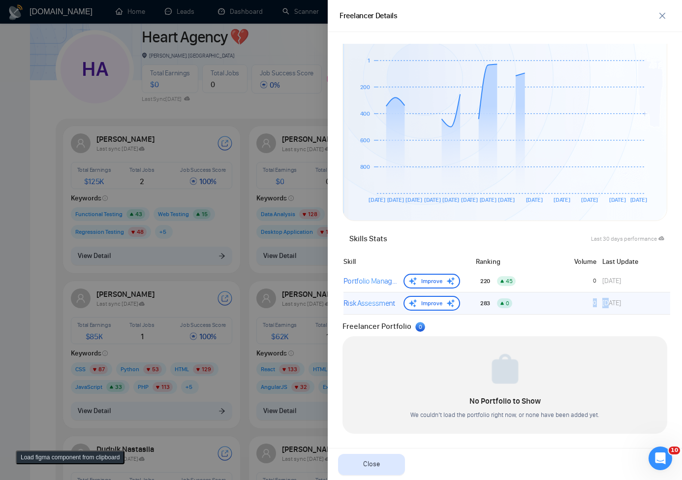
drag, startPoint x: 538, startPoint y: 310, endPoint x: 603, endPoint y: 305, distance: 64.6
click at [603, 305] on div "Risk Assessment Improve 283 0 0 10 days ago" at bounding box center [506, 303] width 327 height 22
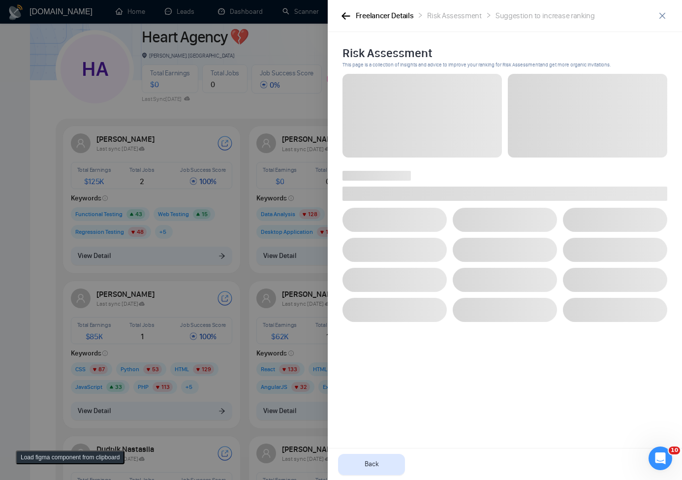
scroll to position [0, 0]
click at [597, 317] on span at bounding box center [615, 310] width 104 height 24
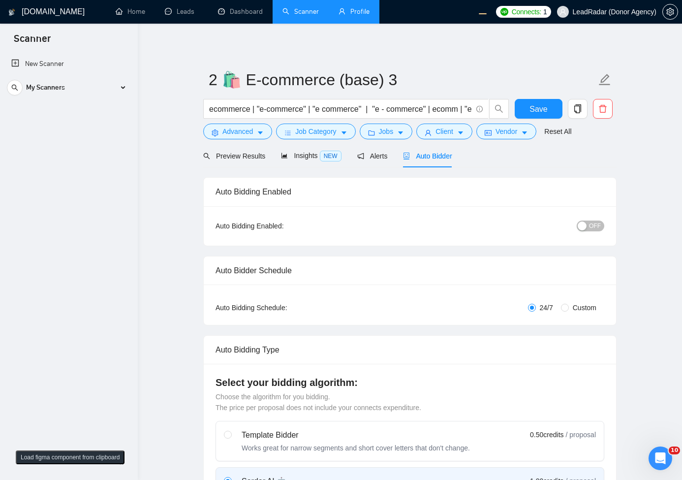
radio input "false"
radio input "true"
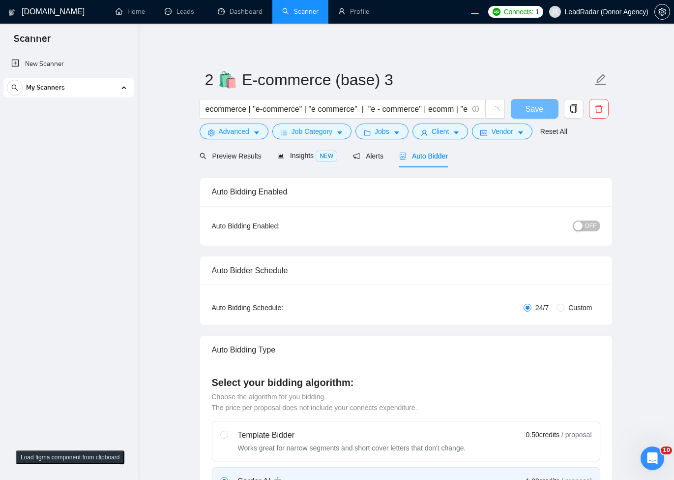
radio input "false"
radio input "true"
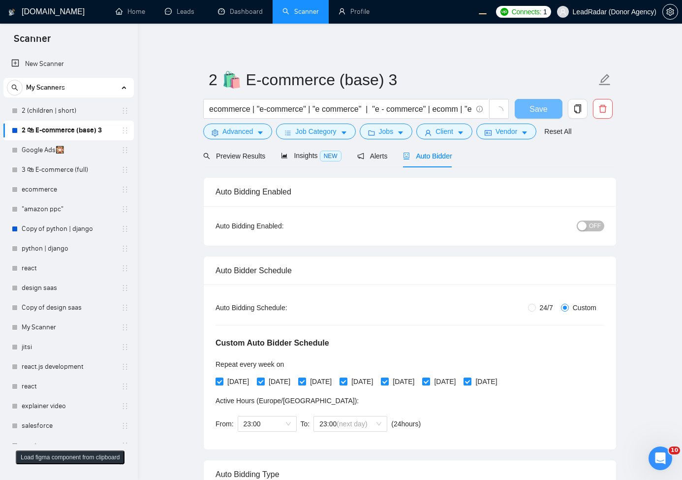
radio input "false"
radio input "true"
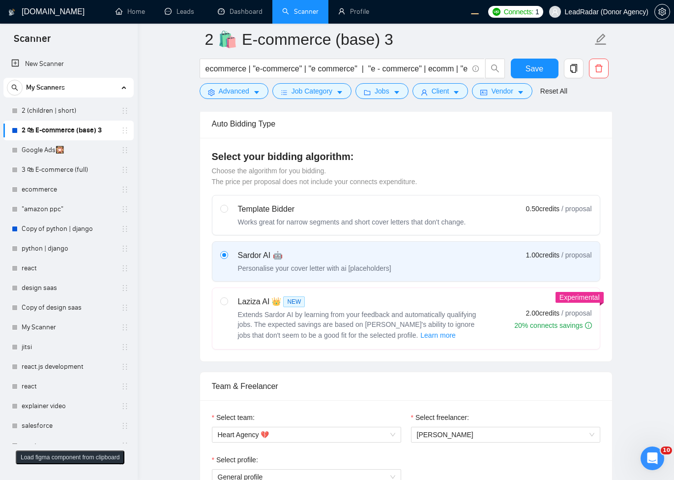
scroll to position [354, 0]
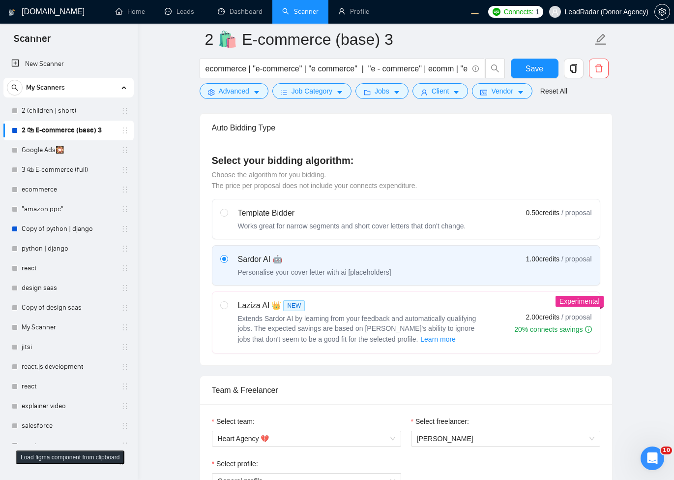
click at [380, 317] on span "Extends Sardor AI by learning from your feedback and automatically qualifying j…" at bounding box center [357, 328] width 239 height 29
click at [227, 308] on input "radio" at bounding box center [223, 304] width 7 height 7
radio input "true"
radio input "false"
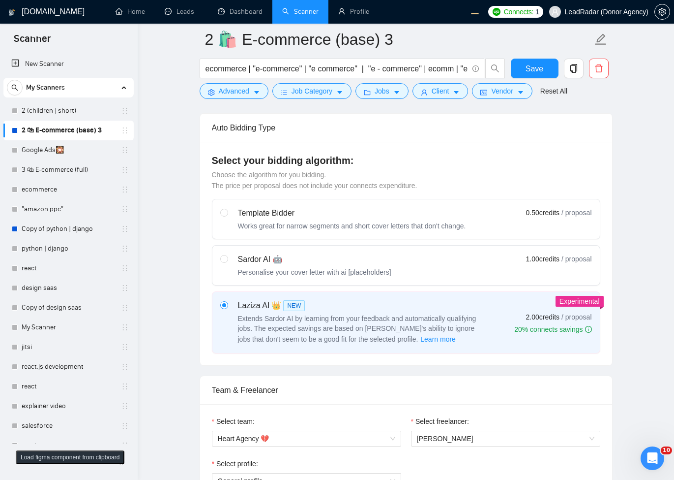
click at [221, 311] on label at bounding box center [224, 322] width 8 height 45
click at [221, 308] on input "radio" at bounding box center [223, 304] width 7 height 7
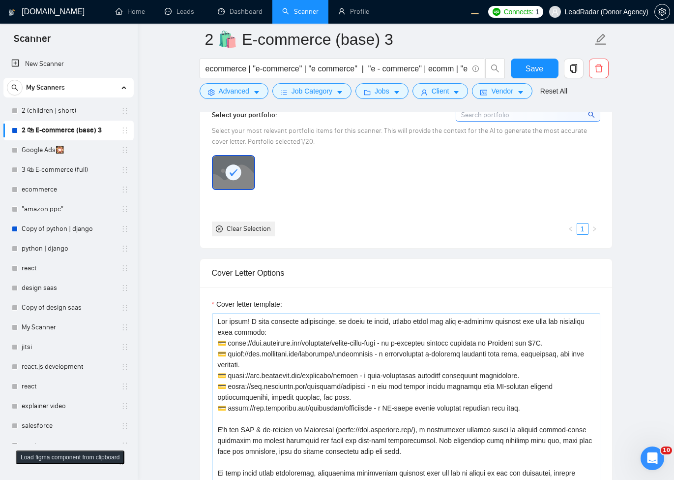
scroll to position [1181, 0]
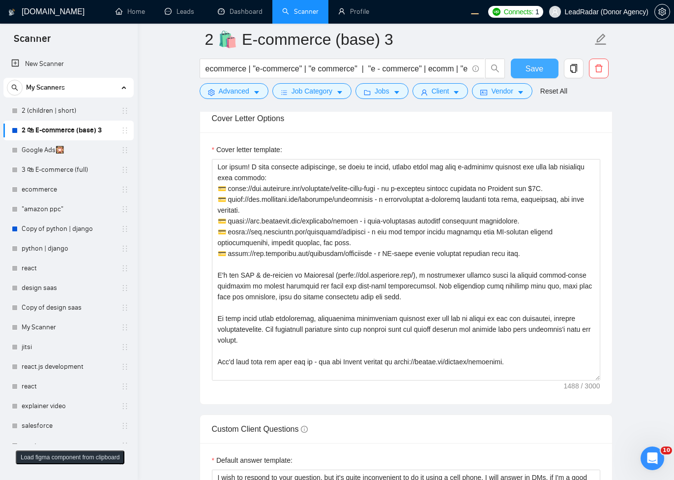
click at [540, 71] on span "Save" at bounding box center [535, 68] width 18 height 12
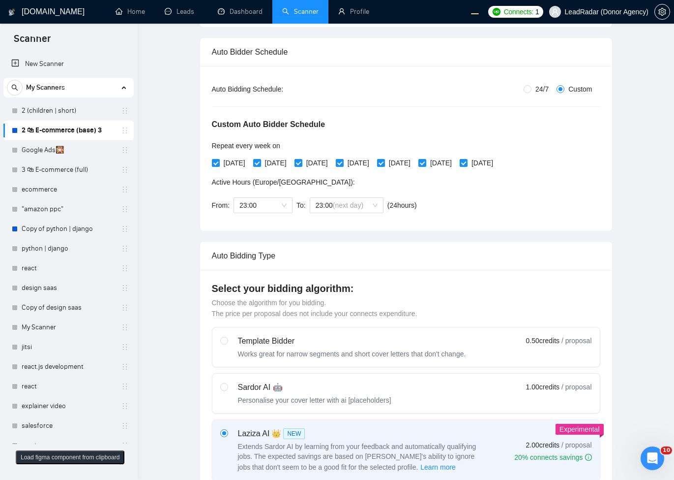
scroll to position [0, 0]
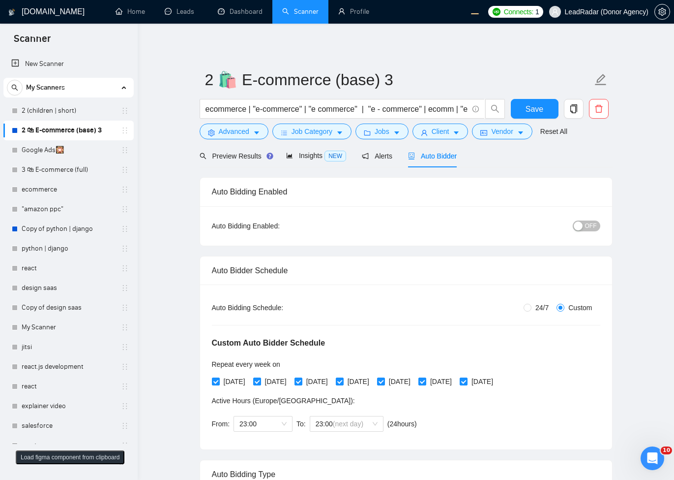
click at [596, 222] on span "OFF" at bounding box center [591, 225] width 12 height 11
click at [542, 101] on button "Save" at bounding box center [535, 109] width 48 height 20
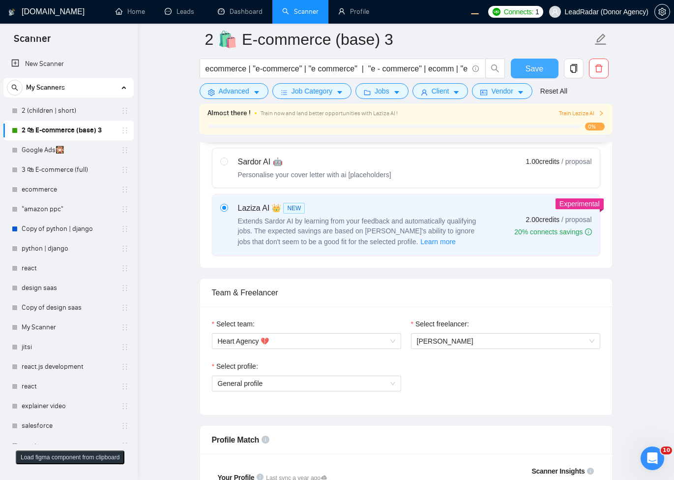
scroll to position [354, 0]
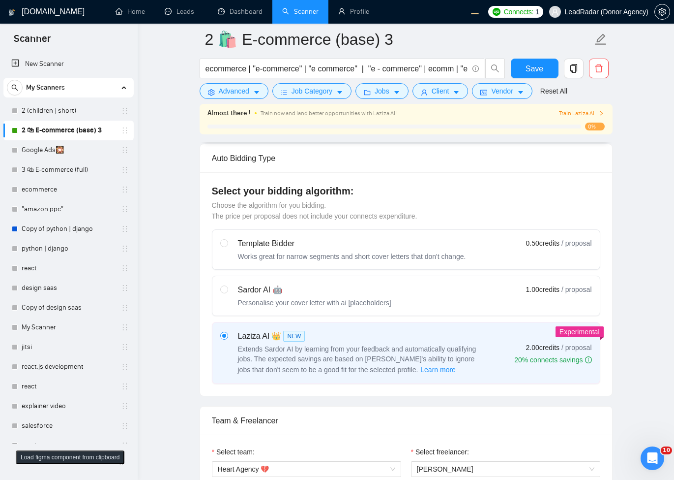
click at [274, 294] on div "Sardor AI 🤖" at bounding box center [314, 290] width 153 height 12
click at [227, 292] on input "radio" at bounding box center [223, 288] width 7 height 7
radio input "true"
radio input "false"
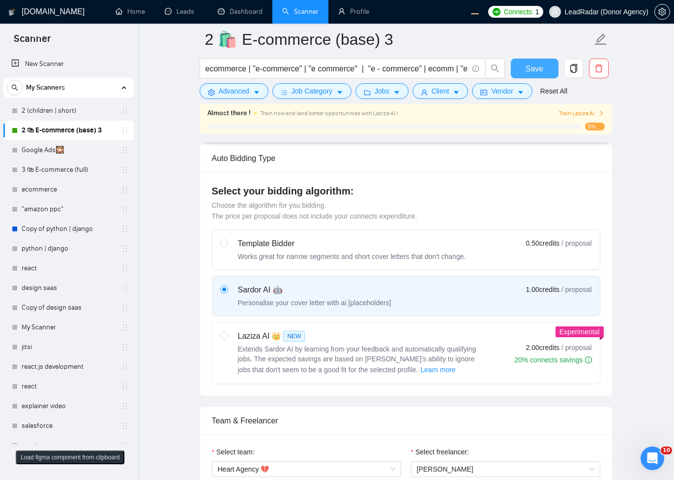
click at [541, 71] on span "Save" at bounding box center [535, 68] width 18 height 12
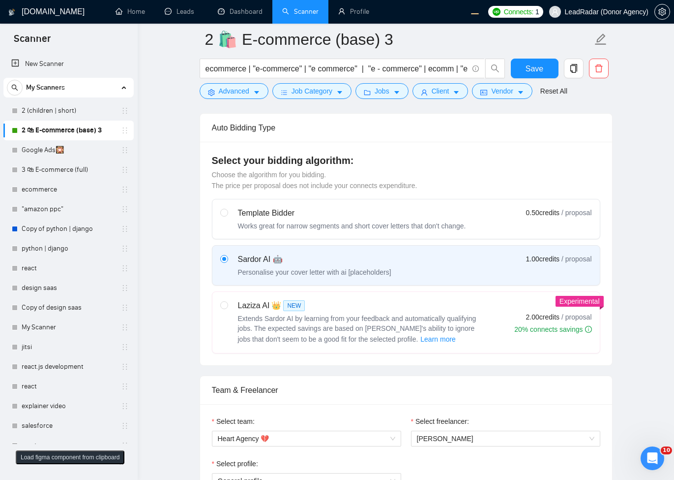
click at [340, 313] on div "Extends Sardor AI by learning from your feedback and automatically qualifying j…" at bounding box center [361, 328] width 246 height 31
click at [227, 308] on input "radio" at bounding box center [223, 304] width 7 height 7
radio input "true"
radio input "false"
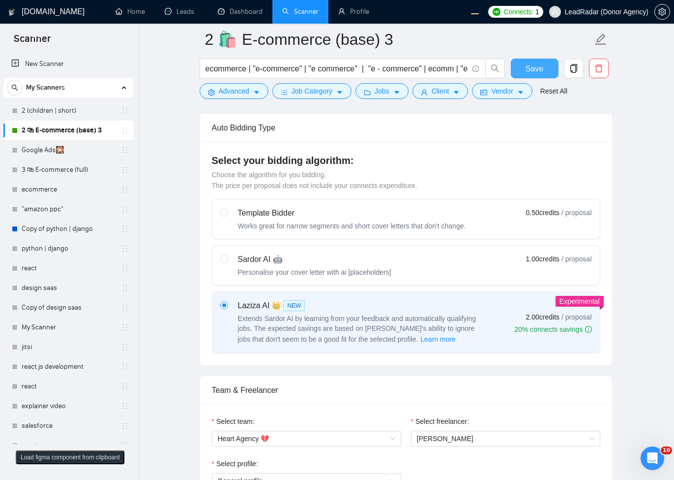
click at [521, 68] on button "Save" at bounding box center [535, 69] width 48 height 20
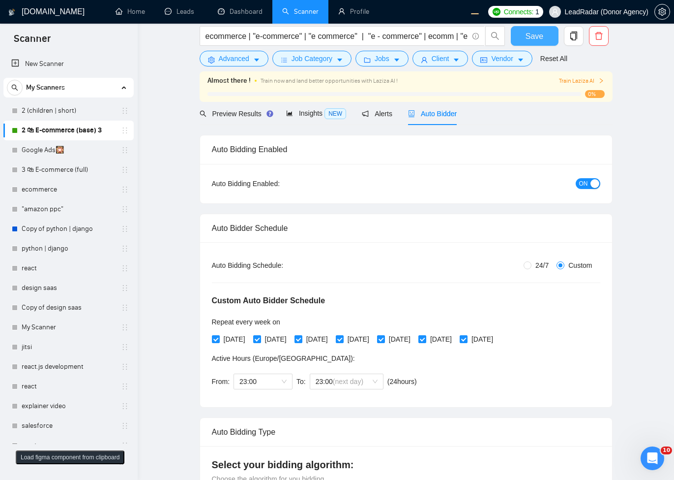
scroll to position [0, 0]
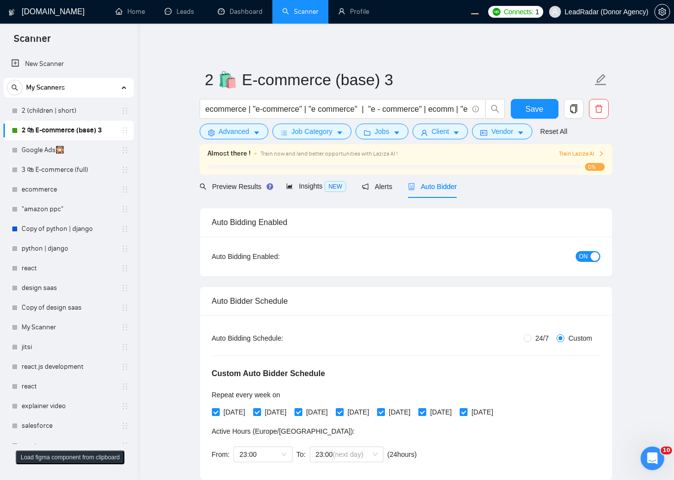
click at [584, 268] on div "Auto Bidding Enabled: ON" at bounding box center [406, 256] width 412 height 39
click at [589, 261] on button "ON" at bounding box center [588, 256] width 25 height 11
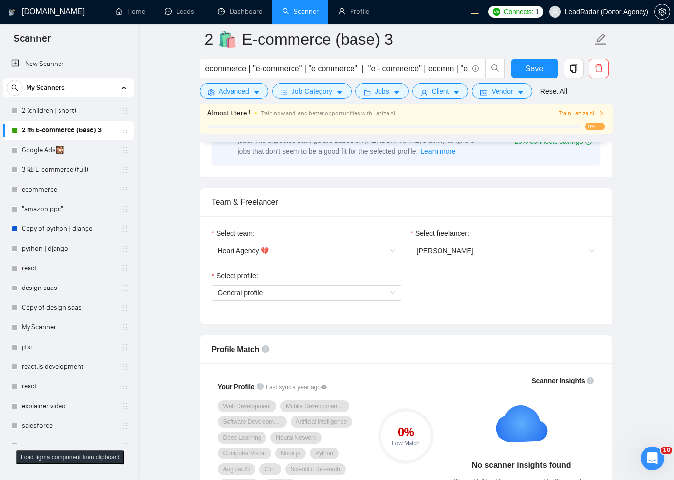
scroll to position [413, 0]
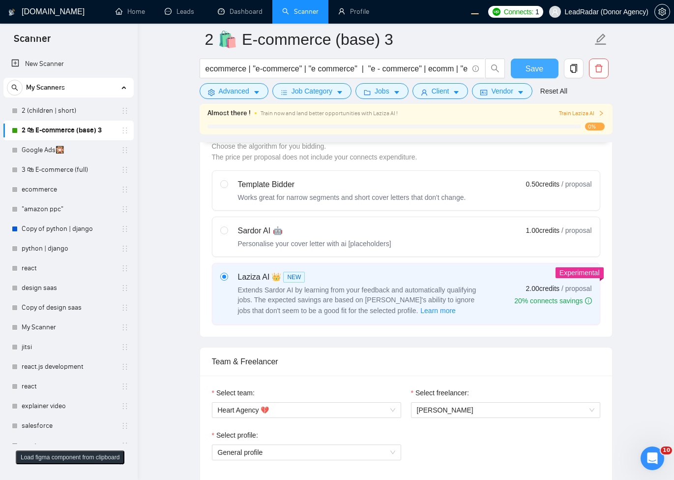
drag, startPoint x: 557, startPoint y: 73, endPoint x: 611, endPoint y: 277, distance: 210.7
click at [556, 73] on button "Save" at bounding box center [535, 69] width 48 height 20
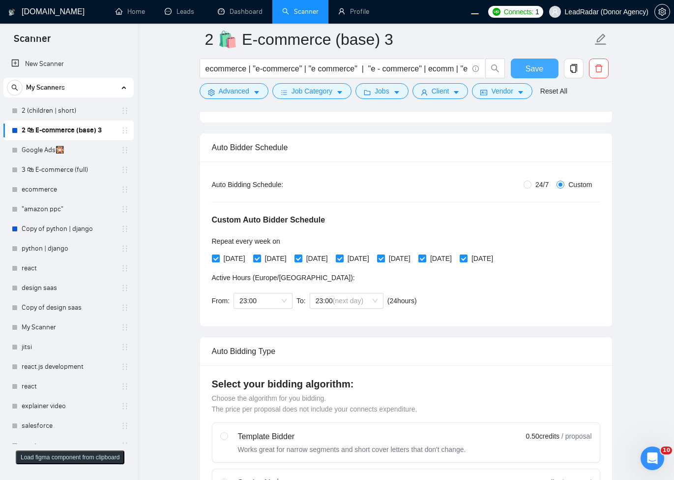
scroll to position [354, 0]
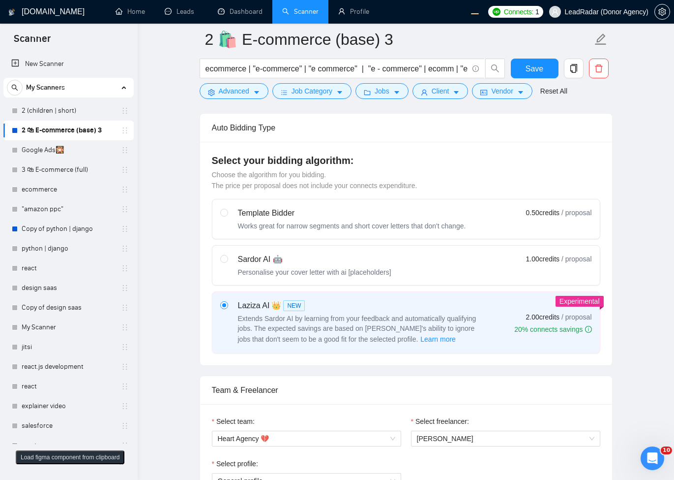
click at [390, 258] on div "Sardor AI 🤖" at bounding box center [314, 259] width 153 height 12
click at [227, 258] on input "radio" at bounding box center [223, 258] width 7 height 7
radio input "true"
radio input "false"
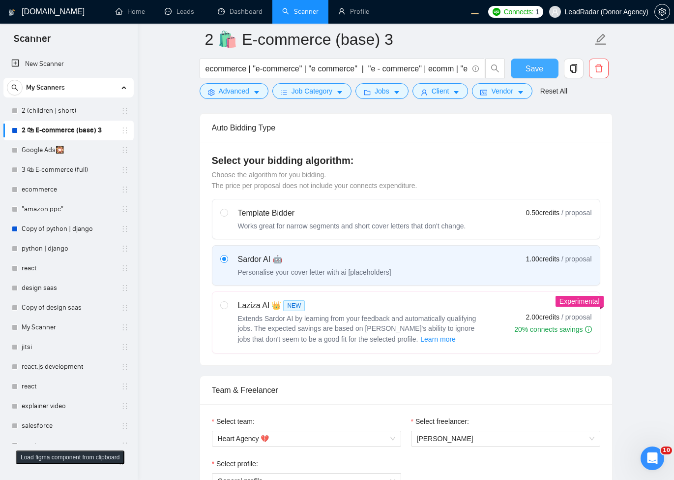
click at [520, 65] on button "Save" at bounding box center [535, 69] width 48 height 20
click at [434, 322] on span "Extends Sardor AI by learning from your feedback and automatically qualifying j…" at bounding box center [357, 328] width 239 height 29
click at [227, 308] on input "radio" at bounding box center [223, 304] width 7 height 7
radio input "true"
radio input "false"
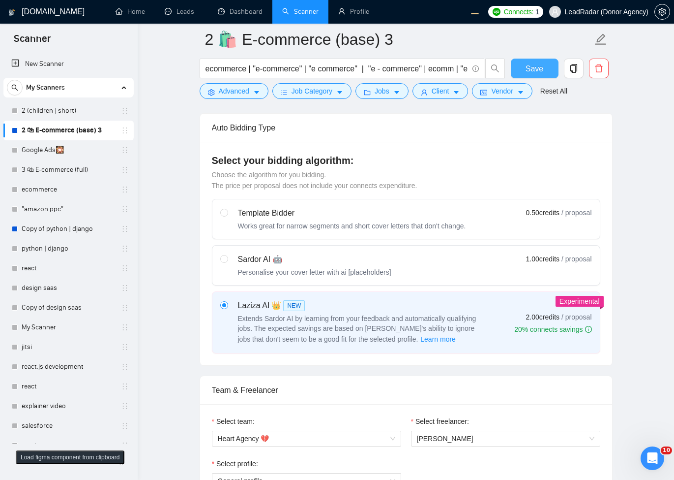
click at [537, 52] on span "2 🛍 E-commerce (base) 3" at bounding box center [406, 39] width 413 height 31
drag, startPoint x: 529, startPoint y: 67, endPoint x: 508, endPoint y: 103, distance: 41.3
click at [528, 68] on span "Save" at bounding box center [535, 68] width 18 height 12
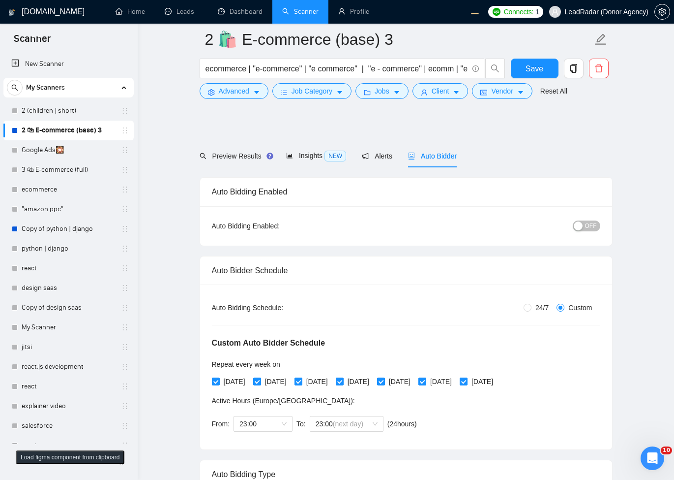
scroll to position [413, 0]
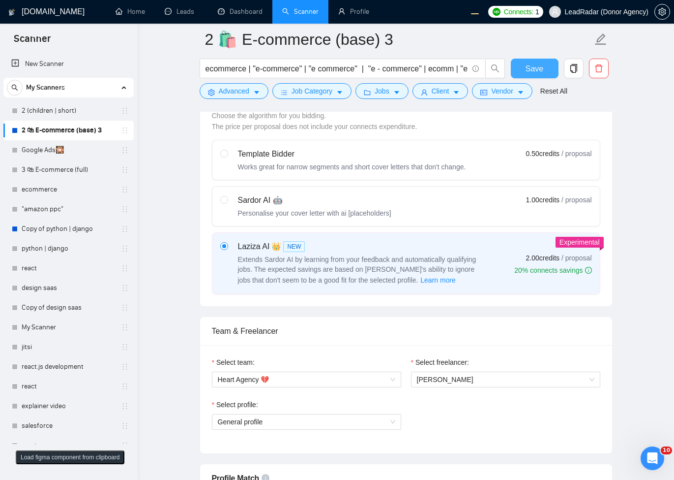
click at [548, 72] on button "Save" at bounding box center [535, 69] width 48 height 20
